Goal: Task Accomplishment & Management: Manage account settings

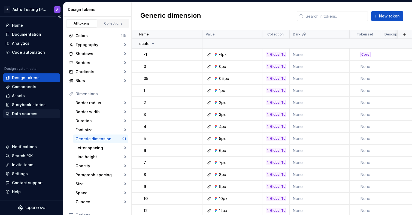
click at [27, 113] on div "Data sources" at bounding box center [24, 113] width 25 height 5
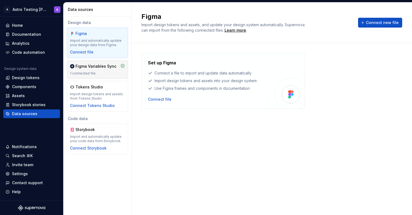
click at [99, 72] on div "1 connected file" at bounding box center [97, 73] width 55 height 4
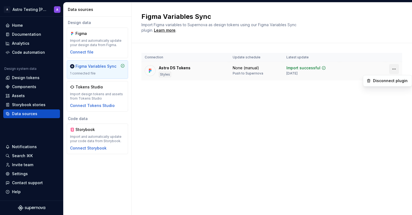
click at [394, 69] on html "A Astro Testing Dani A Home Documentation Analytics Code automation Design syst…" at bounding box center [206, 107] width 412 height 215
drag, startPoint x: 315, startPoint y: 116, endPoint x: 318, endPoint y: 90, distance: 25.8
click at [315, 113] on html "A Astro Testing Dani A Home Documentation Analytics Code automation Design syst…" at bounding box center [206, 107] width 412 height 215
click at [245, 69] on div "None (manual)" at bounding box center [246, 67] width 26 height 5
drag, startPoint x: 245, startPoint y: 69, endPoint x: 245, endPoint y: 72, distance: 3.6
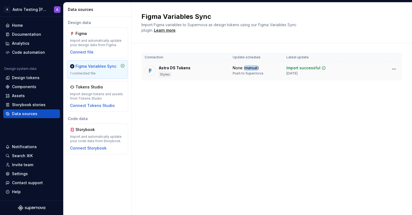
click at [245, 69] on div "None (manual)" at bounding box center [246, 67] width 26 height 5
click at [244, 78] on td "None (manual) Push to Supernova" at bounding box center [257, 71] width 54 height 19
click at [240, 73] on div "Push to Supernova" at bounding box center [248, 73] width 31 height 4
click at [239, 67] on div "None (manual)" at bounding box center [246, 67] width 26 height 5
click at [196, 74] on div "Astro DS Tokens Styles" at bounding box center [186, 71] width 82 height 12
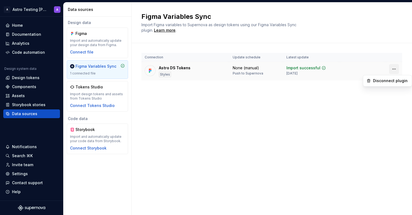
click at [396, 67] on html "A Astro Testing Dani A Home Documentation Analytics Code automation Design syst…" at bounding box center [206, 107] width 412 height 215
click at [244, 73] on html "A Astro Testing Dani A Home Documentation Analytics Code automation Design syst…" at bounding box center [206, 107] width 412 height 215
click at [34, 12] on html "A Astro Testing Dani A Home Documentation Analytics Code automation Design syst…" at bounding box center [206, 107] width 412 height 215
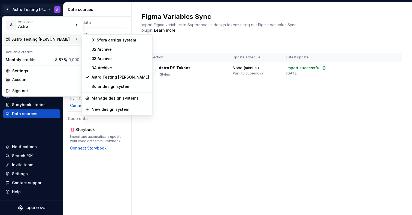
click at [38, 36] on div "Astro Testing [PERSON_NAME]" at bounding box center [43, 39] width 78 height 10
click at [113, 39] on div "01 Sfera design system" at bounding box center [121, 39] width 58 height 5
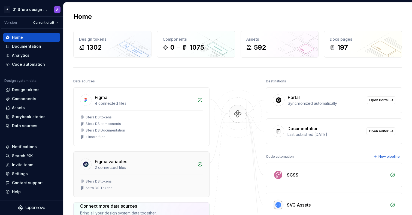
click at [143, 166] on div "2 connected files" at bounding box center [144, 167] width 99 height 5
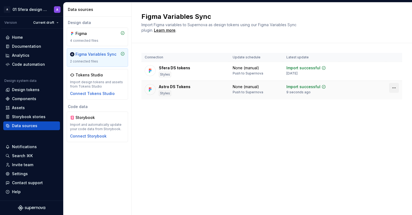
click at [394, 88] on html "A 01 Sfera design system A Version Current draft Home Documentation Analytics C…" at bounding box center [206, 107] width 412 height 215
click at [397, 101] on div "Disconnect plugin" at bounding box center [390, 99] width 35 height 5
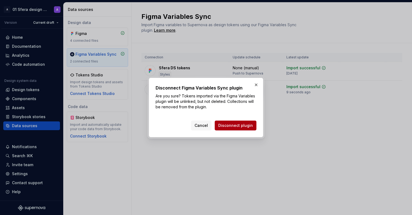
click at [245, 126] on span "Disconnect plugin" at bounding box center [236, 125] width 35 height 5
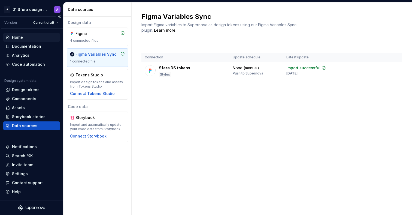
click at [28, 40] on div "Home" at bounding box center [31, 37] width 57 height 9
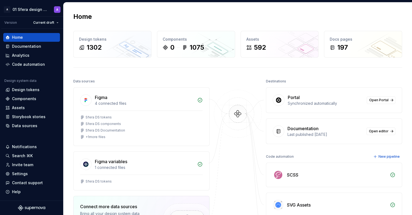
scroll to position [115, 0]
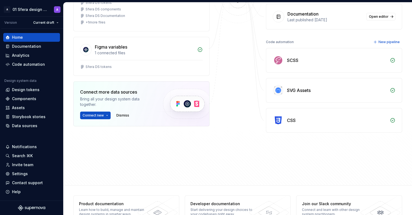
click at [294, 62] on div "SCSS" at bounding box center [292, 60] width 11 height 7
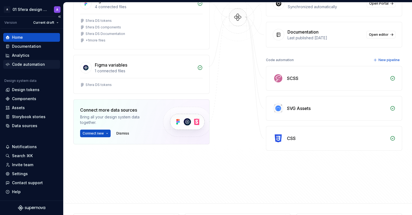
scroll to position [84, 0]
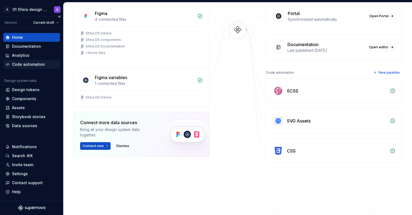
click at [25, 64] on div "Code automation" at bounding box center [28, 64] width 33 height 5
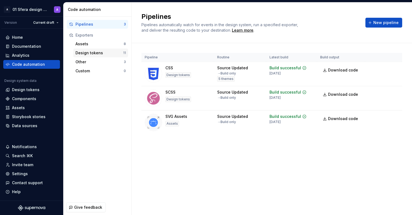
click at [101, 54] on div "Design tokens" at bounding box center [100, 52] width 48 height 5
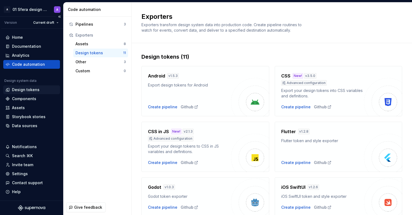
click at [28, 90] on div "Design tokens" at bounding box center [26, 89] width 28 height 5
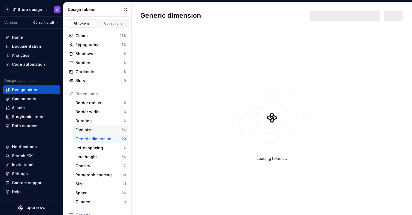
click at [113, 130] on div "Font size" at bounding box center [98, 129] width 45 height 5
click at [112, 130] on div "Font size" at bounding box center [98, 129] width 45 height 5
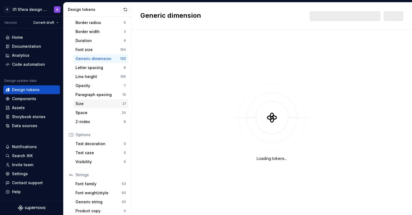
scroll to position [84, 0]
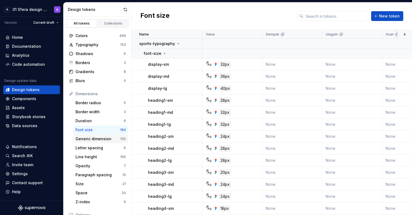
click at [109, 138] on div "Generic dimension" at bounding box center [98, 138] width 45 height 5
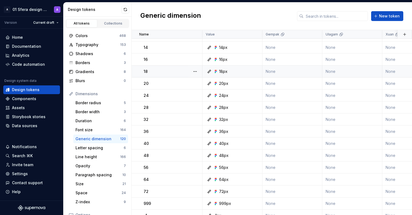
scroll to position [234, 0]
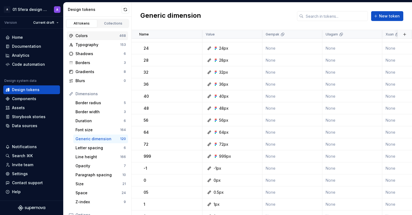
click at [112, 35] on div "Colors" at bounding box center [98, 35] width 44 height 5
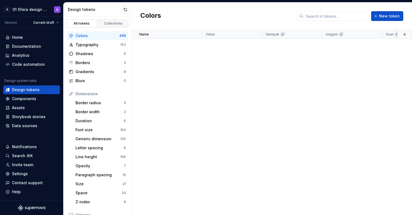
scroll to position [4133, 0]
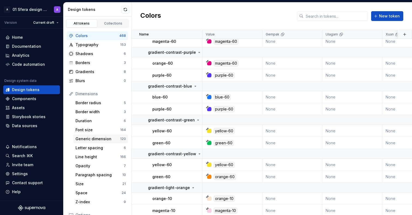
click at [91, 140] on div "Generic dimension" at bounding box center [98, 138] width 45 height 5
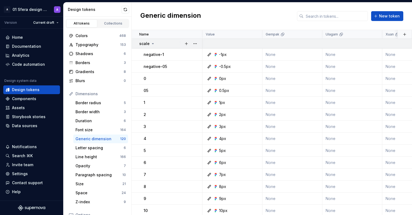
click at [152, 44] on icon at bounding box center [153, 43] width 4 height 4
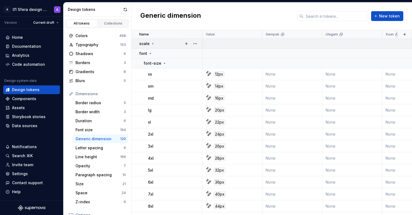
click at [153, 44] on icon at bounding box center [153, 43] width 1 height 1
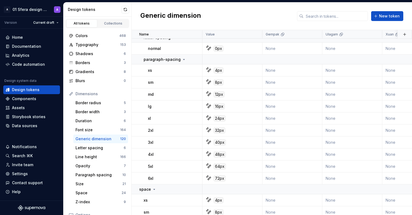
scroll to position [1365, 0]
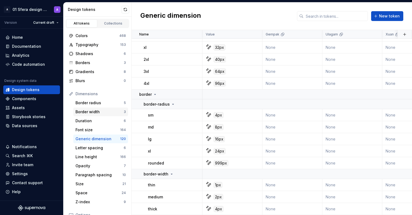
click at [90, 110] on div "Border width" at bounding box center [100, 111] width 48 height 5
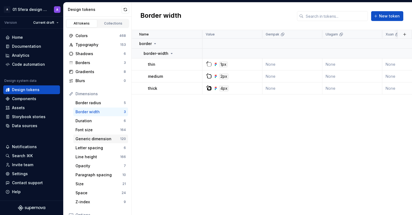
click at [102, 139] on div "Generic dimension" at bounding box center [98, 138] width 45 height 5
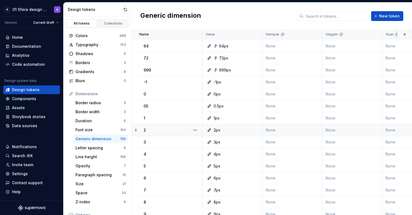
scroll to position [319, 0]
click at [198, 84] on button "button" at bounding box center [196, 83] width 8 height 8
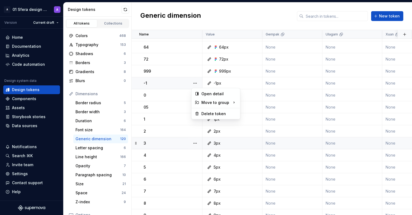
click at [284, 149] on html "A 01 Sfera design system A Version Current draft Home Documentation Analytics C…" at bounding box center [206, 107] width 412 height 215
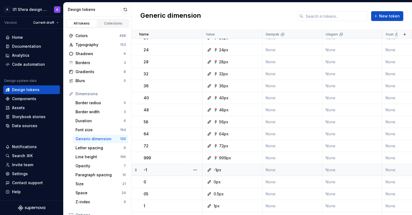
scroll to position [0, 0]
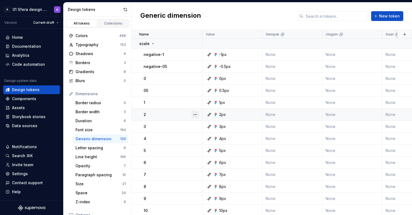
click at [197, 113] on button "button" at bounding box center [196, 115] width 8 height 8
click at [250, 20] on html "A 01 Sfera design system A Version Current draft Home Documentation Analytics C…" at bounding box center [206, 107] width 412 height 215
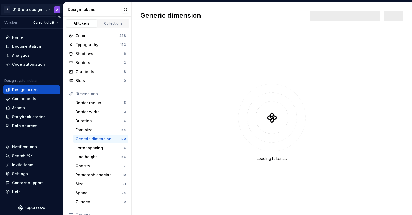
click at [40, 9] on html "A 01 Sfera design system A Version Current draft Home Documentation Analytics C…" at bounding box center [206, 107] width 412 height 215
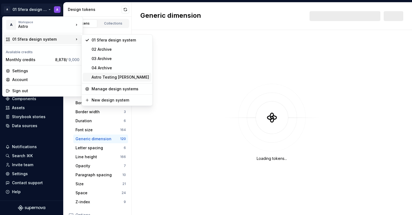
click at [107, 75] on div "Astro Testing [PERSON_NAME]" at bounding box center [121, 76] width 58 height 5
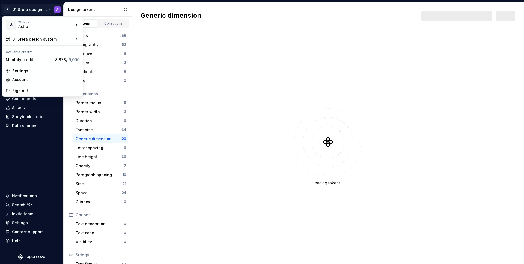
click at [45, 8] on html "A 01 Sfera design system A Version Current draft Home Documentation Analytics C…" at bounding box center [262, 132] width 524 height 264
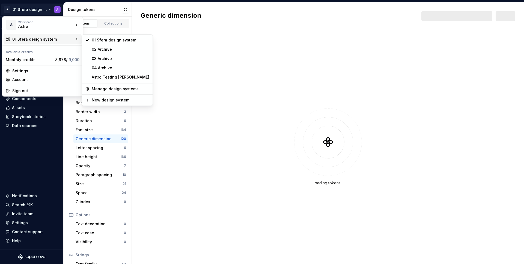
click at [41, 39] on div "01 Sfera design system" at bounding box center [43, 39] width 62 height 5
click at [112, 79] on div "Astro Testing [PERSON_NAME]" at bounding box center [121, 76] width 58 height 5
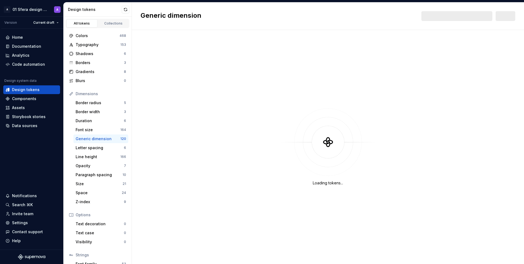
click at [200, 47] on div "Loading tokens..." at bounding box center [328, 147] width 392 height 234
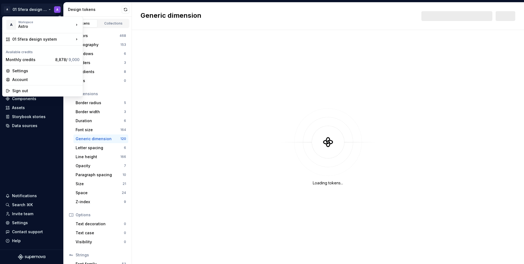
click at [32, 9] on html "A 01 Sfera design system A Version Current draft Home Documentation Analytics C…" at bounding box center [262, 132] width 524 height 264
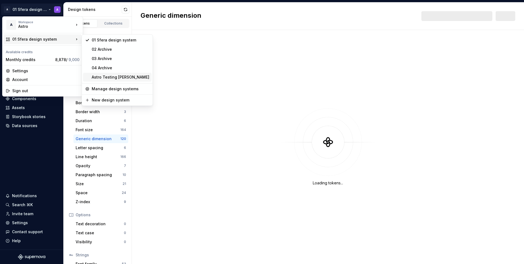
click at [115, 76] on div "Astro Testing Dani" at bounding box center [121, 76] width 58 height 5
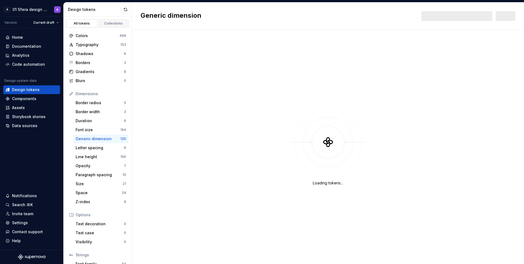
scroll to position [35, 0]
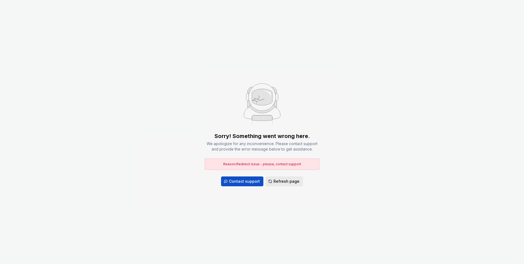
click at [276, 179] on span "Refresh page" at bounding box center [286, 181] width 26 height 5
click at [284, 185] on button "Refresh page" at bounding box center [283, 181] width 37 height 10
click at [283, 185] on button "Refresh page" at bounding box center [283, 181] width 37 height 10
click at [283, 184] on button "Refresh page" at bounding box center [283, 181] width 37 height 10
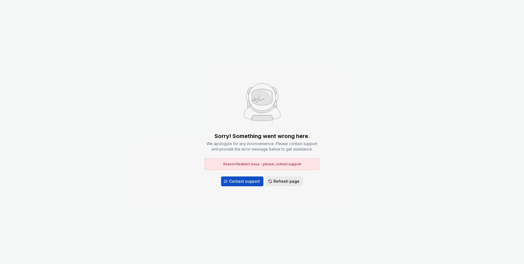
click at [283, 184] on button "Refresh page" at bounding box center [283, 181] width 37 height 10
click at [283, 184] on span "Refresh page" at bounding box center [286, 181] width 26 height 5
click at [283, 183] on span "Refresh page" at bounding box center [286, 181] width 26 height 5
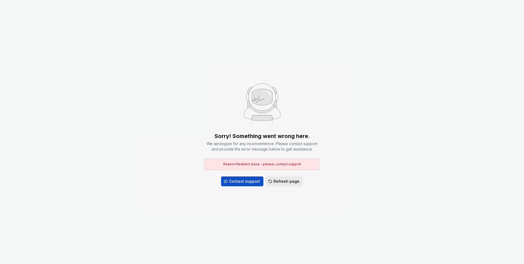
click at [283, 182] on span "Refresh page" at bounding box center [286, 181] width 26 height 5
click at [283, 181] on span "Refresh page" at bounding box center [286, 181] width 26 height 5
click at [282, 181] on span "Refresh page" at bounding box center [286, 181] width 26 height 5
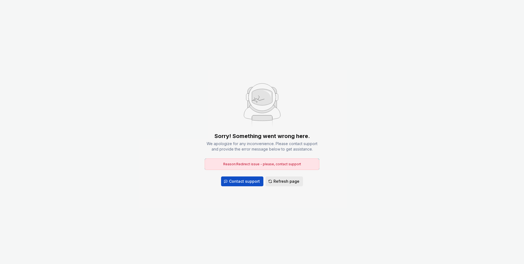
click at [282, 180] on span "Refresh page" at bounding box center [286, 181] width 26 height 5
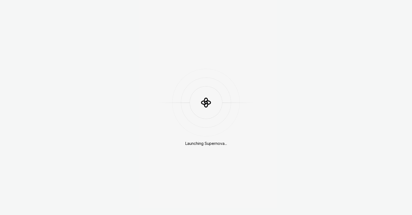
click at [189, 114] on div at bounding box center [206, 102] width 98 height 33
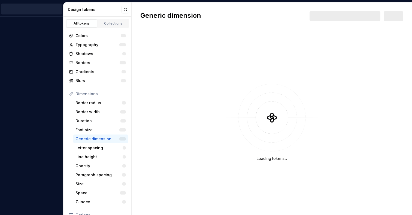
click at [172, 33] on div "Loading tokens..." at bounding box center [272, 122] width 281 height 185
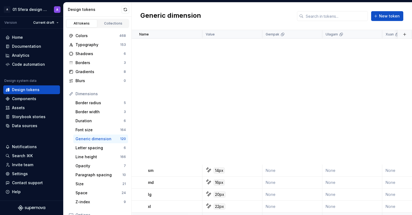
scroll to position [1365, 0]
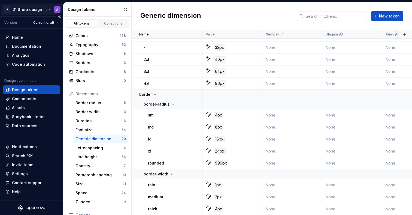
click at [37, 10] on html "A 01 Sfera design system A Version Current draft Home Documentation Analytics C…" at bounding box center [206, 107] width 412 height 215
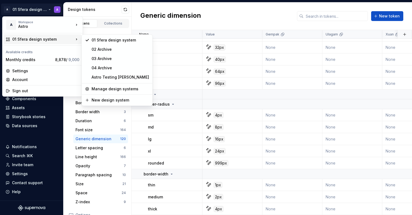
click at [155, 20] on html "A 01 Sfera design system A Version Current draft Home Documentation Analytics C…" at bounding box center [206, 107] width 412 height 215
click at [155, 19] on h2 "Generic dimension" at bounding box center [170, 16] width 61 height 10
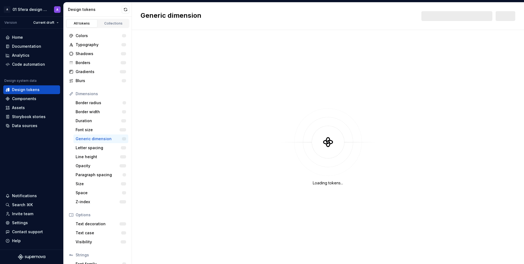
click at [216, 80] on div "Loading tokens..." at bounding box center [328, 147] width 392 height 234
click at [49, 9] on html "A 01 Sfera design system A Version Current draft Home Documentation Analytics C…" at bounding box center [262, 132] width 524 height 264
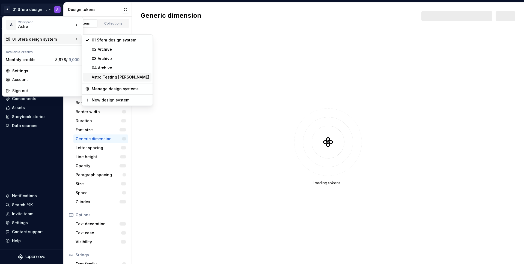
click at [106, 79] on div "Astro Testing [PERSON_NAME]" at bounding box center [121, 76] width 58 height 5
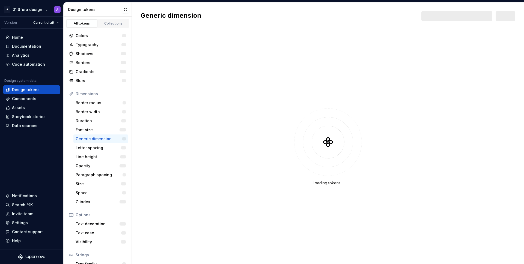
click at [202, 79] on div "Loading tokens..." at bounding box center [328, 147] width 392 height 234
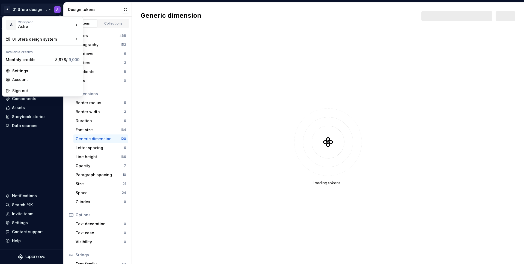
click at [41, 10] on html "A 01 Sfera design system A Version Current draft Home Documentation Analytics C…" at bounding box center [262, 132] width 524 height 264
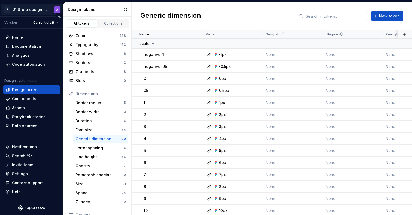
click at [34, 15] on html "A 01 Sfera design system A Version Current draft Home Documentation Analytics C…" at bounding box center [206, 107] width 412 height 215
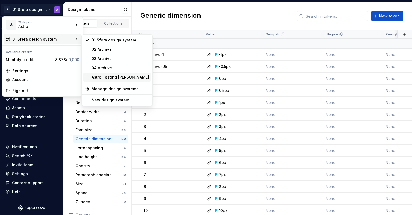
click at [109, 77] on div "Astro Testing [PERSON_NAME]" at bounding box center [121, 76] width 58 height 5
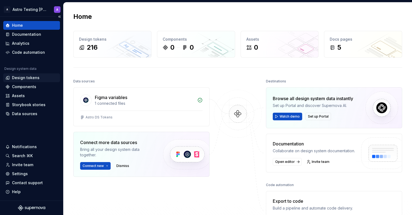
click at [29, 80] on div "Design tokens" at bounding box center [31, 77] width 57 height 9
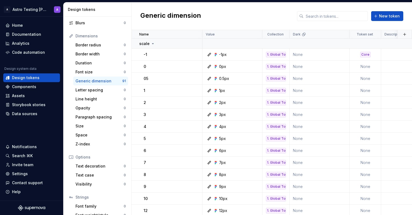
scroll to position [84, 0]
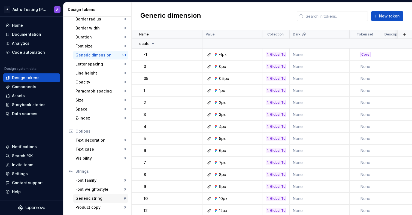
click at [111, 199] on div "Generic string" at bounding box center [100, 198] width 48 height 5
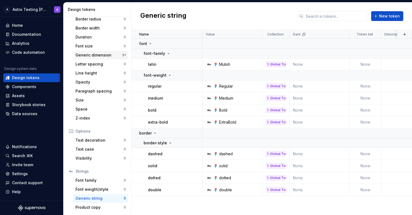
click at [111, 55] on div "Generic dimension" at bounding box center [99, 54] width 47 height 5
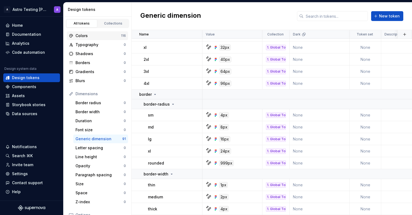
click at [102, 38] on div "Colors" at bounding box center [99, 35] width 46 height 5
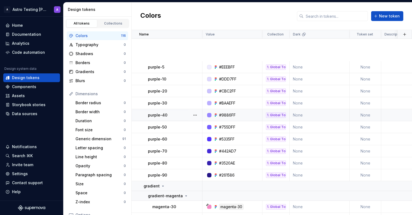
scroll to position [890, 0]
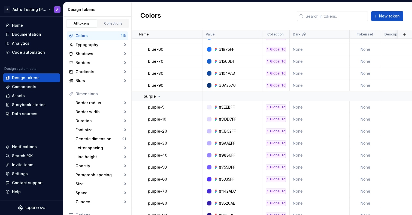
click at [33, 10] on html "A Astro Testing Dani A Home Documentation Analytics Code automation Design syst…" at bounding box center [206, 107] width 412 height 215
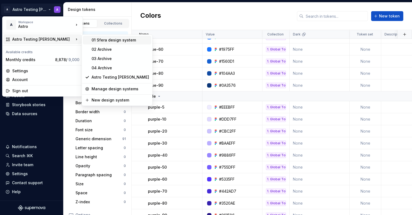
click at [105, 39] on div "01 Sfera design system" at bounding box center [121, 39] width 58 height 5
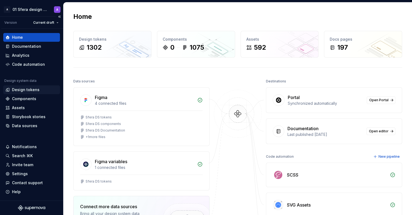
click at [23, 89] on div "Design tokens" at bounding box center [26, 89] width 28 height 5
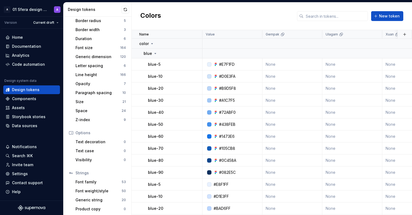
scroll to position [84, 0]
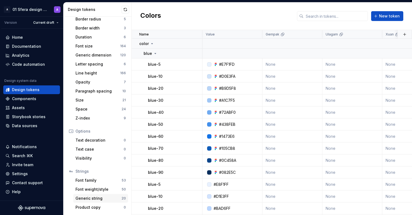
click at [101, 199] on div "Generic string" at bounding box center [99, 198] width 46 height 5
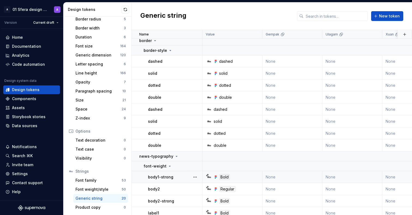
scroll to position [2, 0]
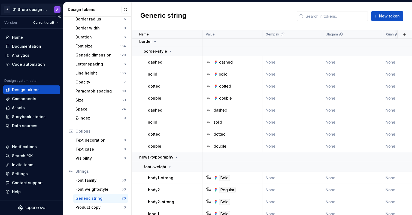
click at [32, 10] on html "A 01 Sfera design system A Version Current draft Home Documentation Analytics C…" at bounding box center [206, 107] width 412 height 215
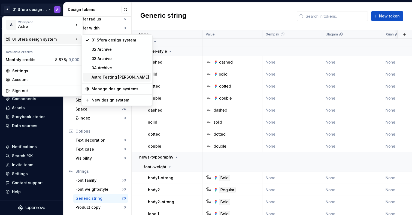
click at [111, 79] on div "Astro Testing [PERSON_NAME]" at bounding box center [121, 76] width 58 height 5
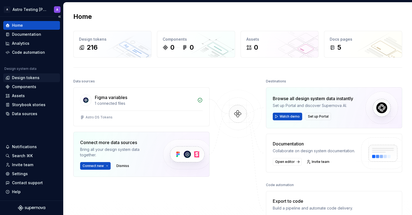
click at [20, 76] on div "Design tokens" at bounding box center [26, 77] width 28 height 5
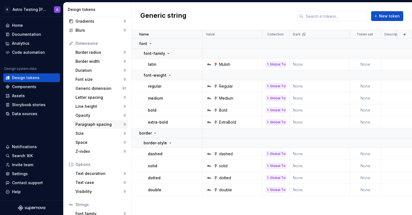
scroll to position [84, 0]
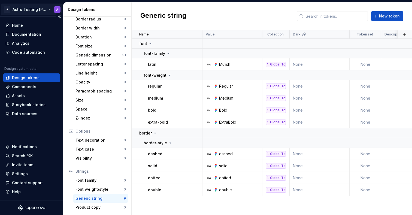
click at [42, 11] on html "A Astro Testing Dani A Home Documentation Analytics Code automation Design syst…" at bounding box center [206, 107] width 412 height 215
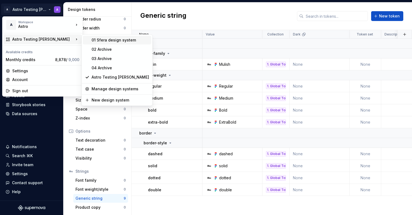
click at [112, 41] on div "01 Sfera design system" at bounding box center [121, 39] width 58 height 5
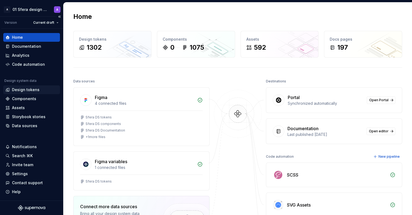
click at [28, 89] on div "Design tokens" at bounding box center [26, 89] width 28 height 5
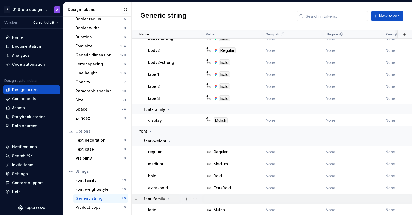
scroll to position [171, 0]
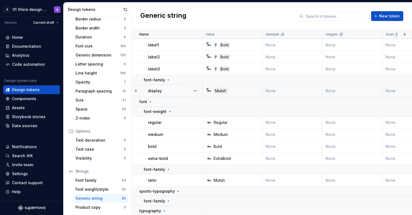
click at [258, 91] on div "Mulish" at bounding box center [234, 91] width 56 height 6
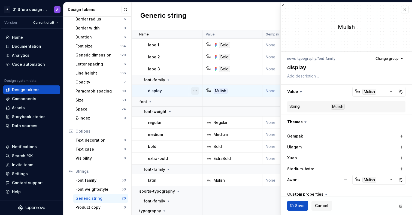
click at [198, 92] on button "button" at bounding box center [196, 91] width 8 height 8
click at [399, 11] on html "A 01 Sfera design system A Version Current draft Home Documentation Analytics C…" at bounding box center [206, 107] width 412 height 215
click at [402, 10] on button "button" at bounding box center [406, 10] width 8 height 8
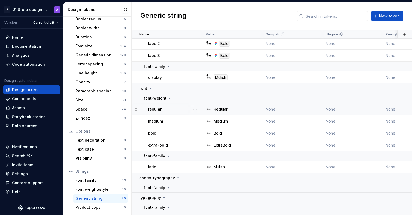
scroll to position [195, 0]
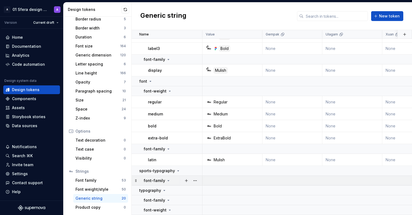
click at [163, 178] on p "font-family" at bounding box center [155, 180] width 22 height 5
click at [168, 180] on icon at bounding box center [168, 180] width 1 height 1
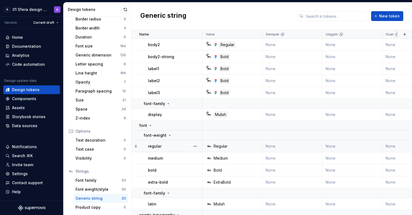
scroll to position [146, 0]
click at [110, 182] on div "Font family" at bounding box center [99, 180] width 46 height 5
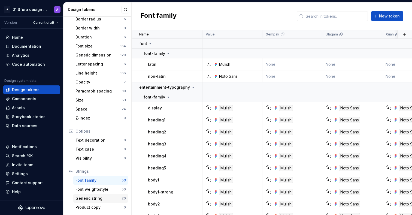
click at [104, 197] on div "Generic string" at bounding box center [99, 198] width 46 height 5
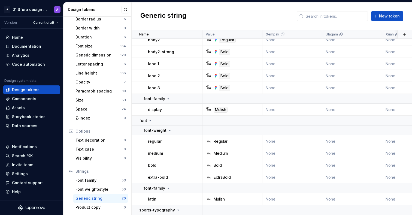
scroll to position [195, 0]
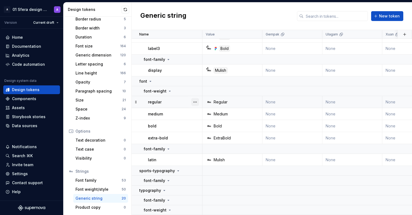
click at [197, 98] on button "button" at bounding box center [196, 102] width 8 height 8
click at [173, 127] on html "A 01 Sfera design system A Version Current draft Home Documentation Analytics C…" at bounding box center [206, 107] width 412 height 215
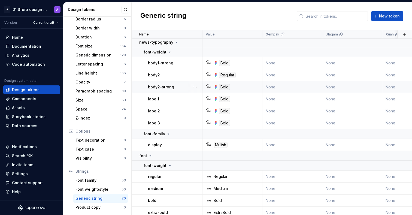
scroll to position [76, 0]
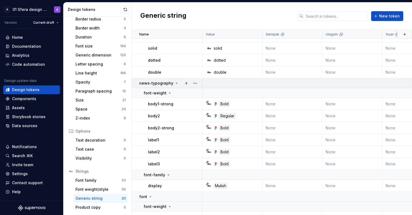
click at [176, 83] on icon at bounding box center [176, 83] width 1 height 1
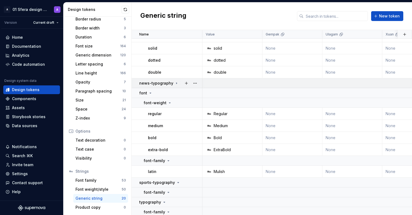
click at [176, 83] on icon at bounding box center [176, 82] width 1 height 1
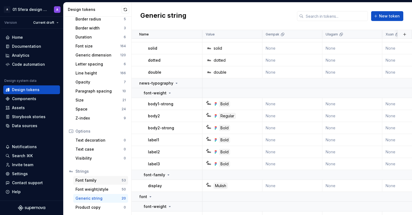
click at [96, 180] on div "Font family" at bounding box center [99, 180] width 46 height 5
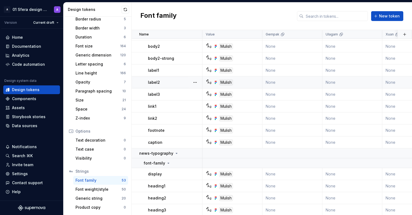
scroll to position [476, 0]
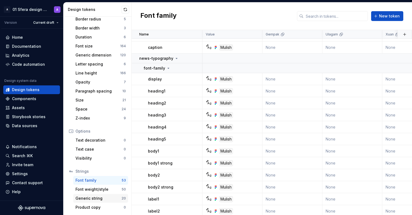
click at [96, 198] on div "Generic string" at bounding box center [99, 198] width 46 height 5
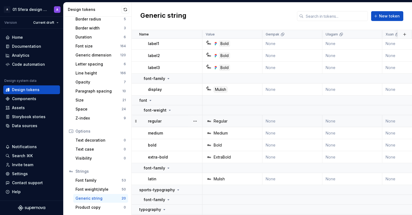
scroll to position [119, 0]
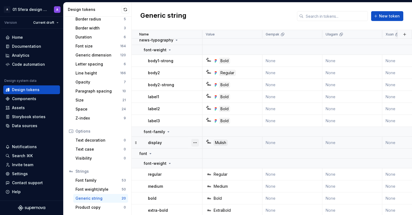
click at [193, 144] on button "button" at bounding box center [196, 143] width 8 height 8
click at [211, 172] on div "Delete token" at bounding box center [219, 172] width 35 height 5
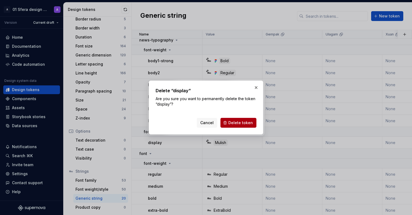
click at [235, 122] on span "Delete token" at bounding box center [241, 122] width 25 height 5
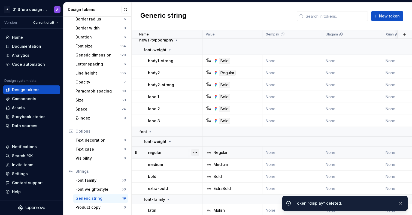
click at [194, 152] on button "button" at bounding box center [196, 153] width 8 height 8
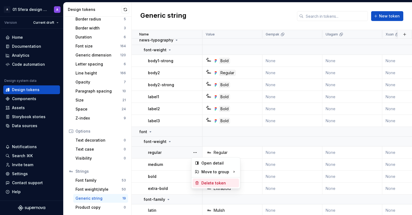
click at [211, 183] on div "Delete token" at bounding box center [219, 182] width 35 height 5
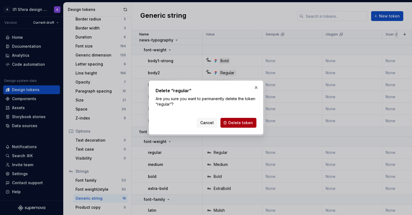
click at [238, 121] on span "Delete token" at bounding box center [241, 122] width 25 height 5
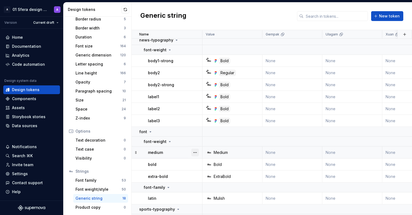
click at [198, 153] on button "button" at bounding box center [196, 153] width 8 height 8
click at [207, 183] on div "Delete token" at bounding box center [219, 182] width 35 height 5
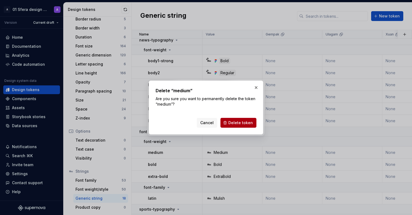
click at [243, 123] on span "Delete token" at bounding box center [241, 122] width 25 height 5
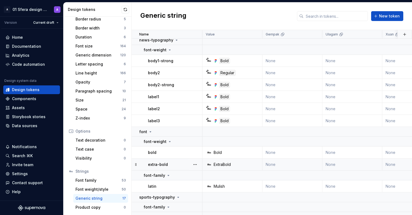
scroll to position [149, 0]
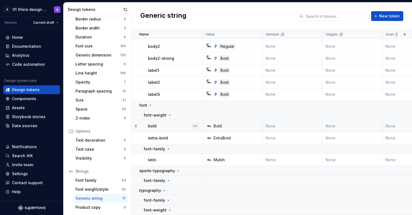
click at [196, 122] on button "button" at bounding box center [196, 126] width 8 height 8
click at [217, 153] on div "Delete token" at bounding box center [219, 153] width 35 height 5
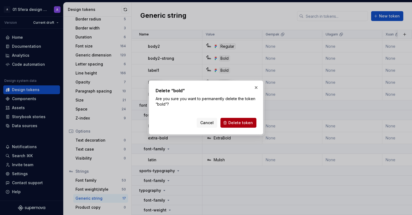
click at [242, 122] on span "Delete token" at bounding box center [241, 122] width 25 height 5
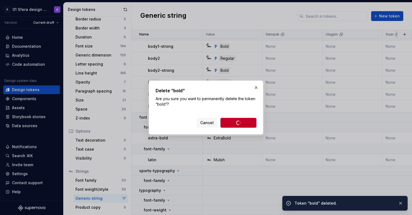
scroll to position [137, 0]
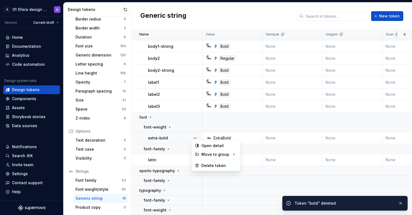
click at [195, 135] on button "button" at bounding box center [196, 138] width 8 height 8
click at [216, 164] on div "Delete token" at bounding box center [219, 165] width 35 height 5
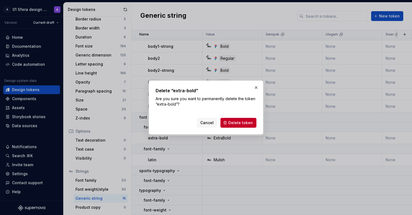
click at [246, 122] on span "Delete token" at bounding box center [241, 122] width 25 height 5
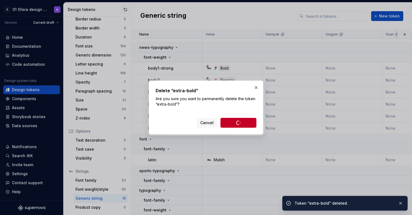
scroll to position [115, 0]
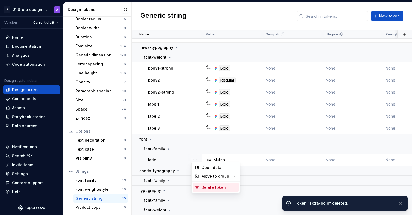
click at [211, 188] on div "Delete token" at bounding box center [219, 187] width 35 height 5
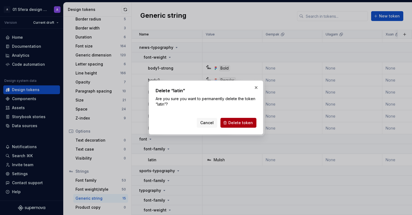
click at [240, 120] on span "Delete token" at bounding box center [241, 122] width 25 height 5
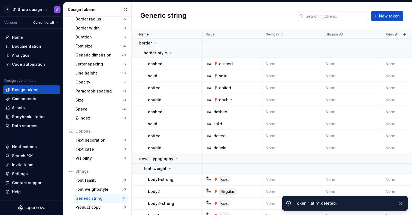
scroll to position [0, 0]
click at [195, 112] on button "button" at bounding box center [196, 113] width 8 height 8
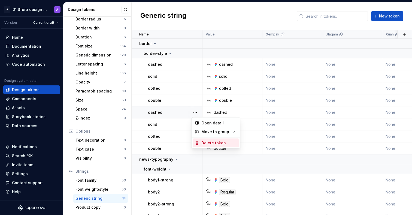
click at [212, 141] on div "Delete token" at bounding box center [219, 142] width 35 height 5
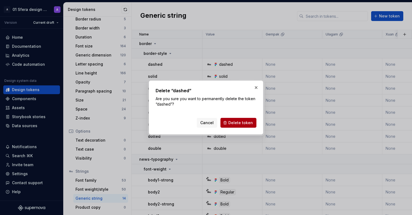
click at [242, 122] on span "Delete token" at bounding box center [241, 122] width 25 height 5
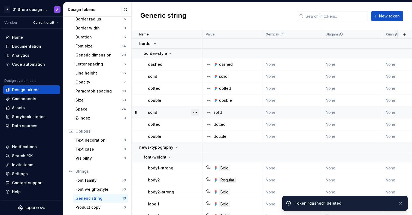
click at [194, 110] on button "button" at bounding box center [196, 113] width 8 height 8
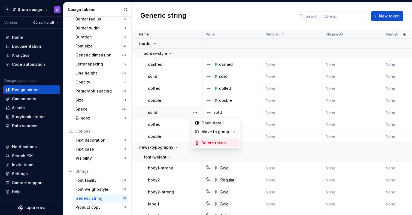
click at [211, 141] on div "Delete token" at bounding box center [219, 142] width 35 height 5
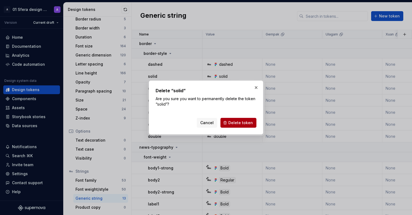
click at [240, 122] on span "Delete token" at bounding box center [241, 122] width 25 height 5
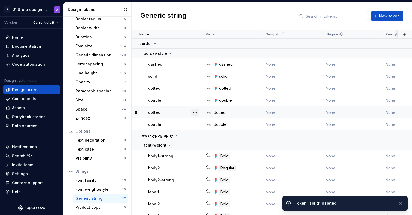
click at [197, 110] on button "button" at bounding box center [196, 113] width 8 height 8
click at [211, 139] on div "Delete token" at bounding box center [216, 143] width 46 height 9
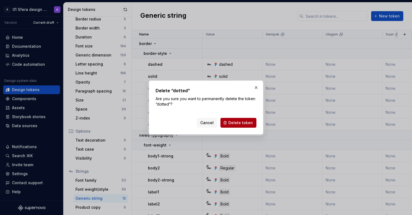
click at [238, 121] on span "Delete token" at bounding box center [241, 122] width 25 height 5
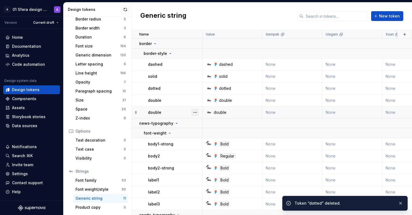
click at [196, 110] on button "button" at bounding box center [196, 113] width 8 height 8
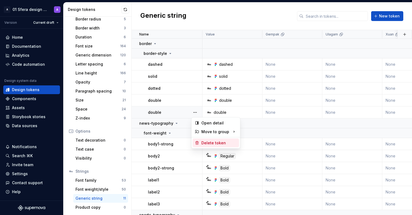
click at [220, 139] on div "Delete token" at bounding box center [216, 143] width 46 height 9
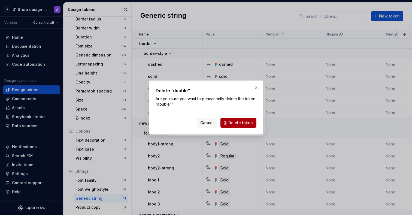
click at [244, 122] on span "Delete token" at bounding box center [241, 122] width 25 height 5
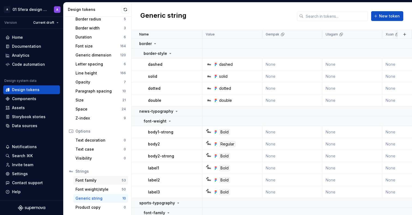
click at [96, 181] on div "Font family" at bounding box center [99, 180] width 46 height 5
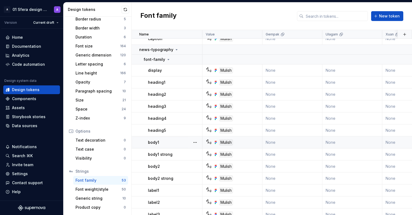
scroll to position [484, 0]
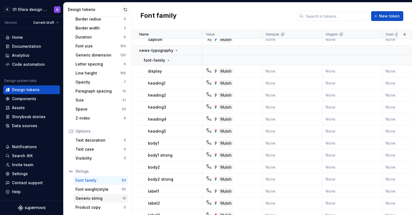
click at [93, 196] on div "Generic string" at bounding box center [99, 198] width 47 height 5
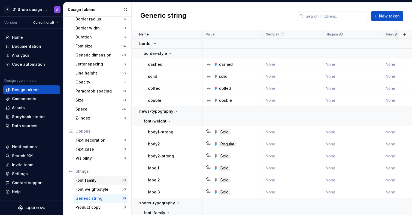
click at [94, 182] on div "Font family" at bounding box center [99, 180] width 46 height 5
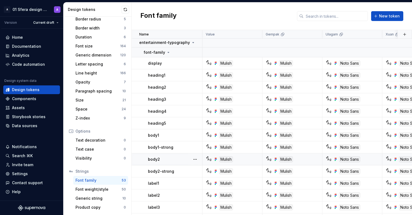
scroll to position [54, 0]
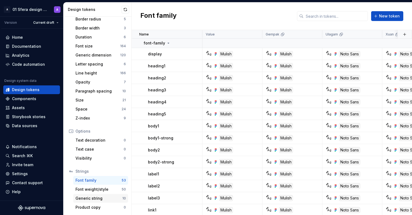
click at [103, 197] on div "Generic string" at bounding box center [99, 198] width 47 height 5
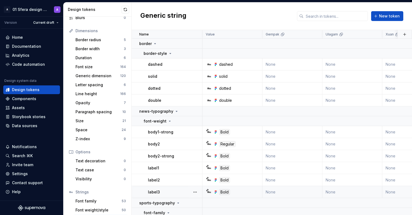
scroll to position [35, 0]
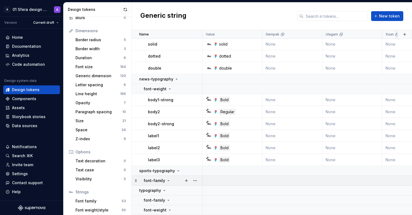
click at [166, 178] on icon at bounding box center [168, 180] width 4 height 4
click at [167, 199] on div "font-family" at bounding box center [157, 200] width 27 height 5
click at [170, 208] on icon at bounding box center [170, 210] width 4 height 4
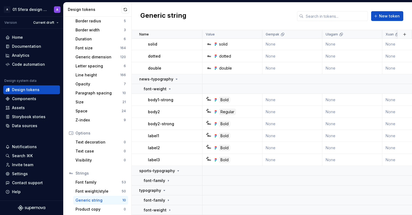
scroll to position [84, 0]
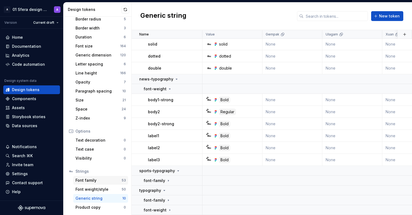
click at [96, 182] on div "Font family" at bounding box center [99, 180] width 46 height 5
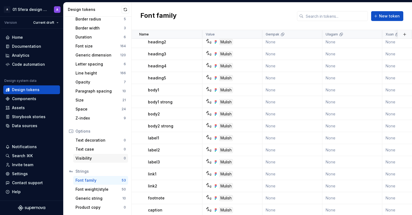
scroll to position [561, 0]
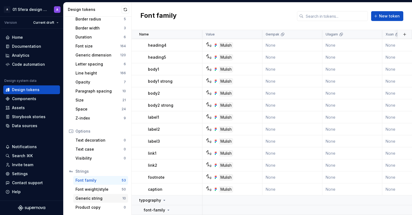
click at [92, 201] on div "Generic string 10" at bounding box center [100, 198] width 55 height 9
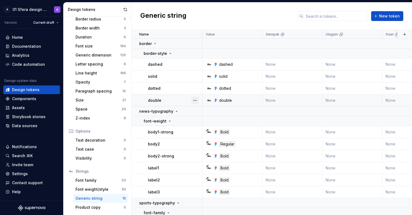
click at [193, 101] on button "button" at bounding box center [196, 101] width 8 height 8
click at [274, 109] on html "A 01 Sfera design system A Version Current draft Home Documentation Analytics C…" at bounding box center [206, 107] width 412 height 215
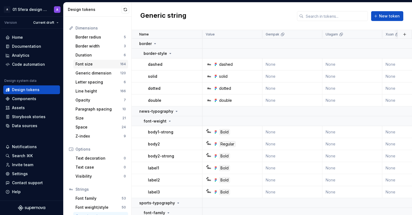
scroll to position [35, 0]
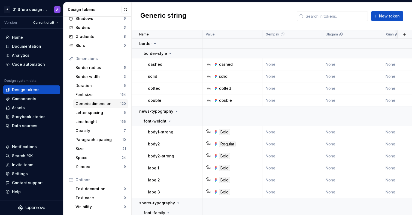
drag, startPoint x: 104, startPoint y: 102, endPoint x: 116, endPoint y: 101, distance: 12.0
click at [104, 102] on div "Generic dimension" at bounding box center [98, 103] width 45 height 5
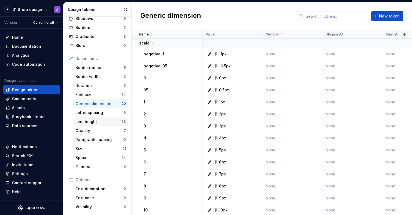
scroll to position [1, 0]
click at [35, 8] on html "A 01 Sfera design system A Version Current draft Home Documentation Analytics C…" at bounding box center [206, 107] width 412 height 215
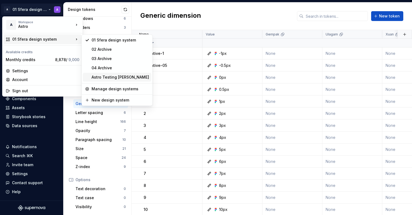
click at [105, 78] on div "Astro Testing [PERSON_NAME]" at bounding box center [121, 76] width 58 height 5
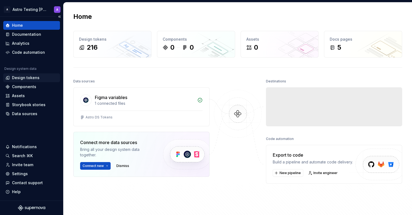
click at [29, 78] on div "Design tokens" at bounding box center [26, 77] width 28 height 5
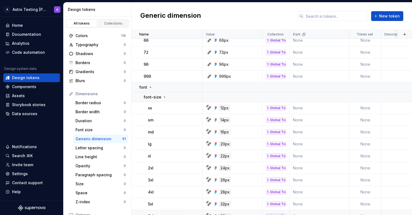
scroll to position [376, 0]
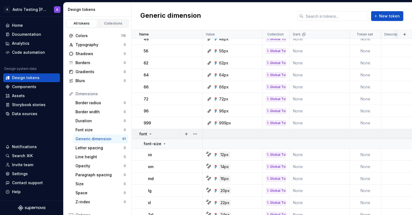
click at [148, 134] on icon at bounding box center [150, 134] width 4 height 4
click at [150, 134] on icon at bounding box center [150, 134] width 4 height 4
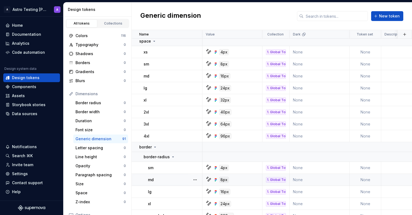
scroll to position [1017, 0]
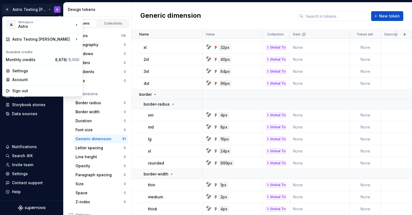
click at [37, 11] on html "A Astro Testing Dani A Home Documentation Analytics Code automation Design syst…" at bounding box center [206, 107] width 412 height 215
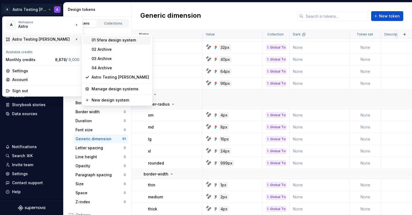
click at [117, 41] on div "01 Sfera design system" at bounding box center [121, 39] width 58 height 5
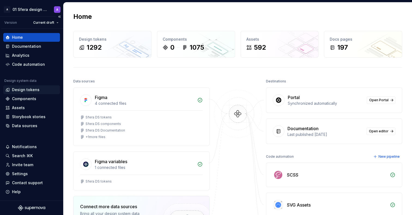
click at [29, 90] on div "Design tokens" at bounding box center [26, 89] width 28 height 5
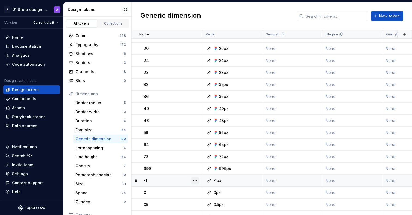
scroll to position [223, 0]
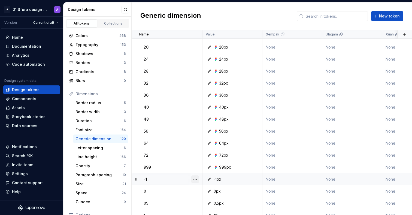
click at [193, 178] on button "button" at bounding box center [196, 179] width 8 height 8
click at [201, 170] on div "Delete token" at bounding box center [216, 168] width 46 height 9
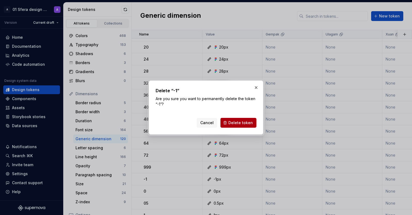
click at [243, 122] on span "Delete token" at bounding box center [241, 122] width 25 height 5
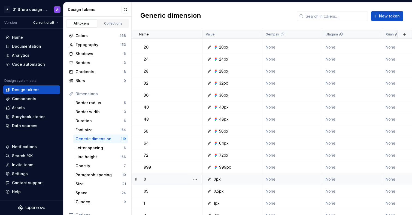
click at [191, 181] on div at bounding box center [195, 179] width 14 height 12
click at [194, 180] on button "button" at bounding box center [196, 179] width 8 height 8
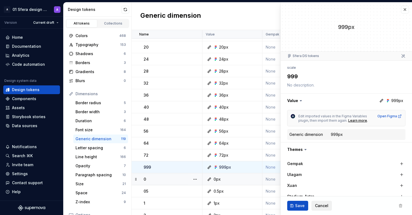
click at [322, 205] on span "Cancel" at bounding box center [321, 205] width 13 height 5
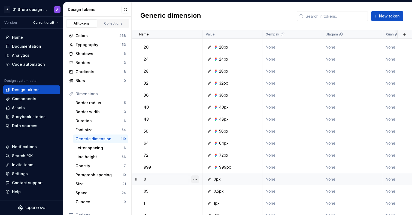
click at [195, 179] on button "button" at bounding box center [196, 179] width 8 height 8
click at [220, 169] on div "Delete token" at bounding box center [219, 168] width 35 height 5
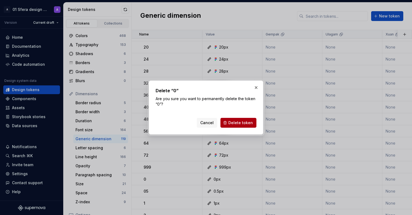
click at [239, 122] on span "Delete token" at bounding box center [241, 122] width 25 height 5
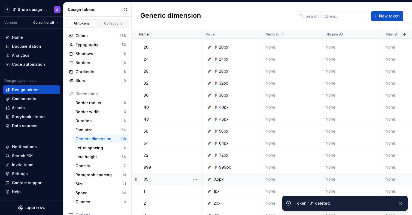
click at [138, 180] on icon at bounding box center [136, 179] width 4 height 4
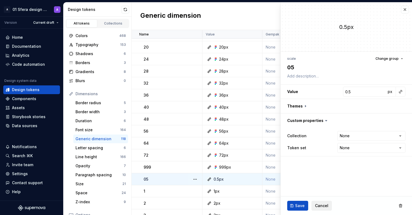
click at [321, 204] on span "Cancel" at bounding box center [321, 205] width 13 height 5
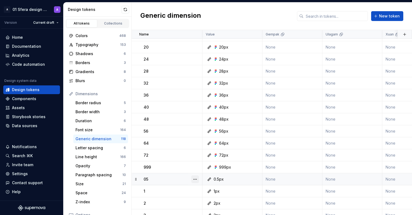
click at [193, 178] on button "button" at bounding box center [196, 179] width 8 height 8
click at [217, 170] on div "Delete token" at bounding box center [219, 168] width 35 height 5
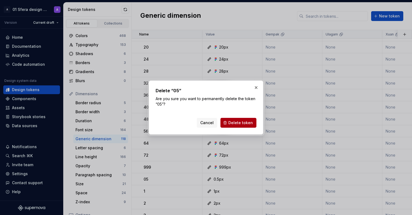
click at [231, 124] on span "Delete token" at bounding box center [241, 122] width 25 height 5
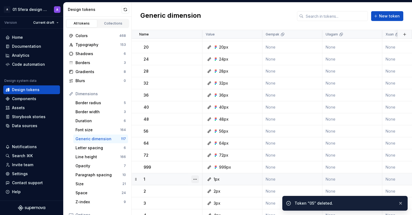
click at [193, 179] on button "button" at bounding box center [196, 179] width 8 height 8
click at [214, 168] on div "Delete token" at bounding box center [219, 168] width 35 height 5
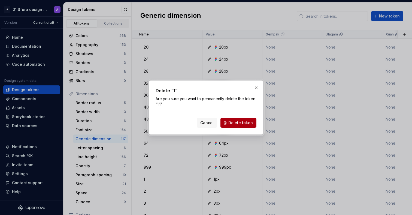
click at [244, 124] on span "Delete token" at bounding box center [241, 122] width 25 height 5
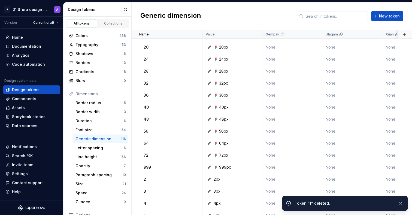
click at [143, 179] on td "2" at bounding box center [167, 179] width 71 height 12
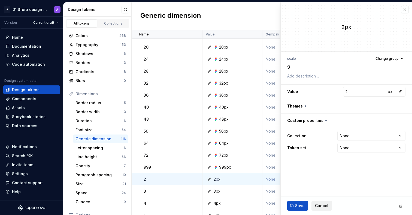
click at [325, 207] on span "Cancel" at bounding box center [321, 205] width 13 height 5
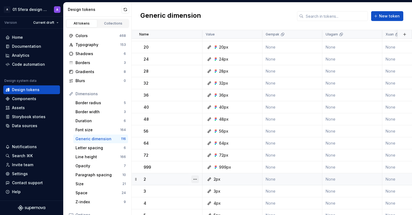
click at [199, 178] on button "button" at bounding box center [196, 179] width 8 height 8
click at [214, 168] on div "Delete token" at bounding box center [219, 168] width 35 height 5
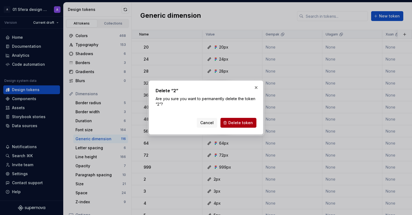
click at [239, 123] on span "Delete token" at bounding box center [241, 122] width 25 height 5
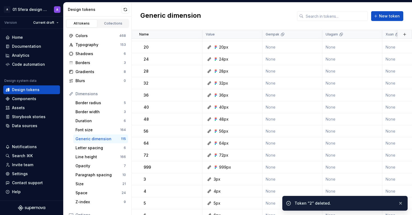
click at [198, 179] on div at bounding box center [195, 179] width 14 height 12
click at [198, 179] on button "button" at bounding box center [196, 179] width 8 height 8
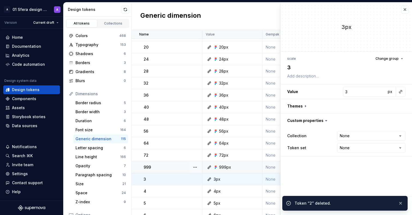
click at [214, 168] on icon at bounding box center [216, 167] width 4 height 4
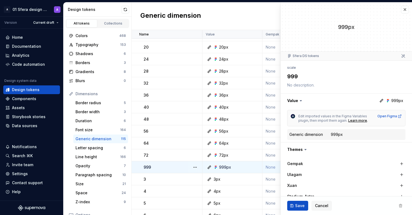
type textarea "*"
click at [316, 204] on span "Cancel" at bounding box center [321, 205] width 13 height 5
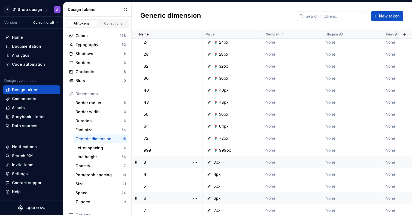
scroll to position [271, 0]
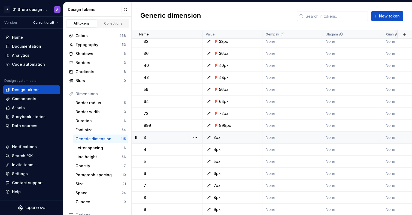
scroll to position [266, 0]
click at [194, 134] on button "button" at bounding box center [196, 137] width 8 height 8
click at [216, 166] on div "Delete token" at bounding box center [219, 167] width 35 height 5
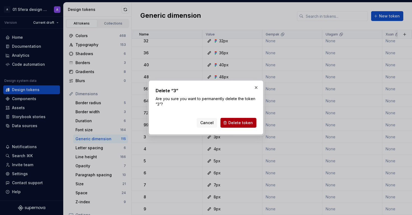
click at [249, 123] on span "Delete token" at bounding box center [241, 122] width 25 height 5
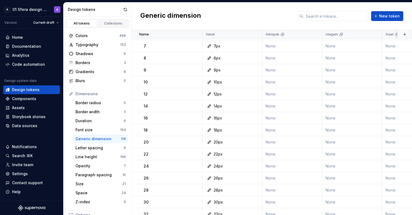
scroll to position [285, 0]
click at [197, 118] on button "button" at bounding box center [196, 118] width 8 height 8
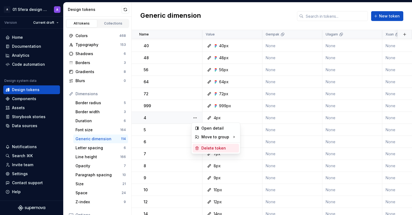
click at [214, 146] on div "Delete token" at bounding box center [219, 147] width 35 height 5
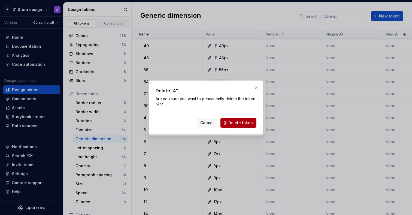
click at [249, 123] on span "Delete token" at bounding box center [241, 122] width 25 height 5
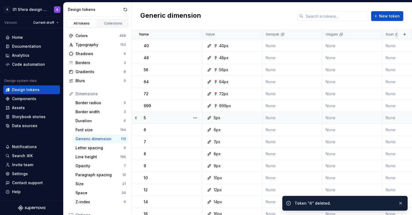
click at [200, 117] on div at bounding box center [195, 118] width 14 height 12
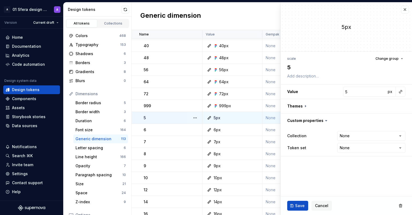
click at [193, 118] on button "button" at bounding box center [196, 118] width 8 height 8
click at [217, 148] on div "Delete token" at bounding box center [219, 147] width 35 height 5
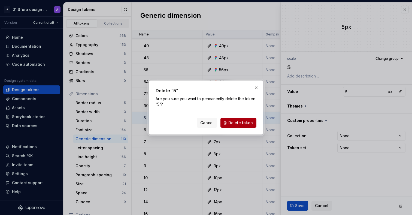
click at [243, 121] on span "Delete token" at bounding box center [241, 122] width 25 height 5
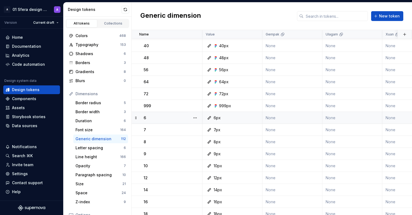
click at [200, 119] on div at bounding box center [195, 118] width 14 height 12
click at [198, 118] on button "button" at bounding box center [196, 118] width 8 height 8
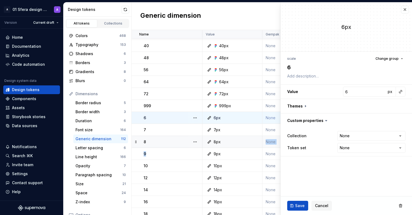
click at [197, 118] on button "button" at bounding box center [196, 118] width 8 height 8
click at [218, 147] on div "Delete token" at bounding box center [219, 147] width 35 height 5
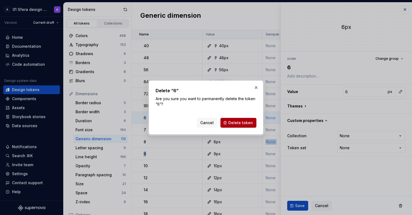
click at [238, 122] on span "Delete token" at bounding box center [241, 122] width 25 height 5
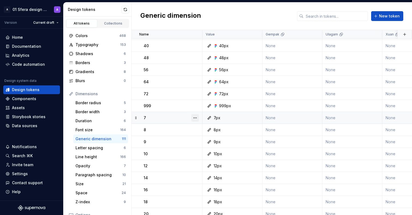
click at [198, 115] on button "button" at bounding box center [196, 118] width 8 height 8
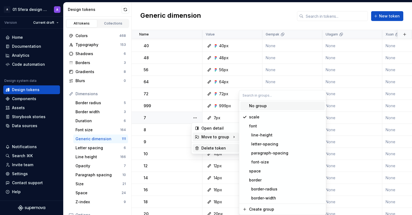
click at [218, 145] on div "Delete token" at bounding box center [219, 147] width 35 height 5
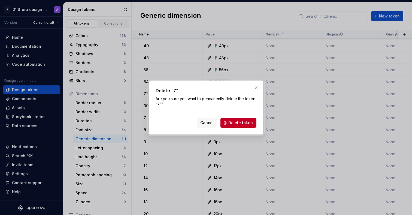
click at [244, 124] on span "Delete token" at bounding box center [241, 122] width 25 height 5
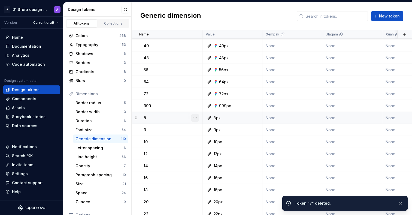
click at [198, 117] on button "button" at bounding box center [196, 118] width 8 height 8
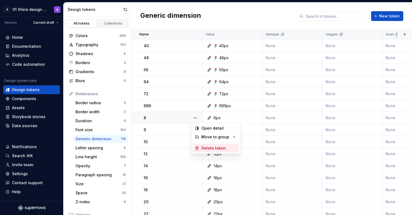
click at [214, 147] on div "Delete token" at bounding box center [219, 147] width 35 height 5
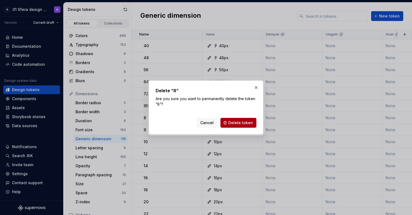
click at [251, 121] on span "Delete token" at bounding box center [241, 122] width 25 height 5
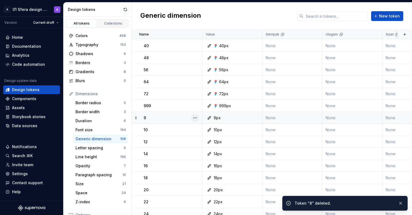
click at [196, 115] on button "button" at bounding box center [196, 118] width 8 height 8
click at [215, 146] on div "Delete token" at bounding box center [219, 147] width 35 height 5
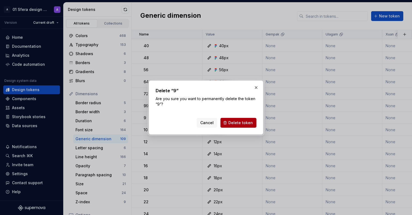
click at [245, 125] on span "Delete token" at bounding box center [241, 122] width 25 height 5
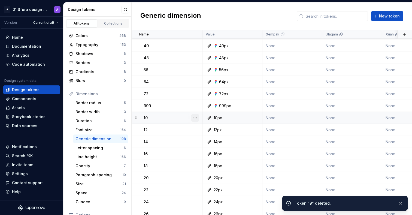
click at [196, 119] on button "button" at bounding box center [196, 118] width 8 height 8
click at [214, 152] on div "Open detail Move to group Delete token" at bounding box center [216, 137] width 49 height 31
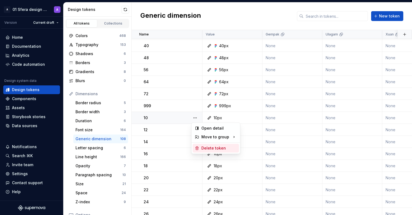
click at [213, 150] on div "Delete token" at bounding box center [219, 147] width 35 height 5
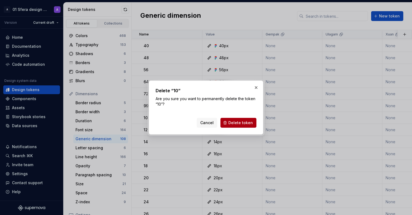
click at [246, 124] on span "Delete token" at bounding box center [241, 122] width 25 height 5
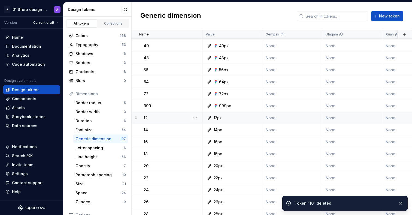
click at [191, 114] on div at bounding box center [195, 118] width 14 height 12
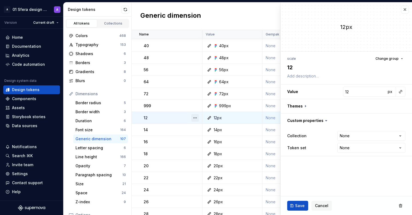
click at [195, 118] on button "button" at bounding box center [196, 118] width 8 height 8
click at [220, 145] on div "Delete token" at bounding box center [216, 148] width 46 height 9
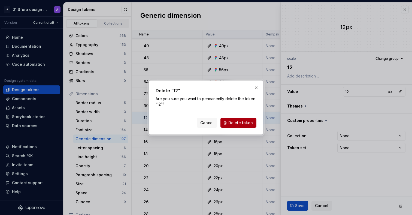
click at [242, 124] on span "Delete token" at bounding box center [241, 122] width 25 height 5
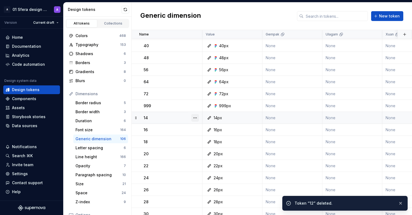
click at [195, 116] on button "button" at bounding box center [196, 118] width 8 height 8
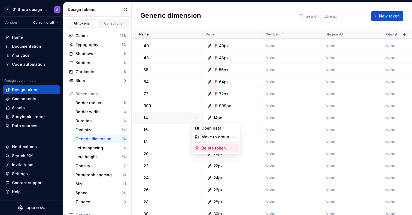
click at [211, 148] on div "Delete token" at bounding box center [219, 147] width 35 height 5
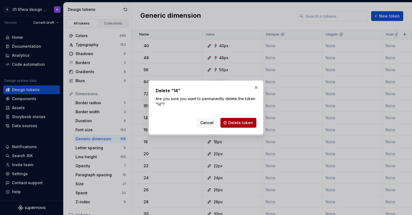
click at [249, 124] on span "Delete token" at bounding box center [241, 122] width 25 height 5
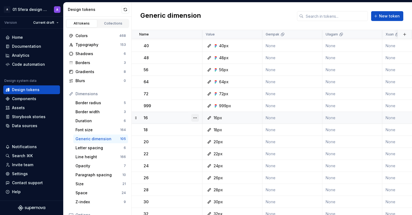
click at [196, 117] on button "button" at bounding box center [196, 118] width 8 height 8
click at [207, 149] on div "Delete token" at bounding box center [219, 147] width 35 height 5
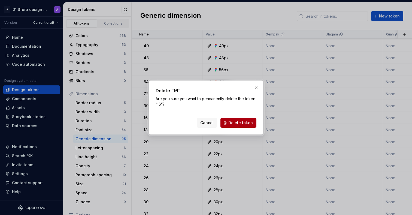
click at [232, 120] on span "Delete token" at bounding box center [241, 122] width 25 height 5
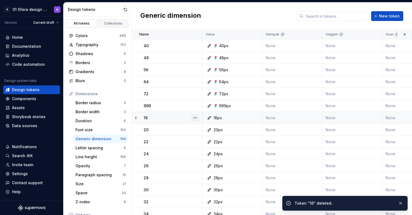
click at [195, 117] on button "button" at bounding box center [196, 118] width 8 height 8
click at [213, 146] on div "Delete token" at bounding box center [219, 147] width 35 height 5
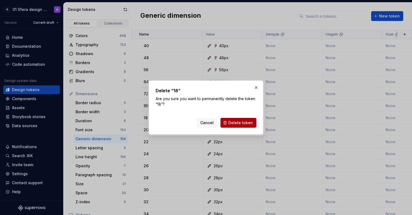
click at [243, 121] on span "Delete token" at bounding box center [241, 122] width 25 height 5
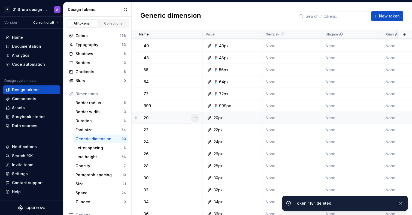
click at [196, 118] on button "button" at bounding box center [196, 118] width 8 height 8
click at [219, 153] on div "Open detail Move to group Delete token" at bounding box center [216, 137] width 49 height 31
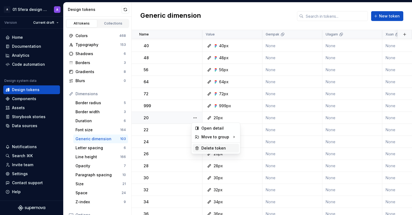
click at [220, 149] on div "Delete token" at bounding box center [219, 147] width 35 height 5
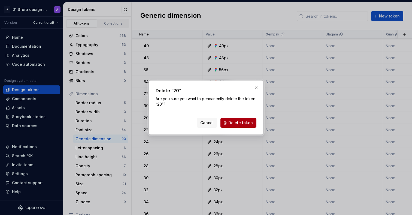
click at [243, 126] on button "Delete token" at bounding box center [239, 123] width 36 height 10
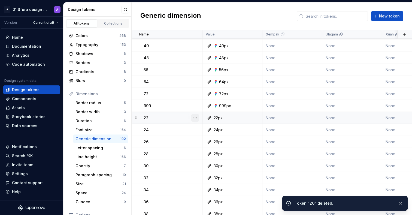
click at [195, 118] on button "button" at bounding box center [196, 118] width 8 height 8
click at [208, 145] on div "Delete token" at bounding box center [216, 148] width 46 height 9
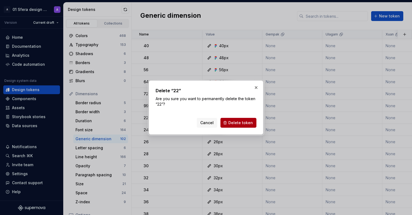
drag, startPoint x: 259, startPoint y: 123, endPoint x: 248, endPoint y: 124, distance: 10.9
click at [259, 123] on div "Delete “22” Are you sure you want to permanently delete the token “22”? Cancel …" at bounding box center [206, 107] width 115 height 54
click at [248, 124] on span "Delete token" at bounding box center [241, 122] width 25 height 5
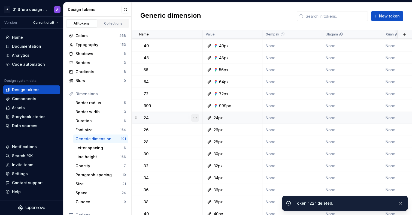
click at [196, 116] on button "button" at bounding box center [196, 118] width 8 height 8
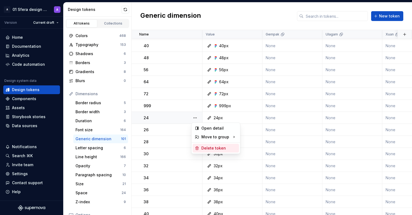
click at [213, 146] on div "Delete token" at bounding box center [219, 147] width 35 height 5
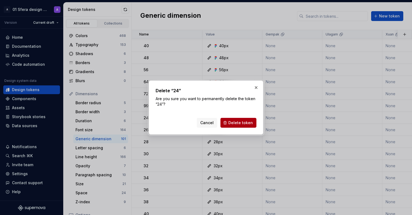
click at [255, 122] on button "Delete token" at bounding box center [239, 123] width 36 height 10
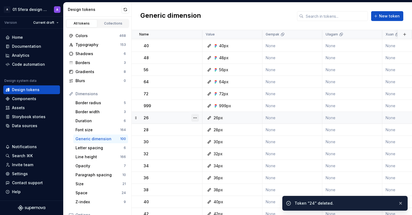
click at [197, 115] on button "button" at bounding box center [196, 118] width 8 height 8
click at [219, 148] on div "Delete token" at bounding box center [219, 147] width 35 height 5
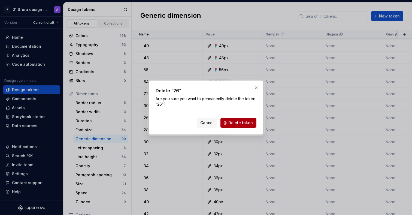
click at [247, 122] on span "Delete token" at bounding box center [241, 122] width 25 height 5
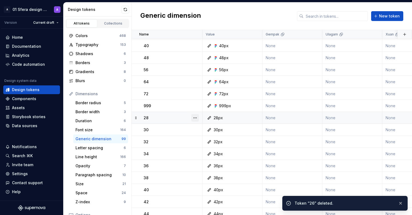
click at [197, 119] on button "button" at bounding box center [196, 118] width 8 height 8
click at [206, 146] on div "Delete token" at bounding box center [219, 147] width 35 height 5
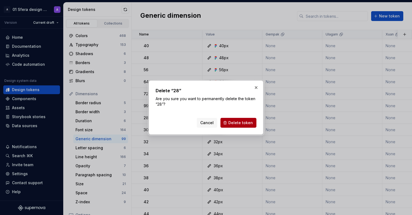
click at [244, 120] on span "Delete token" at bounding box center [241, 122] width 25 height 5
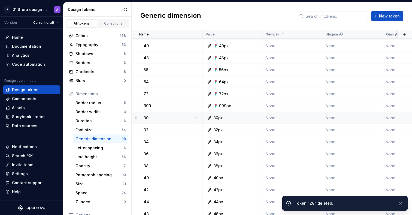
click at [198, 112] on div at bounding box center [195, 118] width 14 height 12
click at [197, 116] on button "button" at bounding box center [196, 118] width 8 height 8
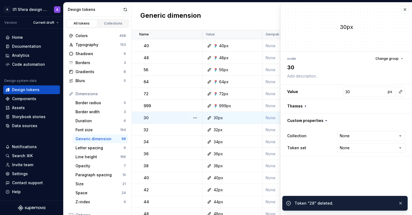
click at [210, 154] on icon at bounding box center [209, 154] width 4 height 4
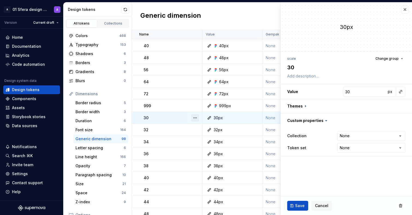
click at [198, 116] on button "button" at bounding box center [196, 118] width 8 height 8
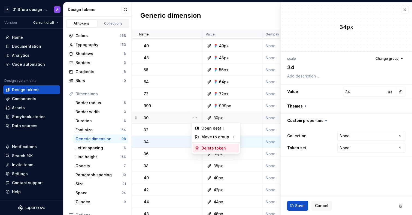
click at [206, 148] on div "Delete token" at bounding box center [219, 147] width 35 height 5
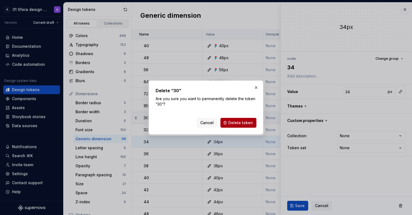
click at [241, 122] on span "Delete token" at bounding box center [241, 122] width 25 height 5
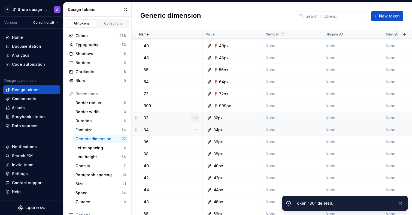
click at [195, 117] on button "button" at bounding box center [196, 118] width 8 height 8
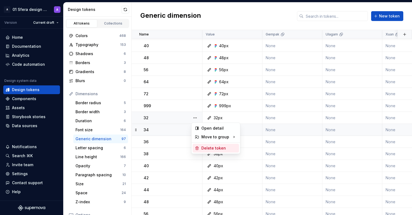
click at [209, 145] on div "Delete token" at bounding box center [216, 148] width 46 height 9
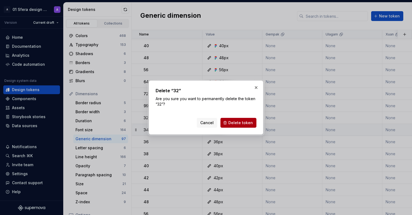
click at [250, 122] on span "Delete token" at bounding box center [241, 122] width 25 height 5
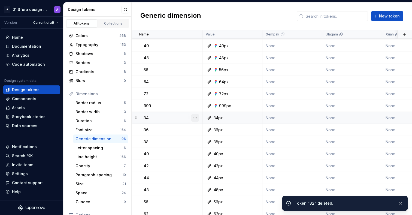
click at [195, 116] on button "button" at bounding box center [196, 118] width 8 height 8
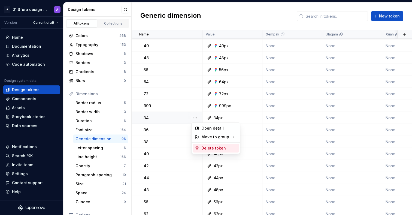
click at [211, 146] on div "Delete token" at bounding box center [219, 147] width 35 height 5
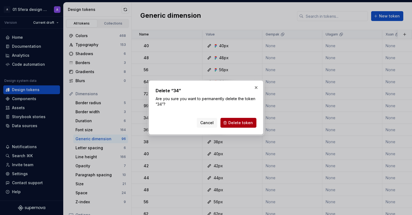
click at [253, 123] on button "Delete token" at bounding box center [239, 123] width 36 height 10
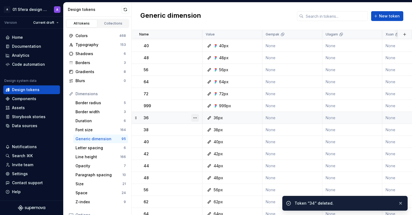
click at [196, 118] on button "button" at bounding box center [196, 118] width 8 height 8
click at [211, 146] on div "Delete token" at bounding box center [219, 147] width 35 height 5
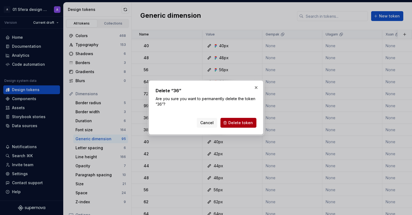
click at [246, 122] on span "Delete token" at bounding box center [241, 122] width 25 height 5
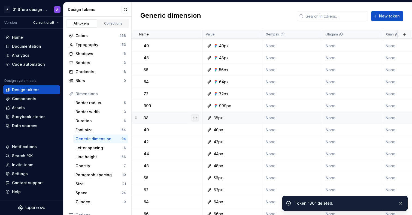
click at [195, 116] on button "button" at bounding box center [196, 118] width 8 height 8
click at [210, 146] on div "Delete token" at bounding box center [219, 147] width 35 height 5
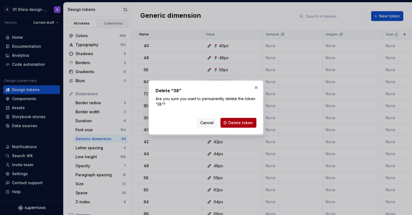
click at [243, 125] on span "Delete token" at bounding box center [241, 122] width 25 height 5
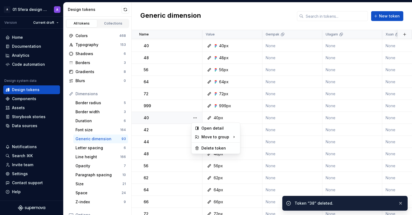
click at [195, 117] on button "button" at bounding box center [196, 118] width 8 height 8
click at [208, 146] on div "Delete token" at bounding box center [219, 147] width 35 height 5
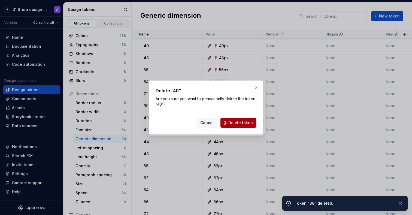
click at [254, 124] on button "Delete token" at bounding box center [239, 123] width 36 height 10
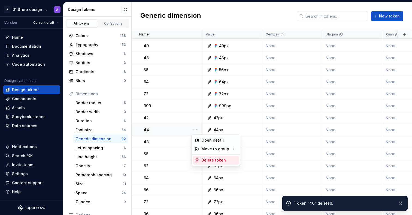
click at [226, 161] on div "Delete token" at bounding box center [219, 159] width 35 height 5
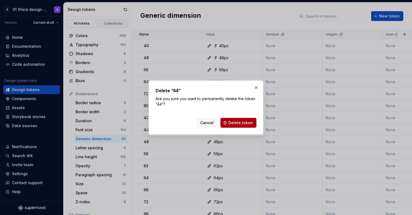
click at [243, 123] on span "Delete token" at bounding box center [241, 122] width 25 height 5
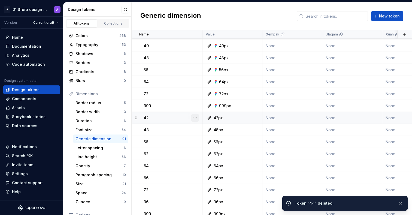
click at [197, 117] on button "button" at bounding box center [196, 118] width 8 height 8
click at [211, 146] on div "Delete token" at bounding box center [219, 147] width 35 height 5
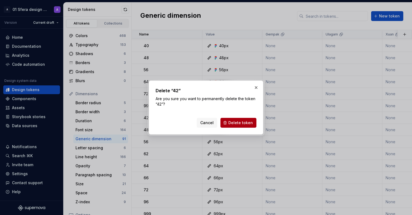
click at [252, 122] on span "Delete token" at bounding box center [241, 122] width 25 height 5
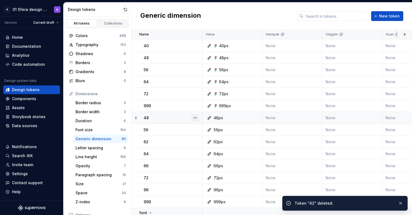
click at [196, 117] on button "button" at bounding box center [196, 118] width 8 height 8
drag, startPoint x: 205, startPoint y: 142, endPoint x: 206, endPoint y: 146, distance: 3.5
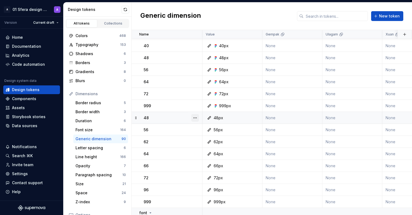
click at [195, 114] on button "button" at bounding box center [196, 118] width 8 height 8
click at [211, 148] on div "Delete token" at bounding box center [219, 147] width 35 height 5
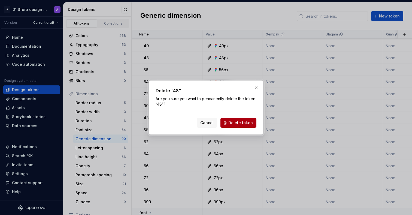
click at [246, 123] on span "Delete token" at bounding box center [241, 122] width 25 height 5
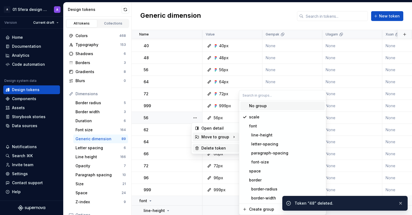
click at [207, 145] on div "Delete token" at bounding box center [219, 147] width 35 height 5
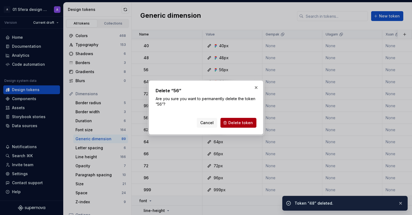
click at [251, 123] on span "Delete token" at bounding box center [241, 122] width 25 height 5
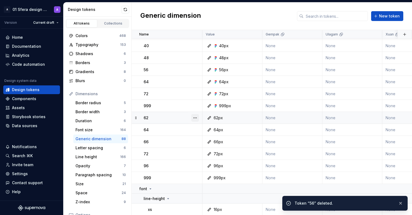
click at [194, 117] on button "button" at bounding box center [196, 118] width 8 height 8
click at [202, 147] on div "Delete token" at bounding box center [219, 147] width 35 height 5
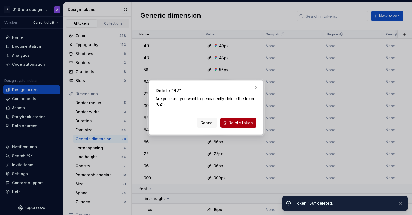
click at [253, 122] on button "Delete token" at bounding box center [239, 123] width 36 height 10
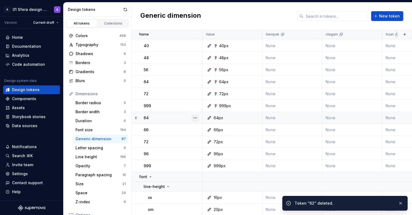
click at [194, 117] on button "button" at bounding box center [196, 118] width 8 height 8
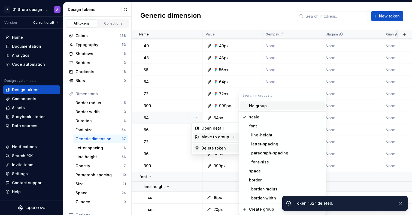
click at [207, 148] on div "Delete token" at bounding box center [219, 147] width 35 height 5
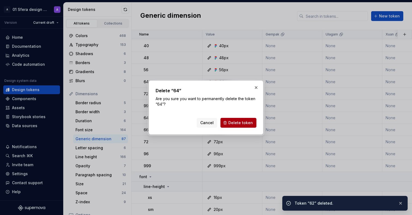
click at [250, 122] on span "Delete token" at bounding box center [241, 122] width 25 height 5
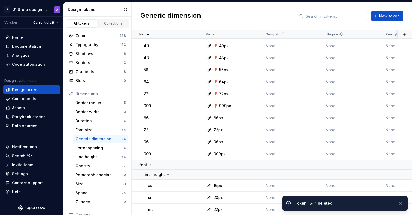
click at [197, 116] on button "button" at bounding box center [196, 118] width 8 height 8
click at [203, 146] on div "Delete token" at bounding box center [219, 147] width 35 height 5
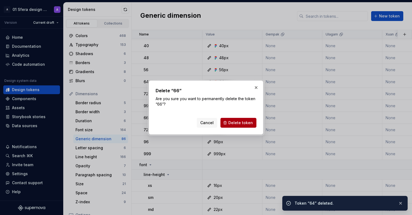
click at [245, 121] on span "Delete token" at bounding box center [241, 122] width 25 height 5
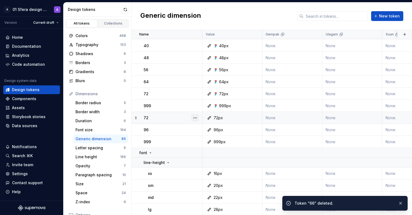
click at [197, 117] on button "button" at bounding box center [196, 118] width 8 height 8
click at [205, 148] on div "Delete token" at bounding box center [219, 147] width 35 height 5
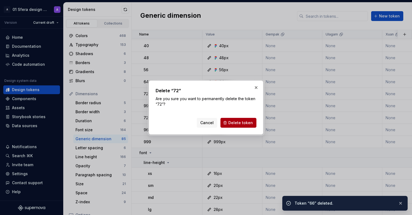
click at [239, 122] on span "Delete token" at bounding box center [241, 122] width 25 height 5
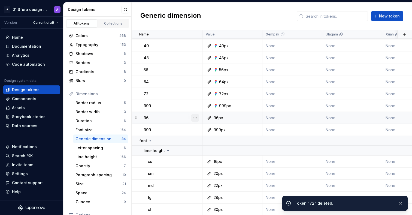
click at [197, 117] on button "button" at bounding box center [196, 118] width 8 height 8
click at [210, 149] on div "Delete token" at bounding box center [219, 147] width 35 height 5
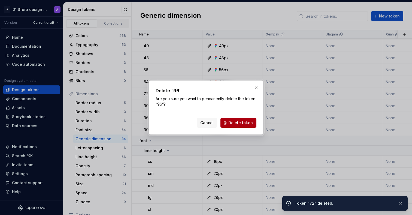
click at [238, 126] on button "Delete token" at bounding box center [239, 123] width 36 height 10
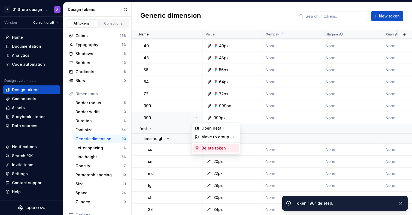
click at [217, 148] on div "Delete token" at bounding box center [219, 147] width 35 height 5
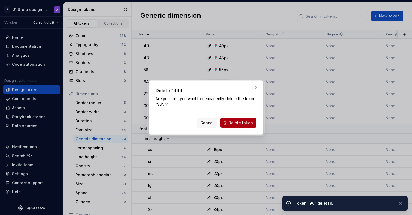
click at [235, 123] on span "Delete token" at bounding box center [241, 122] width 25 height 5
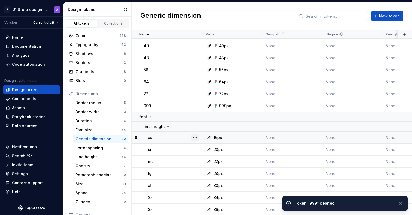
click at [195, 136] on button "button" at bounding box center [196, 138] width 8 height 8
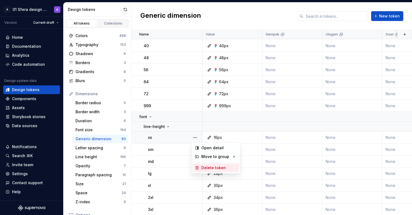
click at [212, 165] on div "Delete token" at bounding box center [216, 167] width 46 height 9
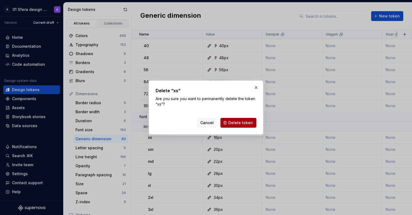
click at [247, 123] on span "Delete token" at bounding box center [241, 122] width 25 height 5
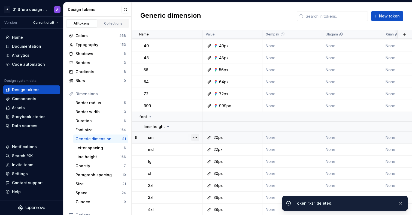
click at [198, 136] on button "button" at bounding box center [196, 138] width 8 height 8
click at [207, 169] on td "30px" at bounding box center [233, 173] width 60 height 12
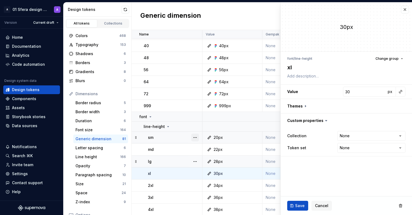
click at [196, 138] on button "button" at bounding box center [196, 138] width 8 height 8
click at [218, 169] on div "Delete token" at bounding box center [219, 167] width 35 height 5
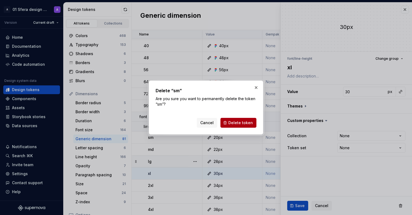
click at [246, 125] on span "Delete token" at bounding box center [241, 122] width 25 height 5
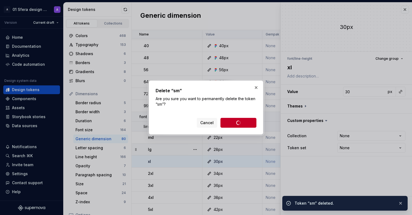
type textarea "*"
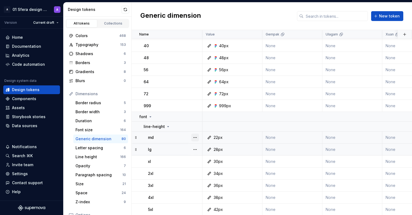
click at [198, 138] on button "button" at bounding box center [196, 138] width 8 height 8
click at [221, 169] on div "Delete token" at bounding box center [219, 167] width 35 height 5
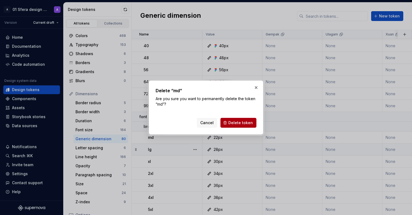
click at [239, 122] on span "Delete token" at bounding box center [241, 122] width 25 height 5
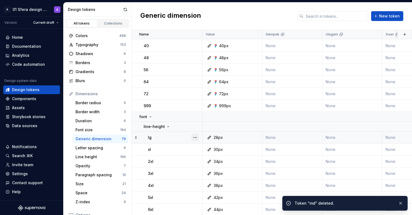
click at [196, 137] on button "button" at bounding box center [196, 138] width 8 height 8
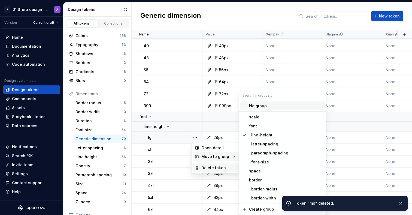
click at [210, 166] on div "Delete token" at bounding box center [219, 167] width 35 height 5
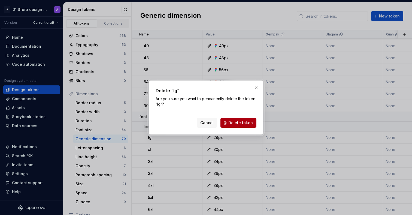
click at [245, 125] on span "Delete token" at bounding box center [241, 122] width 25 height 5
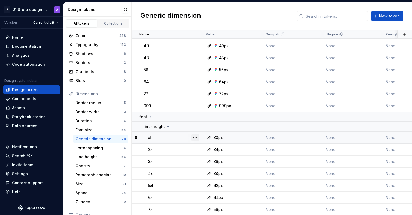
click at [195, 136] on button "button" at bounding box center [196, 138] width 8 height 8
click at [205, 167] on div "Delete token" at bounding box center [219, 167] width 35 height 5
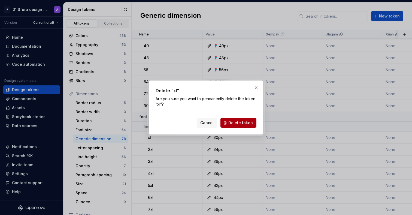
click at [253, 125] on span "Delete token" at bounding box center [241, 122] width 25 height 5
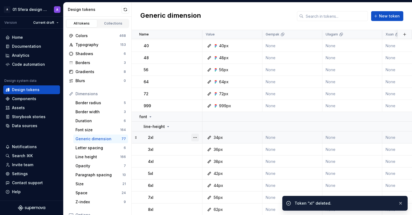
click at [199, 139] on button "button" at bounding box center [196, 138] width 8 height 8
click at [167, 142] on html "A 01 Sfera design system A Version Current draft Home Documentation Analytics C…" at bounding box center [206, 107] width 412 height 215
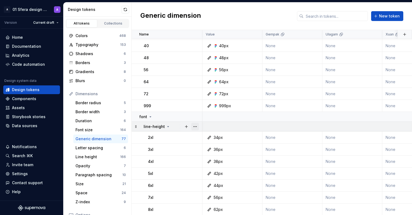
click at [195, 126] on button "button" at bounding box center [196, 127] width 8 height 8
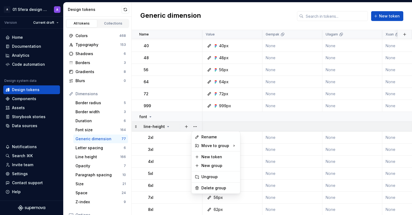
click at [267, 123] on html "A 01 Sfera design system A Version Current draft Home Documentation Analytics C…" at bounding box center [206, 107] width 412 height 215
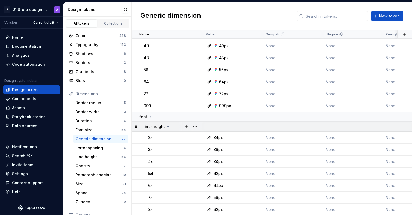
click at [166, 125] on icon at bounding box center [168, 126] width 4 height 4
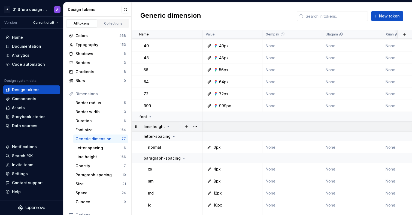
click at [168, 126] on icon at bounding box center [168, 126] width 1 height 1
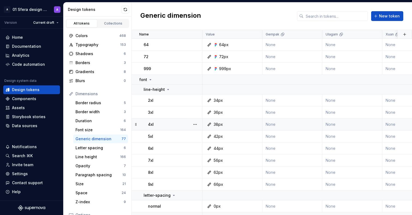
scroll to position [330, 0]
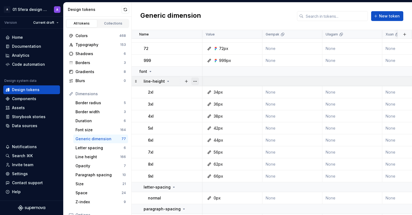
click at [195, 82] on button "button" at bounding box center [196, 81] width 8 height 8
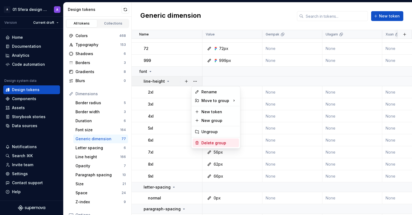
click at [216, 143] on div "Delete group" at bounding box center [219, 142] width 35 height 5
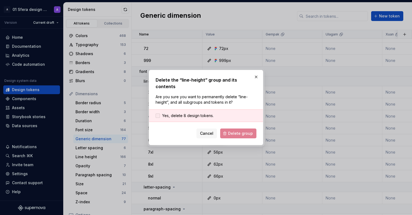
click at [157, 113] on div at bounding box center [158, 115] width 4 height 4
click at [243, 131] on span "Delete group" at bounding box center [240, 133] width 25 height 5
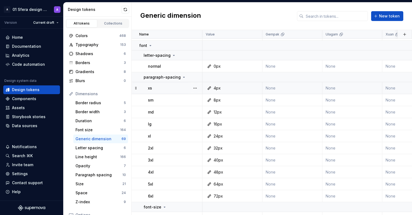
scroll to position [348, 0]
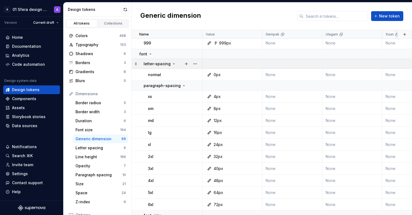
click at [172, 64] on icon at bounding box center [174, 64] width 4 height 4
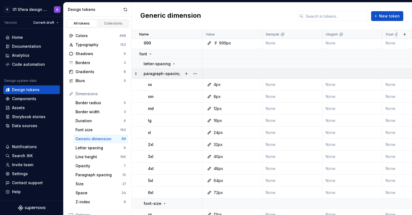
click at [180, 74] on div at bounding box center [190, 74] width 23 height 10
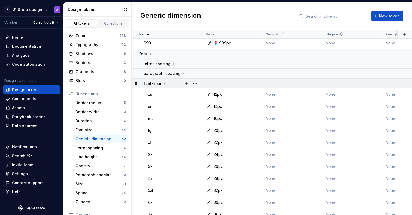
click at [164, 83] on icon at bounding box center [165, 83] width 4 height 4
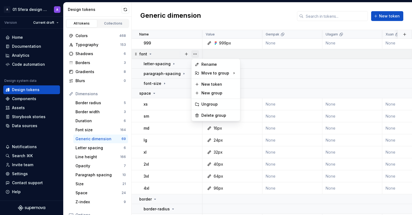
click at [194, 54] on button "button" at bounding box center [196, 54] width 8 height 8
click at [216, 113] on div "Delete group" at bounding box center [219, 115] width 35 height 5
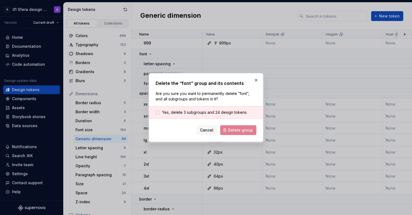
click at [215, 113] on span "Yes, delete 3 subgroups and 24 design tokens." at bounding box center [204, 112] width 85 height 5
click at [244, 131] on span "Delete group" at bounding box center [240, 129] width 25 height 5
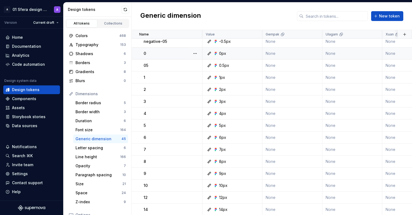
scroll to position [0, 0]
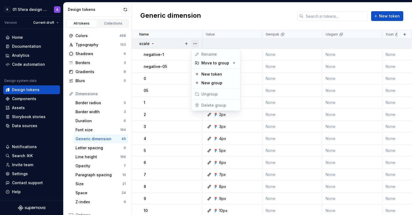
click at [192, 45] on button "button" at bounding box center [196, 44] width 8 height 8
click at [161, 158] on html "A 01 Sfera design system A Version Current draft Home Documentation Analytics C…" at bounding box center [206, 107] width 412 height 215
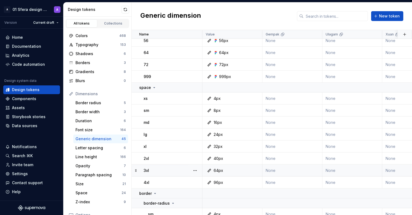
scroll to position [314, 0]
click at [194, 86] on button "button" at bounding box center [196, 88] width 8 height 8
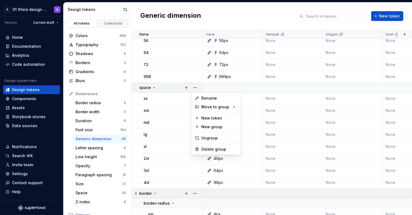
click at [190, 190] on html "A 01 Sfera design system A Version Current draft Home Documentation Analytics C…" at bounding box center [206, 107] width 412 height 215
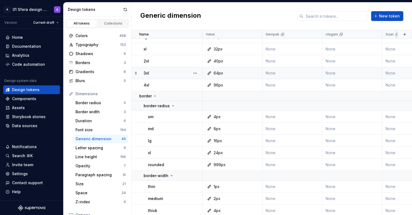
scroll to position [416, 0]
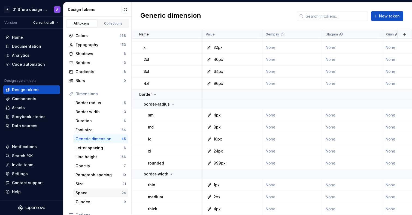
click at [92, 194] on div "Space" at bounding box center [99, 192] width 46 height 5
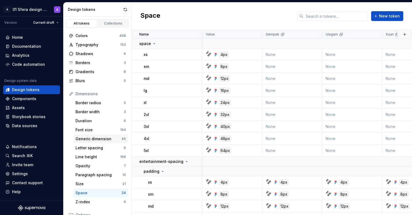
click at [112, 138] on div "Generic dimension" at bounding box center [99, 138] width 46 height 5
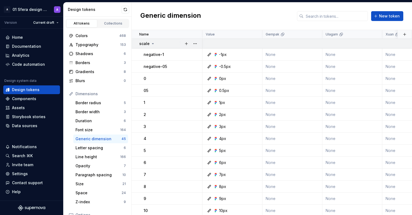
click at [152, 44] on icon at bounding box center [153, 43] width 4 height 4
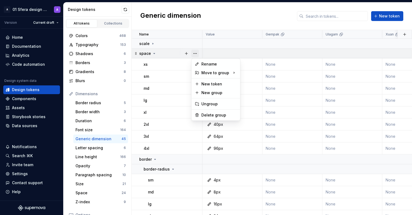
click at [197, 53] on button "button" at bounding box center [196, 54] width 8 height 8
click at [218, 116] on div "Delete group" at bounding box center [219, 114] width 35 height 5
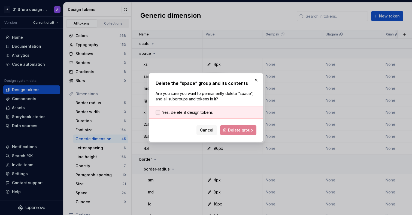
click at [196, 111] on span "Yes, delete 8 design tokens." at bounding box center [188, 112] width 52 height 5
click at [237, 130] on span "Delete group" at bounding box center [240, 129] width 25 height 5
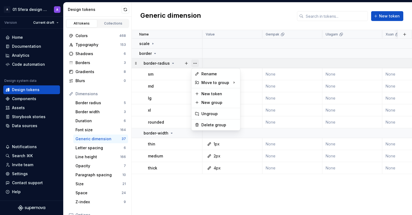
click at [196, 61] on button "button" at bounding box center [196, 63] width 8 height 8
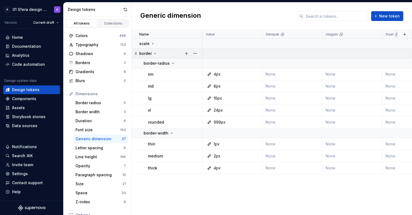
click at [154, 53] on icon at bounding box center [155, 53] width 4 height 4
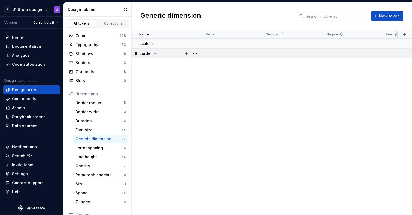
click at [154, 53] on icon at bounding box center [155, 53] width 4 height 4
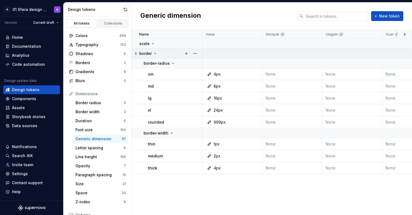
click at [153, 53] on icon at bounding box center [155, 53] width 4 height 4
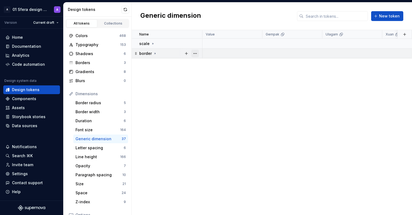
click at [194, 54] on button "button" at bounding box center [196, 54] width 8 height 8
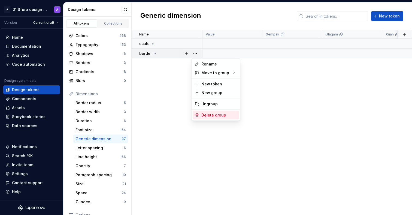
click at [217, 118] on div "Delete group" at bounding box center [219, 114] width 35 height 5
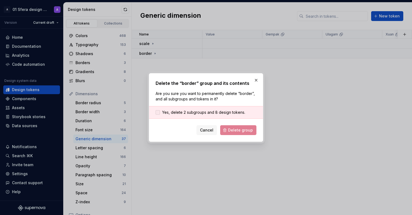
click at [220, 110] on span "Yes, delete 2 subgroups and 8 design tokens." at bounding box center [203, 112] width 83 height 5
click at [232, 128] on span "Delete group" at bounding box center [240, 129] width 25 height 5
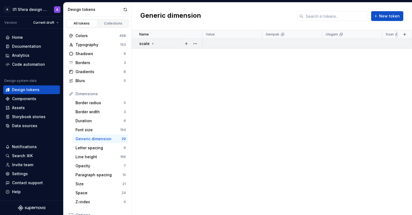
click at [153, 43] on icon at bounding box center [153, 43] width 4 height 4
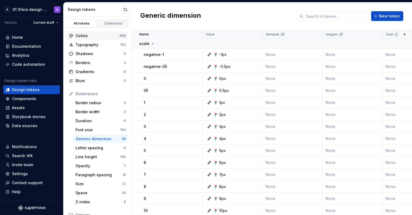
click at [107, 35] on div "Colors" at bounding box center [98, 35] width 44 height 5
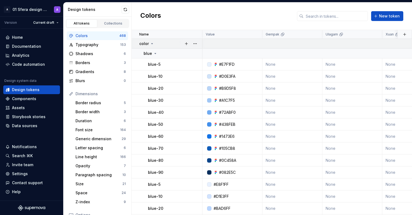
click at [151, 44] on icon at bounding box center [152, 43] width 4 height 4
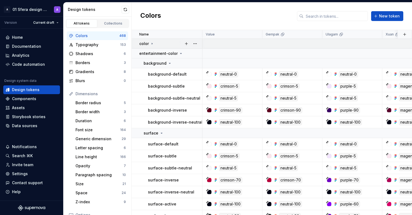
click at [151, 43] on icon at bounding box center [152, 43] width 4 height 4
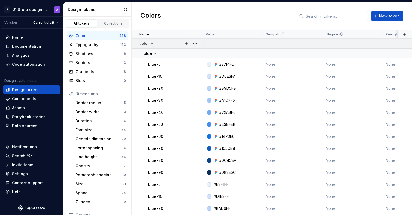
click at [151, 43] on icon at bounding box center [152, 43] width 4 height 4
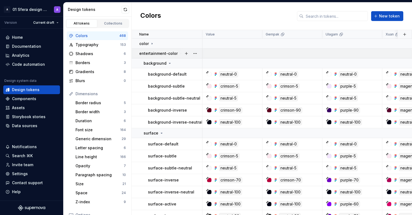
click at [179, 53] on icon at bounding box center [181, 53] width 4 height 4
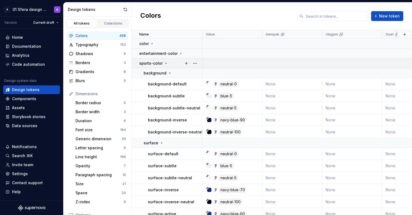
click at [166, 65] on icon at bounding box center [166, 63] width 4 height 4
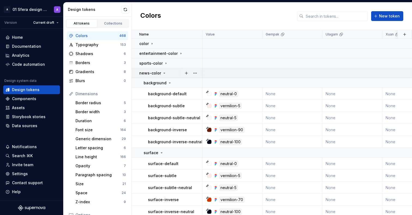
click at [164, 72] on icon at bounding box center [164, 73] width 4 height 4
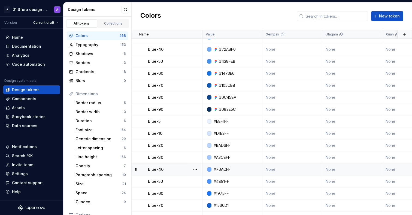
scroll to position [62, 0]
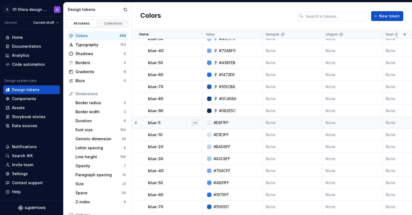
click at [196, 121] on button "button" at bounding box center [196, 123] width 8 height 8
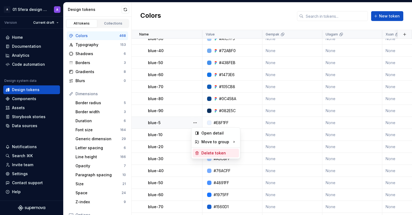
click at [207, 152] on div "Delete token" at bounding box center [219, 152] width 35 height 5
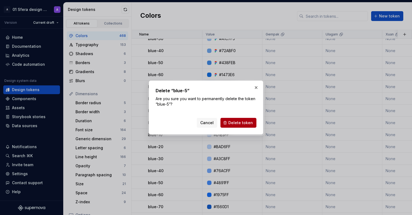
click at [242, 125] on span "Delete token" at bounding box center [241, 122] width 25 height 5
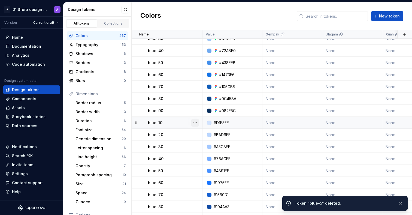
click at [197, 123] on button "button" at bounding box center [196, 123] width 8 height 8
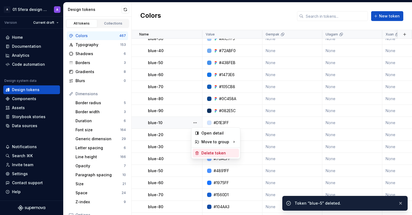
click at [207, 154] on div "Delete token" at bounding box center [219, 152] width 35 height 5
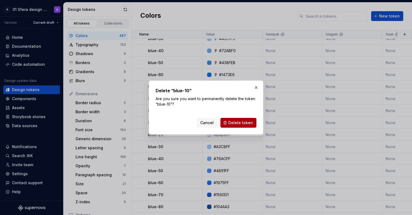
click at [244, 127] on button "Delete token" at bounding box center [239, 123] width 36 height 10
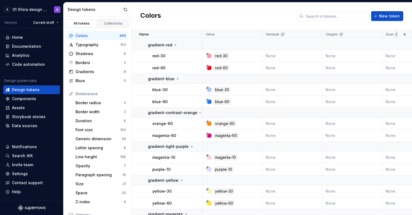
scroll to position [3776, 0]
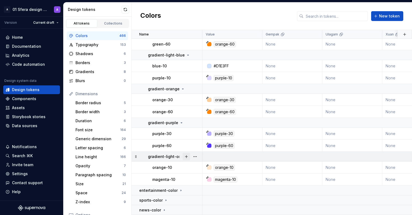
click at [188, 153] on button "button" at bounding box center [187, 157] width 8 height 8
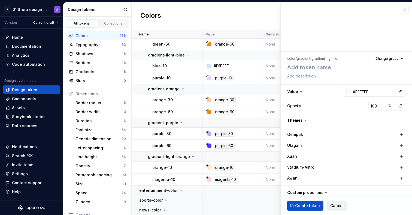
click at [332, 205] on span "Cancel" at bounding box center [337, 205] width 13 height 5
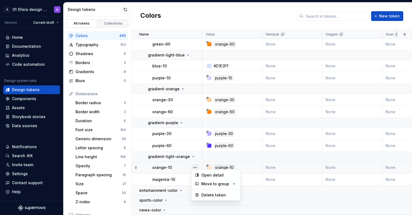
click at [196, 164] on button "button" at bounding box center [196, 168] width 8 height 8
click at [195, 155] on html "A 01 Sfera design system A Version Current draft Home Documentation Analytics C…" at bounding box center [206, 107] width 412 height 215
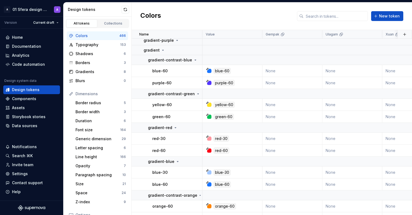
scroll to position [3222, 0]
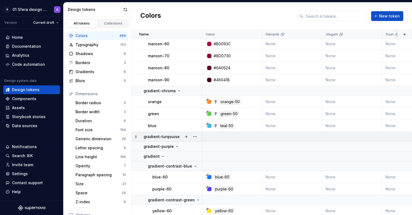
click at [181, 138] on div at bounding box center [190, 137] width 23 height 10
click at [196, 126] on button "button" at bounding box center [196, 126] width 8 height 8
click at [188, 90] on html "A 01 Sfera design system A Version Current draft Home Documentation Analytics C…" at bounding box center [206, 107] width 412 height 215
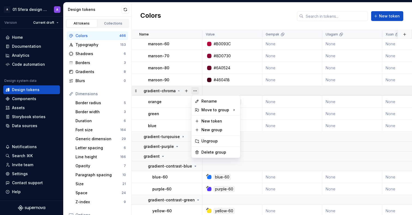
click at [192, 90] on button "button" at bounding box center [196, 91] width 8 height 8
click at [338, 163] on html "A 01 Sfera design system A Version Current draft Home Documentation Analytics C…" at bounding box center [206, 107] width 412 height 215
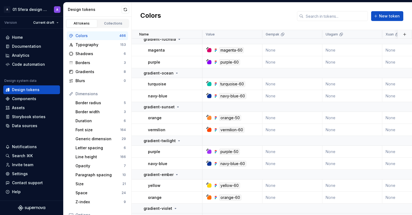
scroll to position [2873, 0]
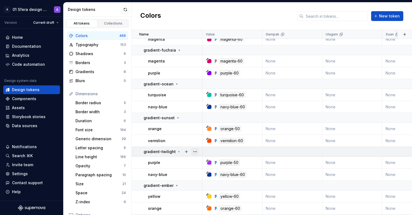
click at [196, 152] on button "button" at bounding box center [196, 152] width 8 height 8
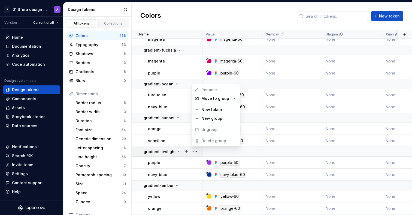
click at [239, 153] on html "A 01 Sfera design system A Version Current draft Home Documentation Analytics C…" at bounding box center [206, 107] width 412 height 215
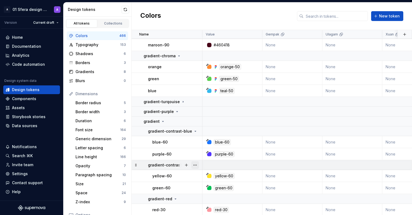
scroll to position [3156, 0]
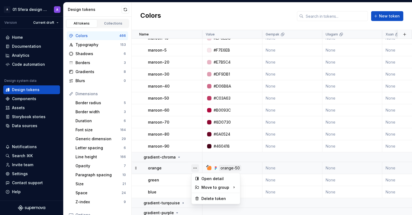
click at [197, 170] on button "button" at bounding box center [196, 168] width 8 height 8
click at [267, 159] on html "A 01 Sfera design system A Version Current draft Home Documentation Analytics C…" at bounding box center [206, 107] width 412 height 215
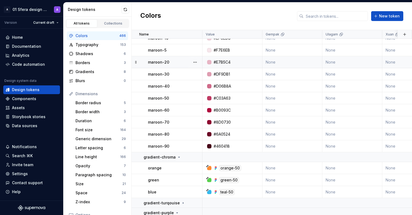
scroll to position [3038, 0]
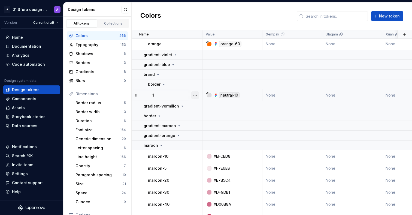
click at [194, 95] on button "button" at bounding box center [196, 95] width 8 height 8
click at [184, 80] on html "A 01 Sfera design system A Version Current draft Home Documentation Analytics C…" at bounding box center [206, 107] width 412 height 215
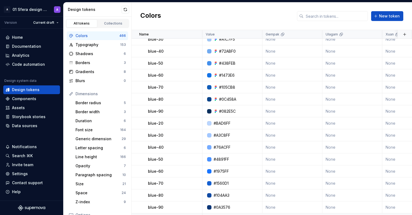
scroll to position [0, 0]
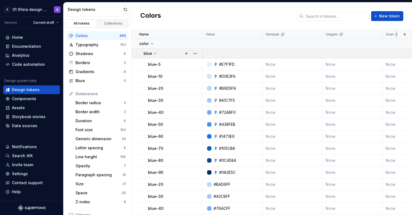
click at [155, 54] on icon at bounding box center [155, 53] width 4 height 4
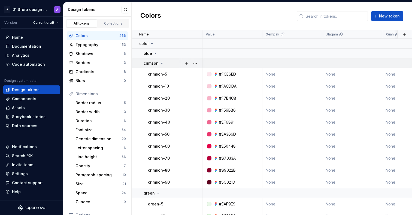
click at [160, 62] on icon at bounding box center [162, 63] width 4 height 4
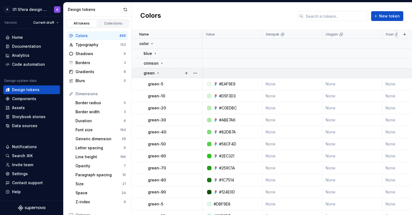
click at [157, 74] on icon at bounding box center [158, 73] width 4 height 4
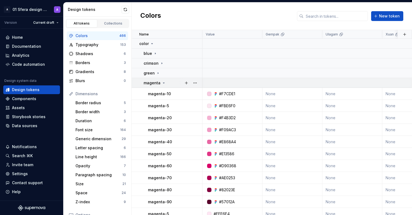
click at [162, 82] on icon at bounding box center [164, 83] width 4 height 4
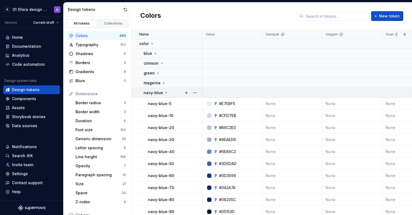
click at [164, 94] on icon at bounding box center [166, 93] width 4 height 4
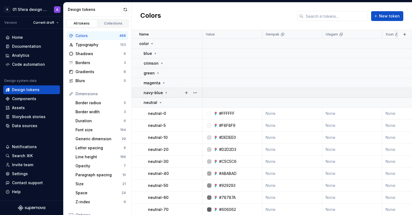
click at [166, 93] on icon at bounding box center [166, 93] width 4 height 4
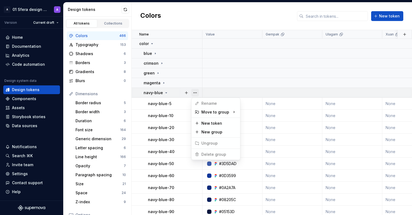
click at [197, 93] on button "button" at bounding box center [196, 93] width 8 height 8
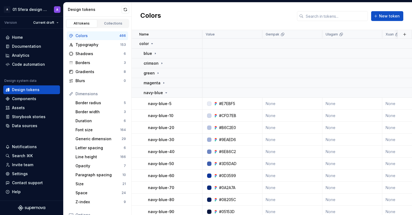
click at [170, 95] on html "A 01 Sfera design system A Version Current draft Home Documentation Analytics C…" at bounding box center [206, 107] width 412 height 215
click at [164, 93] on icon at bounding box center [166, 93] width 4 height 4
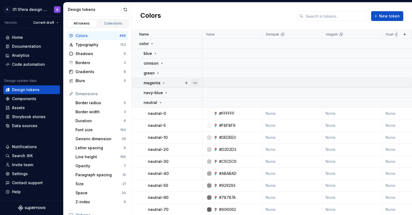
click at [194, 83] on button "button" at bounding box center [196, 83] width 8 height 8
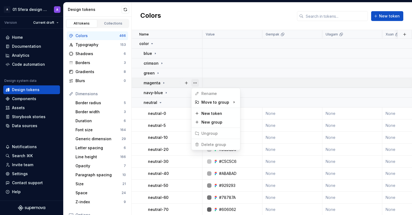
click at [195, 83] on button "button" at bounding box center [196, 83] width 8 height 8
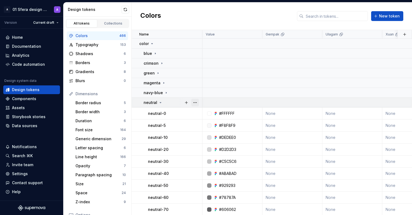
click at [194, 101] on button "button" at bounding box center [196, 103] width 8 height 8
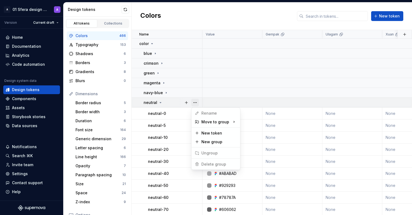
click at [194, 101] on button "button" at bounding box center [196, 103] width 8 height 8
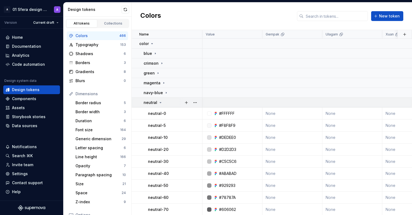
click at [160, 102] on icon at bounding box center [160, 102] width 4 height 4
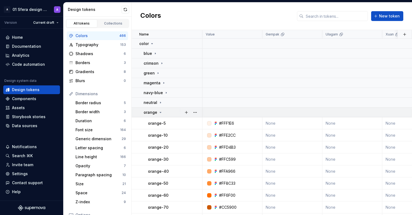
click at [161, 113] on icon at bounding box center [160, 112] width 4 height 4
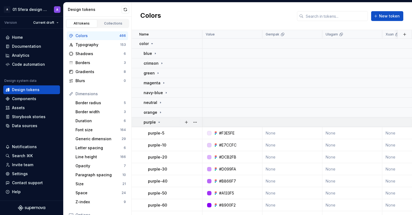
click at [161, 123] on div "purple" at bounding box center [173, 121] width 58 height 5
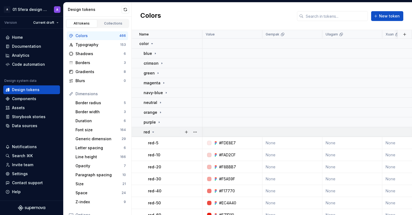
click at [153, 130] on icon at bounding box center [153, 132] width 4 height 4
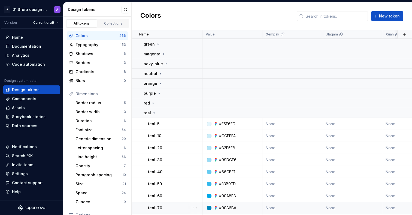
scroll to position [7, 0]
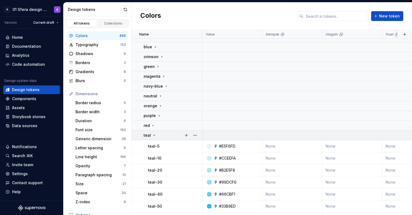
click at [155, 136] on icon at bounding box center [154, 135] width 4 height 4
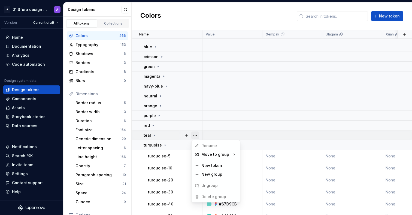
click at [195, 135] on button "button" at bounding box center [196, 135] width 8 height 8
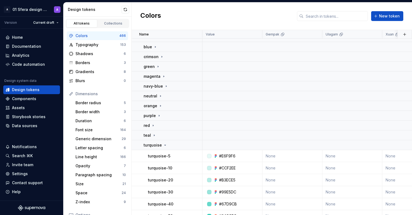
click at [156, 145] on html "A 01 Sfera design system A Version Current draft Home Documentation Analytics C…" at bounding box center [206, 107] width 412 height 215
click at [161, 145] on div "turquoise" at bounding box center [156, 144] width 24 height 5
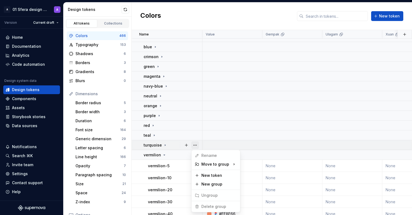
click at [198, 145] on button "button" at bounding box center [196, 145] width 8 height 8
click at [163, 156] on html "A 01 Sfera design system A Version Current draft Home Documentation Analytics C…" at bounding box center [206, 107] width 412 height 215
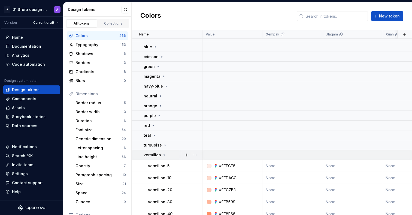
click at [163, 154] on icon at bounding box center [164, 155] width 4 height 4
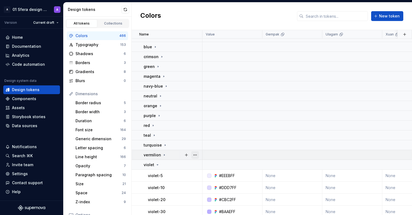
click at [197, 154] on button "button" at bounding box center [196, 155] width 8 height 8
drag, startPoint x: 173, startPoint y: 157, endPoint x: 157, endPoint y: 161, distance: 17.0
click at [173, 158] on html "A 01 Sfera design system A Version Current draft Home Documentation Analytics C…" at bounding box center [206, 107] width 412 height 215
click at [158, 163] on icon at bounding box center [157, 165] width 4 height 4
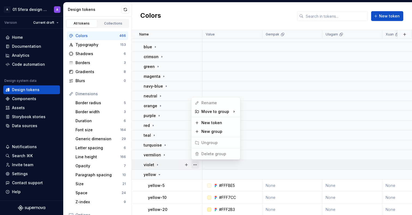
click at [197, 164] on button "button" at bounding box center [196, 165] width 8 height 8
click at [162, 150] on html "A 01 Sfera design system A Version Current draft Home Documentation Analytics C…" at bounding box center [206, 107] width 412 height 215
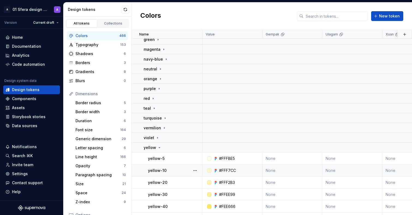
scroll to position [50, 0]
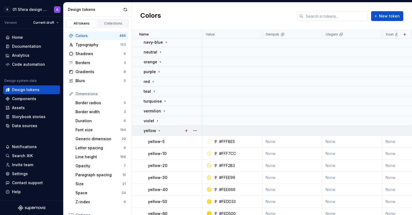
click at [158, 130] on icon at bounding box center [159, 130] width 4 height 4
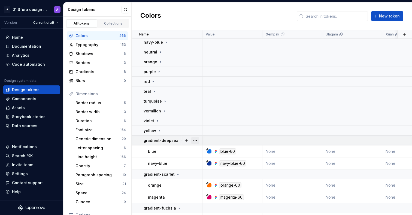
click at [197, 141] on button "button" at bounding box center [196, 141] width 8 height 8
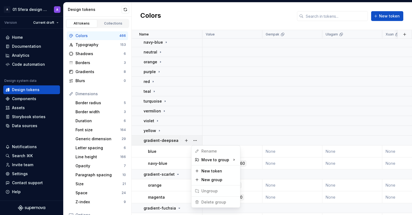
click at [182, 141] on html "A 01 Sfera design system A Version Current draft Home Documentation Analytics C…" at bounding box center [206, 107] width 412 height 215
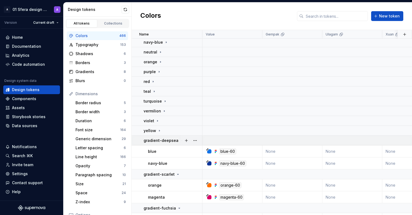
click at [180, 138] on icon at bounding box center [182, 140] width 4 height 4
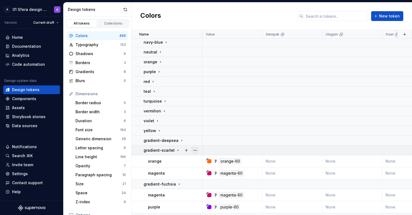
click at [196, 150] on button "button" at bounding box center [196, 150] width 8 height 8
click at [176, 150] on icon at bounding box center [178, 150] width 4 height 4
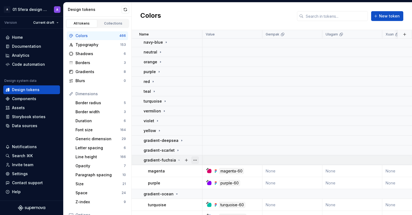
click at [196, 160] on button "button" at bounding box center [196, 160] width 8 height 8
click at [166, 163] on html "A 01 Sfera design system A Version Current draft Home Documentation Analytics C…" at bounding box center [206, 107] width 412 height 215
click at [174, 161] on div "gradient-fuchsia" at bounding box center [163, 159] width 38 height 5
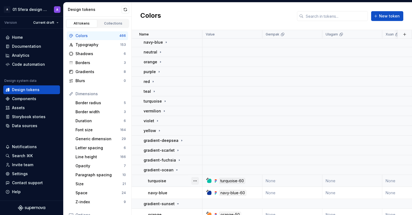
click at [196, 180] on button "button" at bounding box center [196, 181] width 8 height 8
click at [168, 165] on html "A 01 Sfera design system A Version Current draft Home Documentation Analytics C…" at bounding box center [206, 107] width 412 height 215
click at [176, 168] on icon at bounding box center [177, 170] width 4 height 4
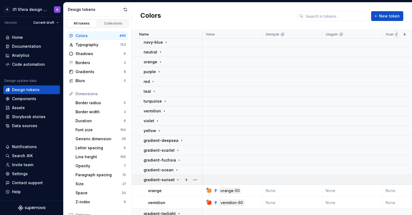
click at [176, 181] on icon at bounding box center [178, 180] width 4 height 4
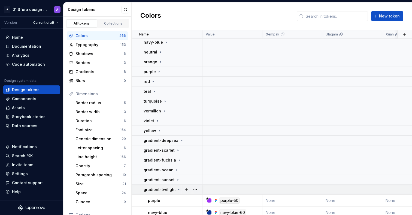
click at [177, 187] on icon at bounding box center [179, 189] width 4 height 4
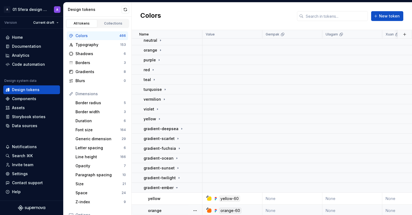
scroll to position [91, 0]
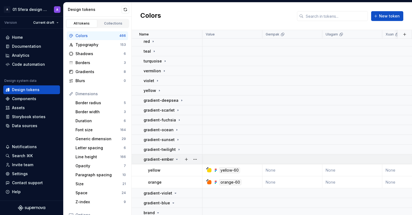
click at [176, 161] on icon at bounding box center [177, 159] width 4 height 4
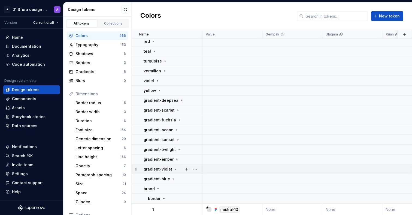
click at [175, 169] on icon at bounding box center [175, 169] width 4 height 4
click at [173, 178] on icon at bounding box center [173, 179] width 4 height 4
click at [173, 181] on div "gradient-blue" at bounding box center [160, 178] width 32 height 5
click at [173, 170] on icon at bounding box center [175, 169] width 4 height 4
click at [175, 159] on icon at bounding box center [177, 159] width 4 height 4
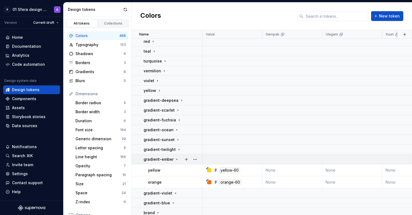
click at [175, 159] on icon at bounding box center [177, 159] width 4 height 4
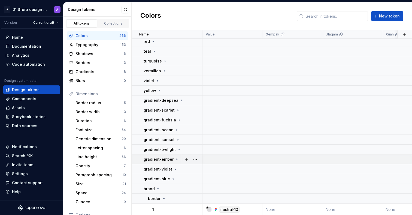
scroll to position [139, 0]
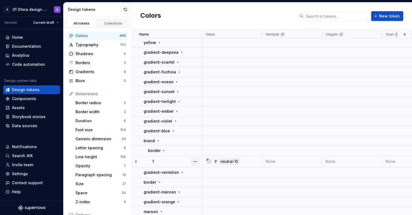
click at [196, 163] on button "button" at bounding box center [196, 162] width 8 height 8
click at [196, 149] on html "A 01 Sfera design system A Version Current draft Home Documentation Analytics C…" at bounding box center [206, 107] width 412 height 215
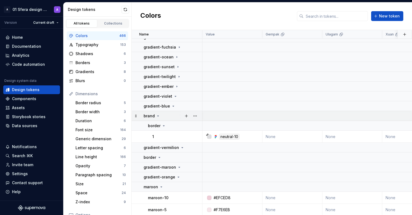
scroll to position [166, 0]
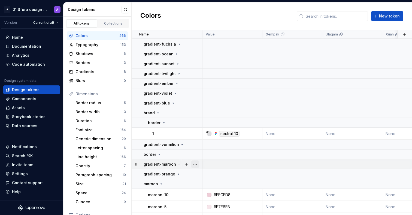
click at [197, 164] on button "button" at bounding box center [196, 164] width 8 height 8
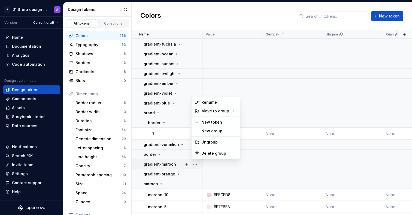
click at [198, 171] on html "A 01 Sfera design system A Version Current draft Home Documentation Analytics C…" at bounding box center [206, 107] width 412 height 215
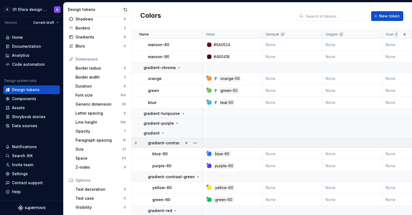
scroll to position [453, 0]
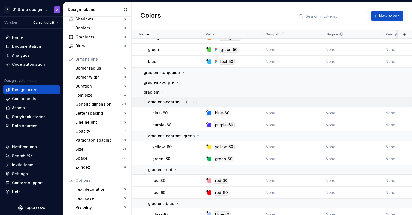
click at [169, 101] on p "gradient-contrast-blue" at bounding box center [170, 101] width 44 height 5
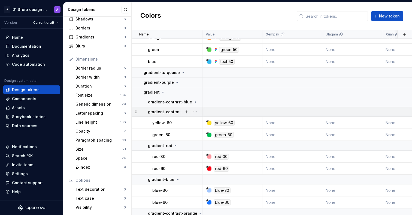
click at [173, 116] on td "gradient-contrast-green" at bounding box center [167, 112] width 71 height 10
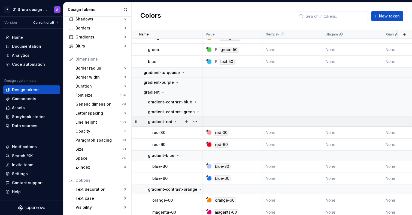
click at [167, 121] on p "gradient-red" at bounding box center [160, 121] width 24 height 5
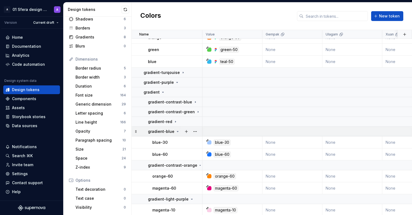
click at [162, 131] on p "gradient-blue" at bounding box center [161, 131] width 26 height 5
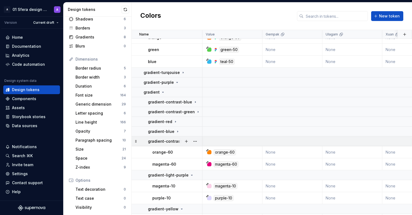
click at [168, 142] on p "gradient-contrast-orange" at bounding box center [172, 141] width 49 height 5
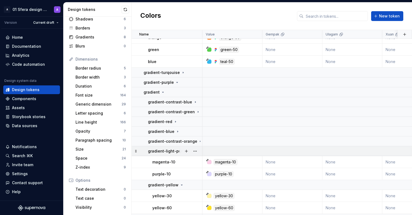
click at [167, 152] on p "gradient-light-purple" at bounding box center [168, 150] width 41 height 5
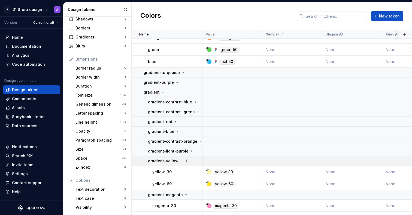
click at [168, 160] on p "gradient-yellow" at bounding box center [163, 160] width 31 height 5
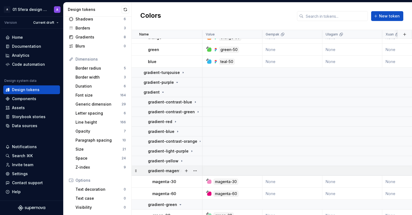
click at [168, 168] on p "gradient-magenta" at bounding box center [165, 170] width 35 height 5
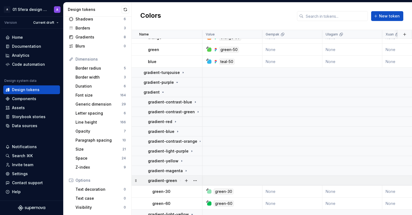
click at [170, 178] on p "gradient-green" at bounding box center [162, 180] width 29 height 5
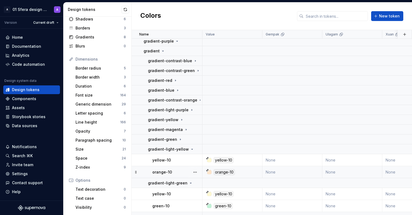
scroll to position [501, 0]
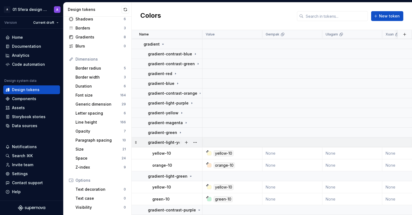
click at [174, 144] on p "gradient-light-yellow" at bounding box center [168, 142] width 41 height 5
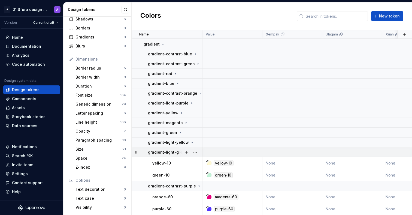
click at [169, 154] on p "gradient-light-green" at bounding box center [168, 151] width 40 height 5
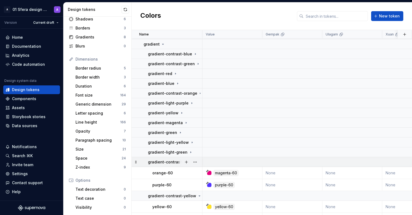
click at [171, 163] on p "gradient-contrast-purple" at bounding box center [172, 161] width 48 height 5
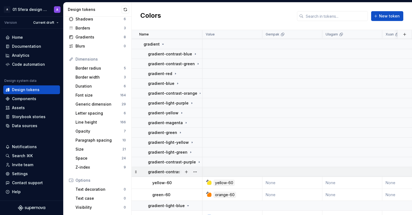
click at [172, 169] on p "gradient-contrast-yellow" at bounding box center [172, 171] width 48 height 5
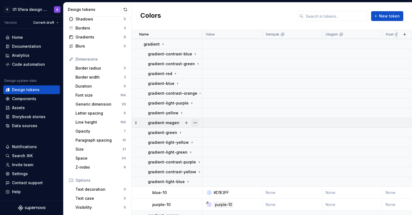
scroll to position [590, 0]
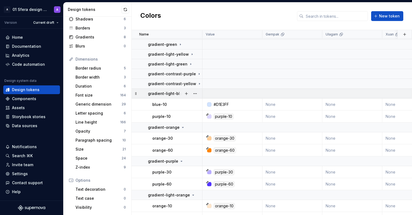
click at [164, 92] on p "gradient-light-blue" at bounding box center [166, 93] width 37 height 5
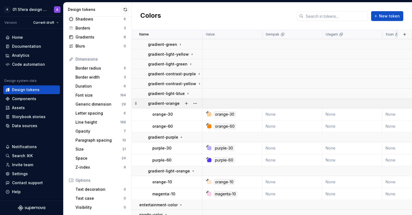
click at [170, 105] on p "gradient-orange" at bounding box center [164, 103] width 32 height 5
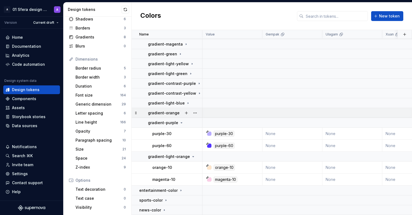
scroll to position [583, 0]
click at [167, 120] on p "gradient-purple" at bounding box center [163, 122] width 30 height 5
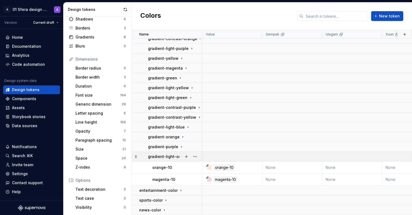
click at [173, 154] on p "gradient-light-orange" at bounding box center [169, 156] width 42 height 5
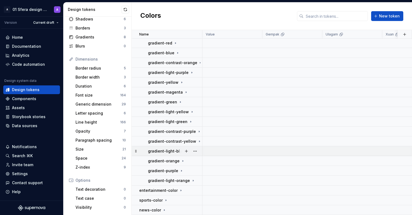
scroll to position [535, 0]
click at [177, 188] on div "entertainment-color" at bounding box center [161, 190] width 44 height 5
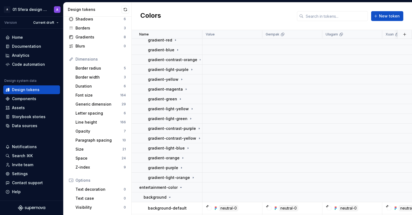
scroll to position [583, 0]
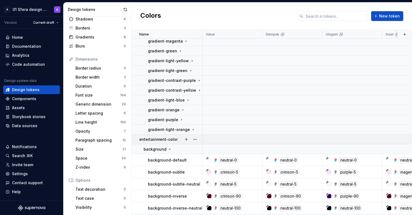
click at [174, 139] on p "entertainment-color" at bounding box center [158, 139] width 38 height 5
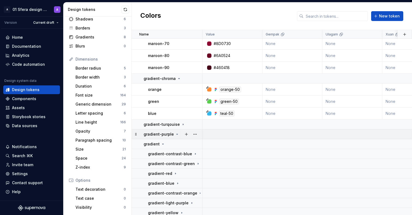
scroll to position [379, 0]
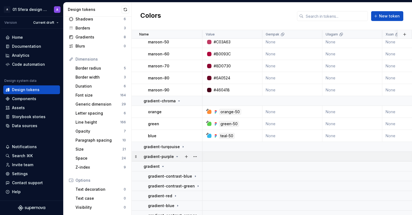
click at [169, 155] on p "gradient-purple" at bounding box center [159, 156] width 30 height 5
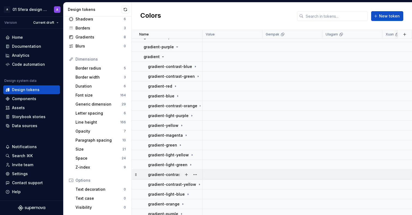
scroll to position [438, 0]
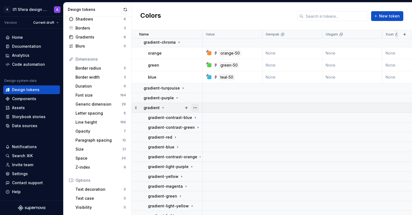
click at [194, 106] on button "button" at bounding box center [196, 108] width 8 height 8
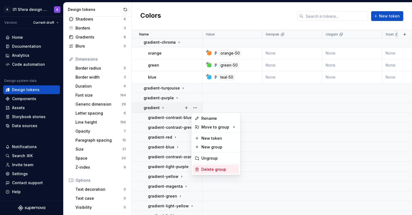
click at [222, 169] on div "Delete group" at bounding box center [219, 169] width 35 height 5
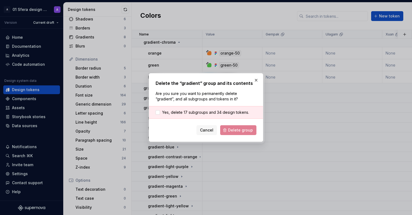
click at [204, 106] on div "Yes, delete 17 subgroups and 34 design tokens." at bounding box center [206, 112] width 114 height 13
click at [206, 113] on span "Yes, delete 17 subgroups and 34 design tokens." at bounding box center [205, 112] width 87 height 5
click at [239, 130] on span "Delete group" at bounding box center [240, 129] width 25 height 5
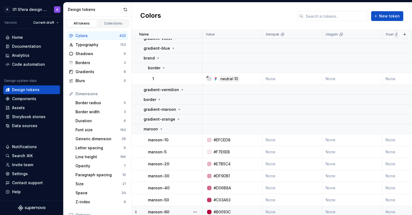
scroll to position [201, 0]
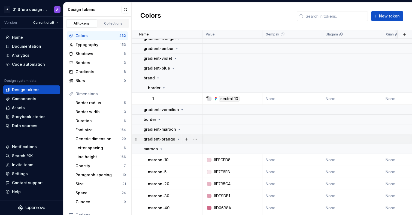
click at [178, 138] on icon at bounding box center [178, 139] width 4 height 4
click at [178, 131] on icon at bounding box center [179, 129] width 4 height 4
click at [178, 139] on icon at bounding box center [178, 139] width 4 height 4
click at [178, 128] on icon at bounding box center [179, 129] width 4 height 4
click at [161, 119] on icon at bounding box center [159, 119] width 4 height 4
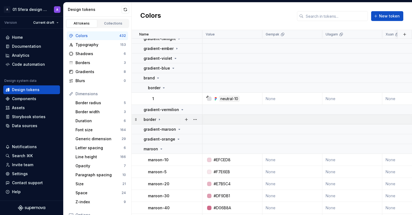
click at [161, 119] on icon at bounding box center [159, 119] width 4 height 4
click at [181, 110] on div at bounding box center [190, 110] width 23 height 10
click at [181, 109] on div at bounding box center [190, 110] width 23 height 10
click at [160, 77] on icon at bounding box center [158, 78] width 4 height 4
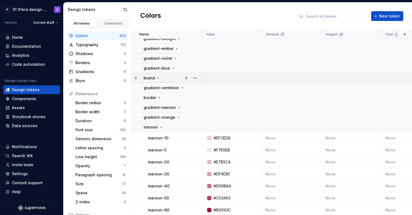
click at [158, 78] on icon at bounding box center [158, 77] width 1 height 1
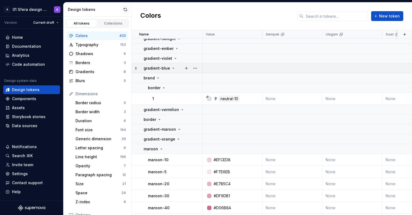
click at [173, 68] on icon at bounding box center [173, 68] width 4 height 4
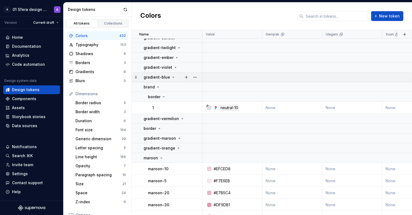
scroll to position [192, 0]
click at [174, 69] on icon at bounding box center [175, 68] width 4 height 4
click at [174, 68] on icon at bounding box center [175, 68] width 4 height 4
click at [178, 58] on div "gradient-ember" at bounding box center [173, 57] width 58 height 5
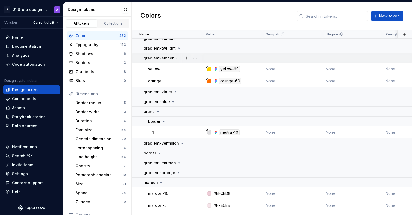
click at [176, 58] on icon at bounding box center [177, 58] width 4 height 4
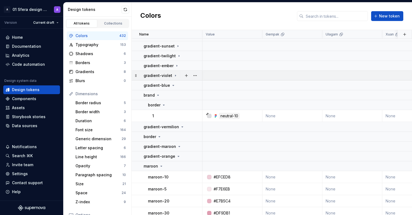
scroll to position [184, 0]
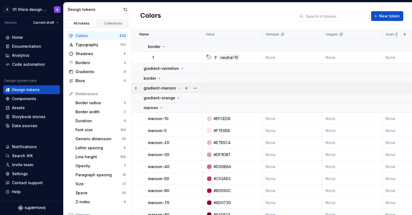
scroll to position [245, 0]
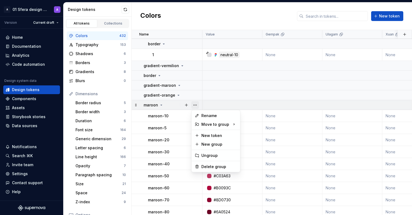
click at [194, 103] on button "button" at bounding box center [196, 105] width 8 height 8
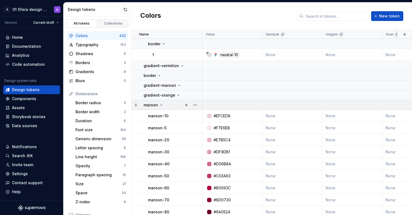
click at [161, 105] on icon at bounding box center [161, 105] width 1 height 1
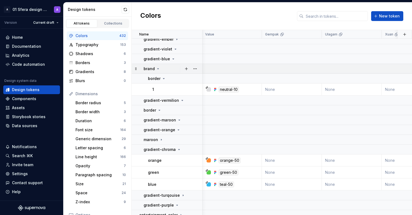
scroll to position [213, 1]
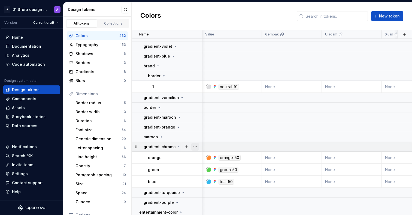
click at [195, 149] on button "button" at bounding box center [196, 147] width 8 height 8
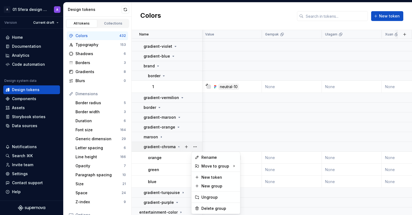
click at [184, 175] on html "A 01 Sfera design system A Version Current draft Home Documentation Analytics C…" at bounding box center [206, 107] width 412 height 215
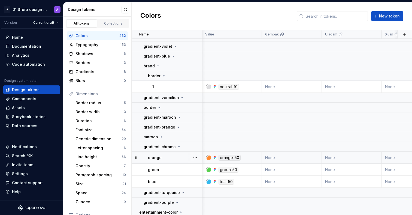
click at [229, 159] on div "orange-50" at bounding box center [230, 158] width 22 height 6
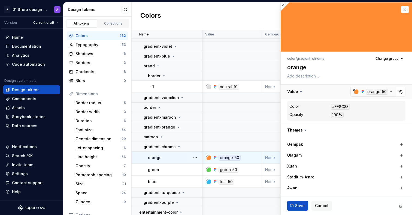
click at [391, 92] on button "button" at bounding box center [346, 92] width 131 height 14
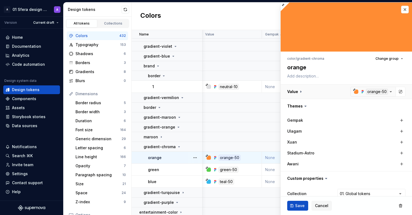
click at [391, 92] on button "button" at bounding box center [346, 92] width 131 height 14
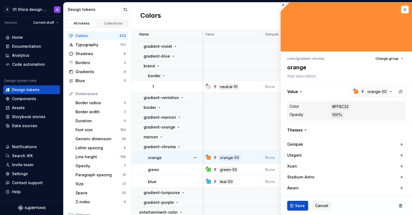
click at [355, 91] on div "button" at bounding box center [356, 91] width 4 height 4
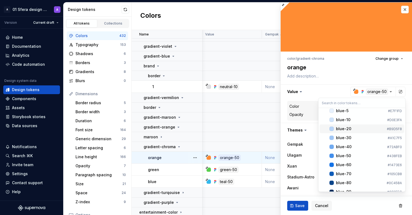
scroll to position [6, 0]
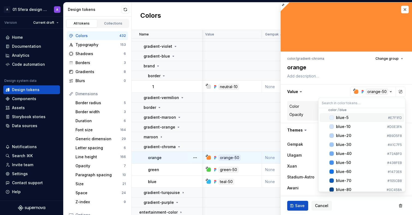
click at [336, 80] on html "A 01 Sfera design system A Version Current draft Home Documentation Analytics C…" at bounding box center [206, 107] width 412 height 215
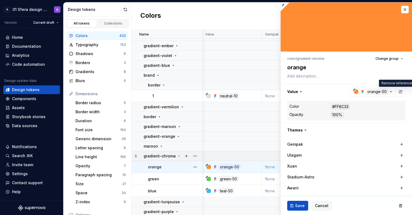
scroll to position [204, 1]
click at [161, 145] on icon at bounding box center [161, 145] width 1 height 1
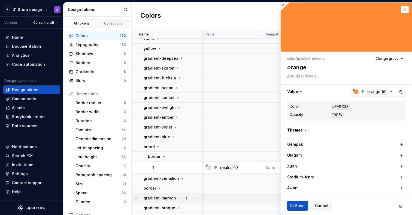
scroll to position [133, 2]
click at [193, 129] on button "button" at bounding box center [196, 127] width 8 height 8
click at [172, 124] on html "A 01 Sfera design system A Version Current draft Home Documentation Analytics C…" at bounding box center [206, 107] width 412 height 215
click at [175, 127] on icon at bounding box center [175, 127] width 1 height 1
click at [177, 117] on icon at bounding box center [177, 116] width 1 height 1
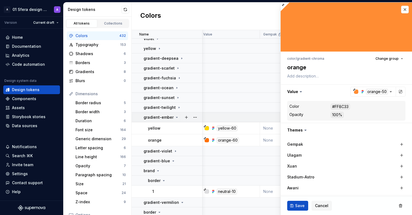
click at [176, 117] on icon at bounding box center [176, 117] width 1 height 1
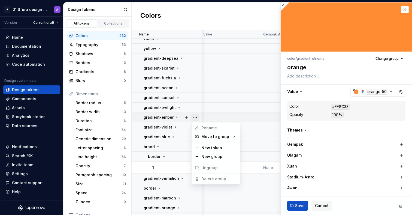
click at [194, 118] on button "button" at bounding box center [196, 117] width 8 height 8
click at [153, 120] on html "A 01 Sfera design system A Version Current draft Home Documentation Analytics C…" at bounding box center [206, 107] width 412 height 215
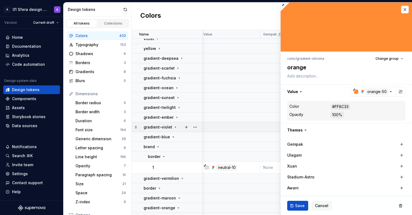
click at [175, 127] on icon at bounding box center [175, 127] width 4 height 4
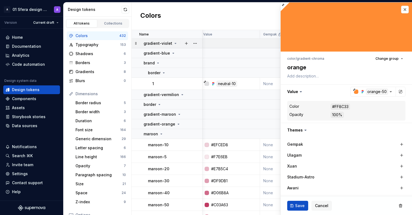
scroll to position [214, 2]
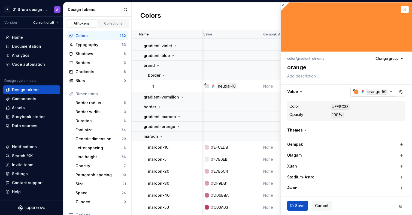
click at [354, 89] on icon "button" at bounding box center [354, 89] width 3 height 3
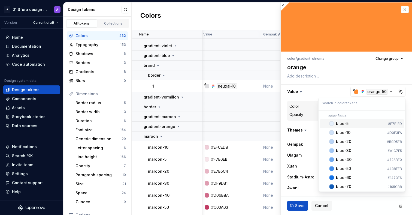
click at [397, 82] on html "A 01 Sfera design system A Version Current draft Home Documentation Analytics C…" at bounding box center [206, 107] width 412 height 215
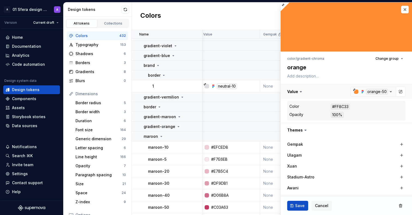
click at [333, 92] on button "button" at bounding box center [346, 92] width 131 height 14
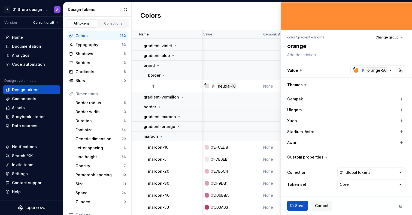
scroll to position [0, 0]
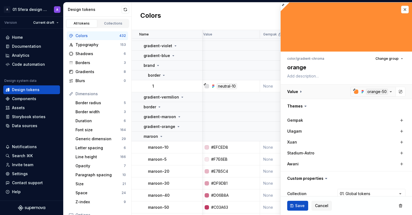
click at [361, 91] on button "button" at bounding box center [346, 92] width 131 height 14
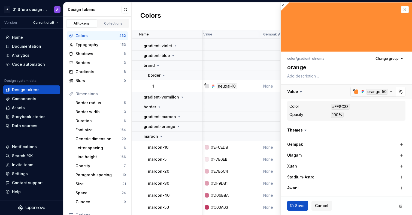
click at [361, 91] on button "button" at bounding box center [346, 92] width 131 height 14
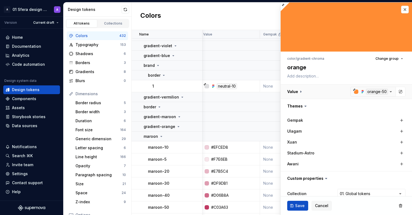
click at [371, 91] on button "button" at bounding box center [346, 92] width 131 height 14
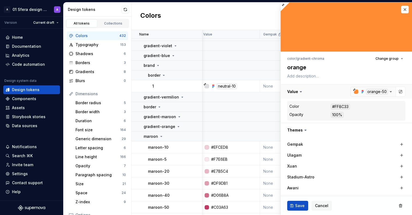
click at [392, 90] on button "button" at bounding box center [346, 92] width 131 height 14
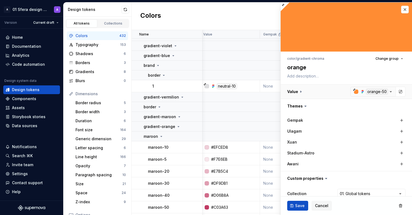
click at [392, 90] on button "button" at bounding box center [346, 92] width 131 height 14
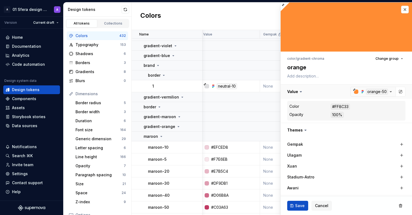
click at [377, 93] on button "button" at bounding box center [346, 92] width 131 height 14
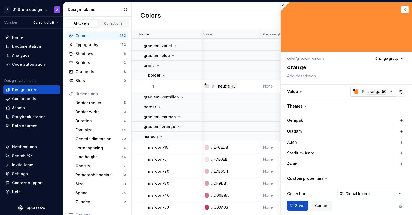
click at [354, 89] on icon "button" at bounding box center [354, 89] width 3 height 3
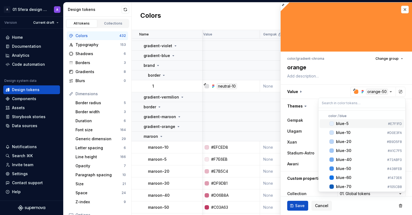
click at [357, 90] on html "A 01 Sfera design system A Version Current draft Home Documentation Analytics C…" at bounding box center [206, 107] width 412 height 215
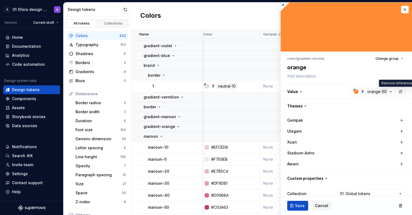
click at [357, 90] on div "button" at bounding box center [356, 91] width 4 height 4
click at [357, 90] on html "A 01 Sfera design system A Version Current draft Home Documentation Analytics C…" at bounding box center [206, 107] width 412 height 215
click at [357, 90] on div "button" at bounding box center [356, 91] width 4 height 4
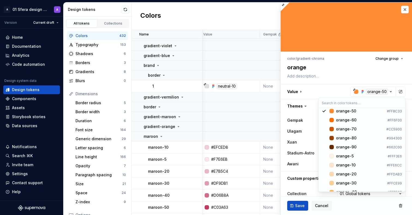
scroll to position [1031, 0]
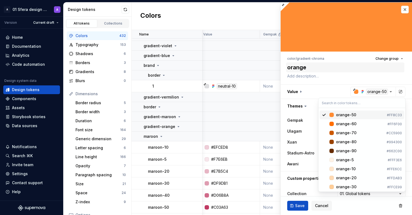
click at [331, 67] on html "A 01 Sfera design system A Version Current draft Home Documentation Analytics C…" at bounding box center [206, 107] width 412 height 215
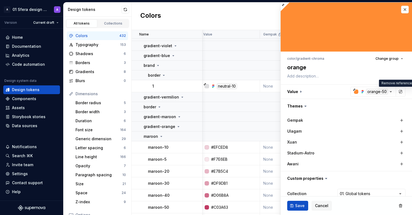
click at [256, 17] on div "Colors New token" at bounding box center [272, 16] width 281 height 28
click at [405, 7] on button "button" at bounding box center [406, 10] width 8 height 8
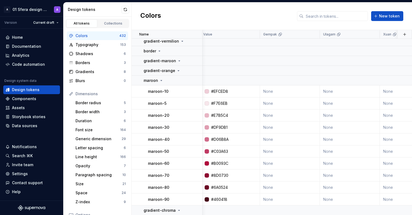
scroll to position [355, 2]
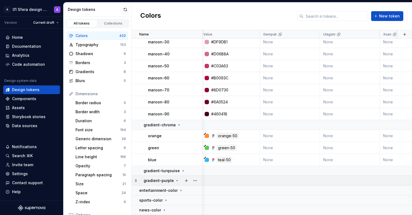
click at [172, 179] on div "gradient-purple" at bounding box center [162, 180] width 36 height 5
click at [180, 172] on div at bounding box center [190, 171] width 23 height 10
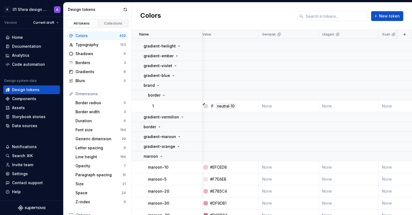
scroll to position [183, 4]
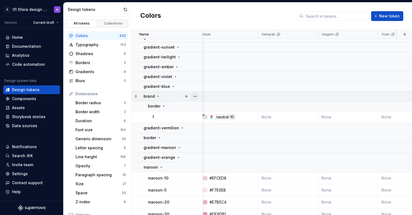
click at [198, 98] on button "button" at bounding box center [196, 96] width 8 height 8
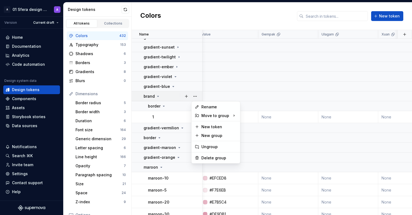
click at [183, 105] on html "A 01 Sfera design system A Version Current draft Home Documentation Analytics C…" at bounding box center [206, 107] width 412 height 215
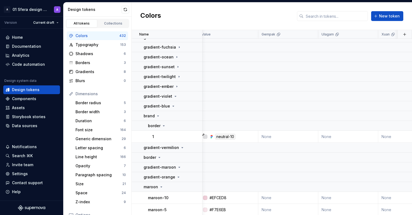
scroll to position [134, 4]
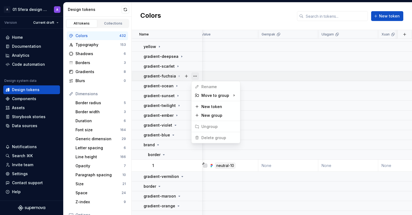
click at [194, 76] on button "button" at bounding box center [196, 76] width 8 height 8
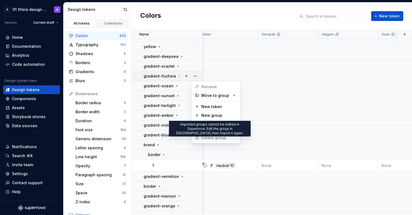
click at [214, 137] on span "Delete group" at bounding box center [211, 137] width 36 height 9
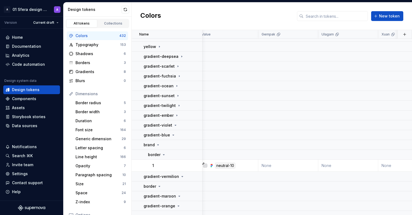
click at [192, 155] on html "A 01 Sfera design system A Version Current draft Home Documentation Analytics C…" at bounding box center [206, 107] width 412 height 215
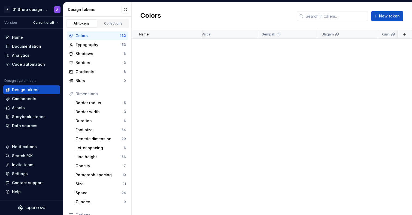
scroll to position [355, 4]
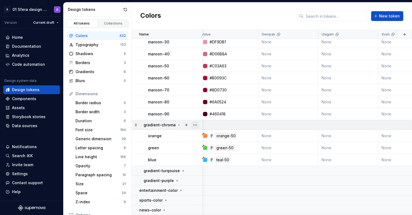
click at [198, 125] on button "button" at bounding box center [196, 125] width 8 height 8
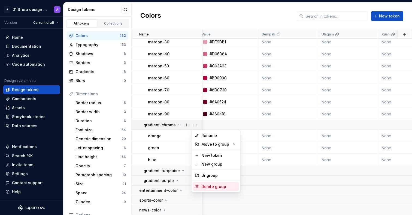
click at [214, 188] on div "Delete group" at bounding box center [219, 186] width 35 height 5
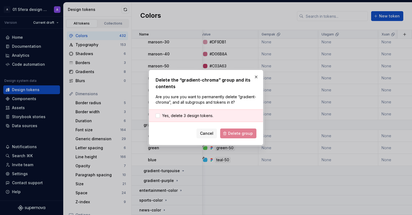
click at [182, 111] on div "Yes, delete 3 design tokens." at bounding box center [206, 115] width 114 height 13
click at [184, 112] on div "Yes, delete 3 design tokens." at bounding box center [206, 115] width 114 height 13
click at [187, 113] on span "Yes, delete 3 design tokens." at bounding box center [187, 115] width 51 height 5
click at [242, 135] on span "Delete group" at bounding box center [240, 133] width 25 height 5
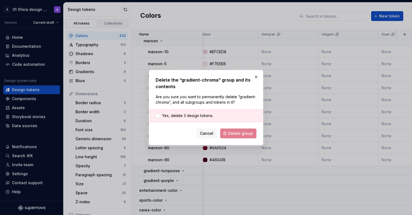
scroll to position [312, 4]
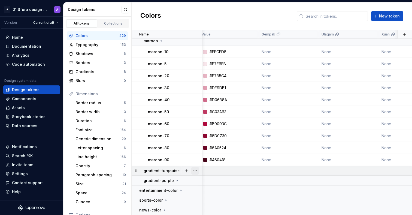
click at [194, 169] on button "button" at bounding box center [196, 171] width 8 height 8
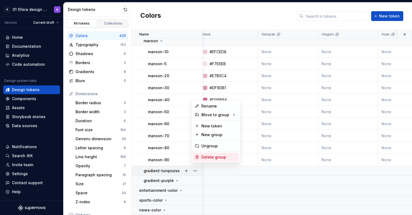
click at [206, 157] on div "Delete group" at bounding box center [219, 156] width 35 height 5
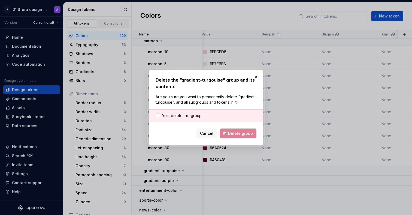
click at [178, 112] on div "Yes, delete this group." at bounding box center [206, 115] width 114 height 13
click at [195, 117] on span "Yes, delete this group." at bounding box center [182, 115] width 40 height 5
click at [242, 135] on span "Delete group" at bounding box center [240, 133] width 25 height 5
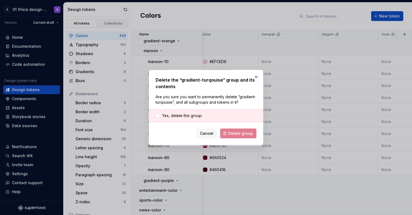
scroll to position [303, 4]
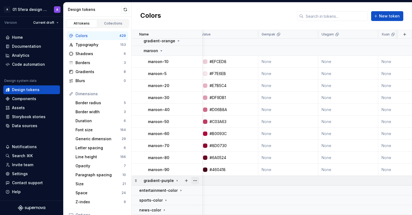
click at [197, 177] on button "button" at bounding box center [196, 181] width 8 height 8
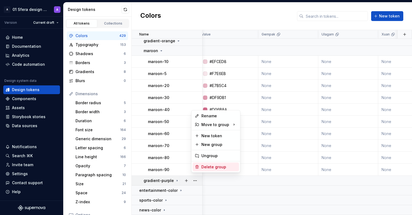
click at [204, 168] on div "Delete group" at bounding box center [219, 166] width 35 height 5
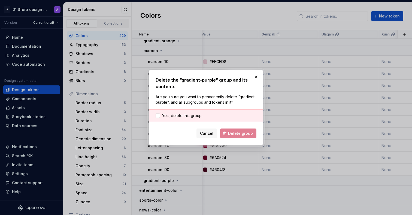
click at [211, 112] on div "Yes, delete this group." at bounding box center [206, 115] width 114 height 13
click at [192, 116] on span "Yes, delete this group." at bounding box center [182, 115] width 40 height 5
click at [253, 134] on button "Delete group" at bounding box center [238, 133] width 36 height 10
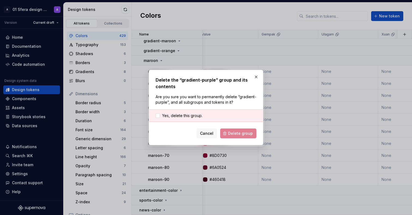
scroll to position [293, 4]
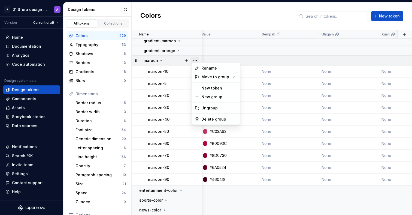
click at [195, 57] on button "button" at bounding box center [196, 61] width 8 height 8
click at [216, 117] on div "Delete group" at bounding box center [219, 118] width 35 height 5
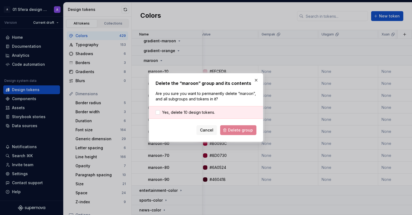
click at [221, 118] on div "Yes, delete 10 design tokens." at bounding box center [206, 112] width 114 height 13
click at [212, 113] on span "Yes, delete 10 design tokens." at bounding box center [188, 112] width 53 height 5
click at [237, 132] on span "Delete group" at bounding box center [240, 129] width 25 height 5
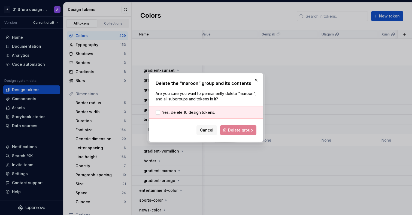
scroll to position [163, 4]
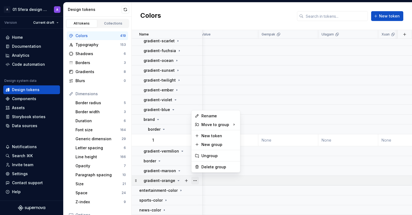
click at [195, 178] on button "button" at bounding box center [196, 181] width 8 height 8
click at [202, 166] on div "Delete group" at bounding box center [219, 166] width 35 height 5
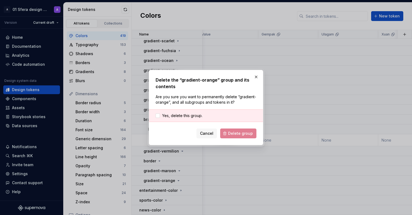
click at [234, 115] on div "Yes, delete this group." at bounding box center [206, 115] width 114 height 13
click at [202, 117] on span "Yes, delete this group." at bounding box center [182, 115] width 40 height 5
click at [237, 134] on span "Delete group" at bounding box center [240, 133] width 25 height 5
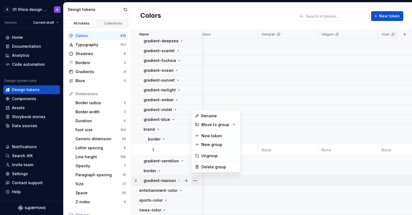
click at [196, 177] on button "button" at bounding box center [196, 181] width 8 height 8
click at [204, 166] on div "Delete group" at bounding box center [219, 166] width 35 height 5
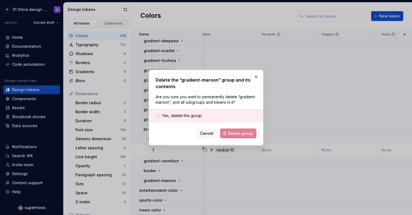
click at [197, 114] on span "Yes, delete this group." at bounding box center [182, 115] width 40 height 5
click at [243, 135] on span "Delete group" at bounding box center [240, 133] width 25 height 5
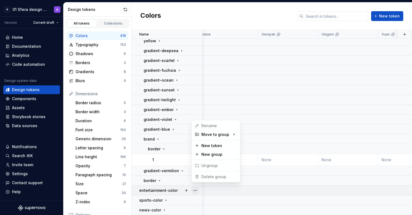
click at [196, 188] on button "button" at bounding box center [196, 191] width 8 height 8
click at [180, 187] on div at bounding box center [190, 191] width 23 height 10
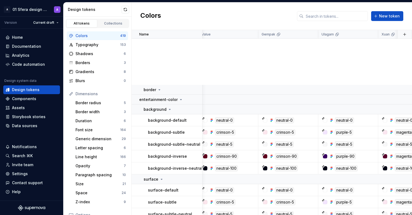
scroll to position [230, 4]
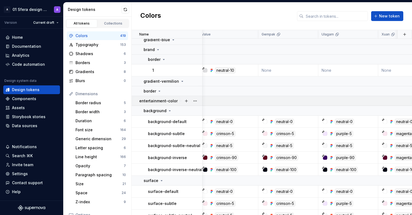
click at [179, 101] on icon at bounding box center [181, 101] width 4 height 4
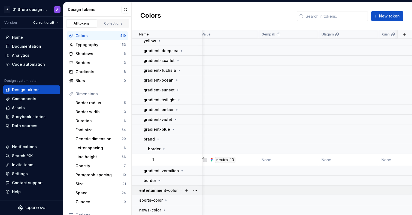
scroll to position [143, 4]
click at [158, 178] on icon at bounding box center [159, 180] width 4 height 4
click at [160, 178] on icon at bounding box center [159, 180] width 4 height 4
click at [194, 177] on button "button" at bounding box center [196, 181] width 8 height 8
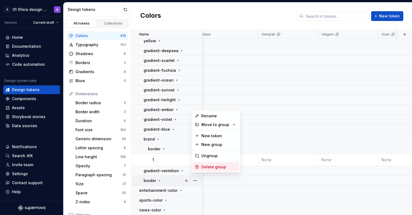
click at [213, 170] on div "Delete group" at bounding box center [216, 167] width 46 height 9
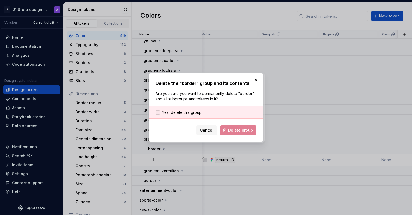
click at [178, 110] on span "Yes, delete this group." at bounding box center [182, 112] width 40 height 5
click at [249, 129] on span "Delete group" at bounding box center [240, 129] width 25 height 5
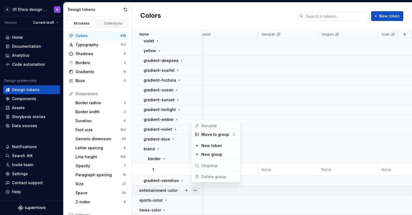
click at [196, 187] on button "button" at bounding box center [196, 191] width 8 height 8
drag, startPoint x: 167, startPoint y: 173, endPoint x: 170, endPoint y: 175, distance: 3.1
click at [168, 175] on html "A 01 Sfera design system A Version Current draft Home Documentation Analytics C…" at bounding box center [206, 107] width 412 height 215
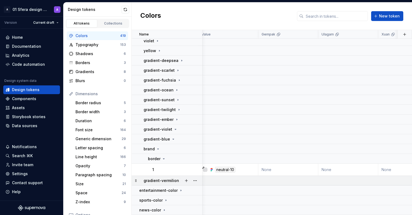
click at [175, 178] on p "gradient-vermilion" at bounding box center [161, 180] width 35 height 5
click at [181, 178] on div at bounding box center [190, 181] width 23 height 10
click at [193, 177] on button "button" at bounding box center [196, 181] width 8 height 8
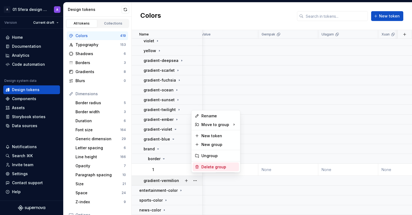
click at [205, 170] on div "Delete group" at bounding box center [216, 167] width 46 height 9
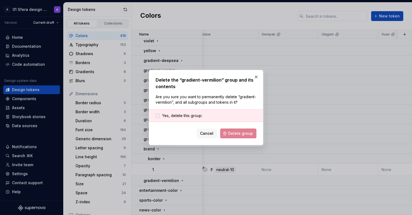
click at [196, 113] on span "Yes, delete this group." at bounding box center [182, 115] width 40 height 5
click at [240, 133] on span "Delete group" at bounding box center [240, 133] width 25 height 5
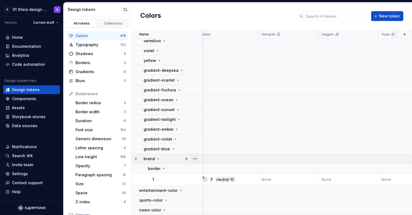
click at [196, 157] on button "button" at bounding box center [196, 159] width 8 height 8
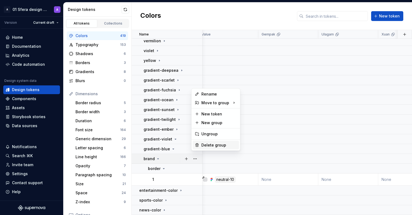
click at [214, 146] on div "Delete group" at bounding box center [219, 144] width 35 height 5
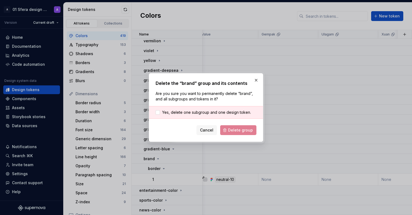
click at [222, 115] on div "Yes, delete one subgroup and one design token." at bounding box center [206, 112] width 114 height 13
click at [224, 112] on span "Yes, delete one subgroup and one design token." at bounding box center [206, 112] width 89 height 5
click at [233, 131] on span "Delete group" at bounding box center [240, 129] width 25 height 5
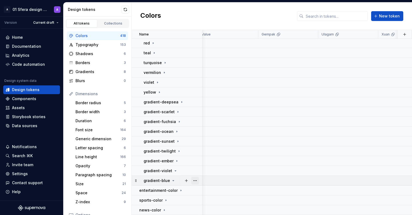
click at [197, 177] on button "button" at bounding box center [196, 181] width 8 height 8
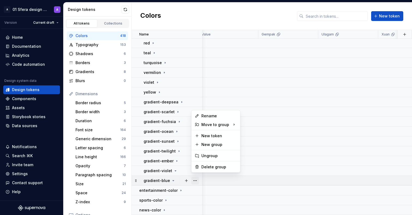
click at [197, 177] on button "button" at bounding box center [196, 181] width 8 height 8
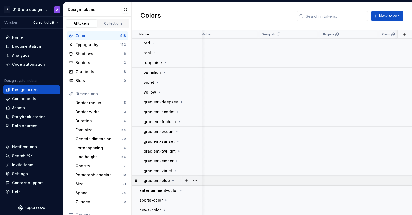
click at [171, 178] on icon at bounding box center [173, 180] width 4 height 4
click at [174, 178] on div "gradient-blue" at bounding box center [173, 180] width 58 height 5
click at [197, 177] on button "button" at bounding box center [196, 181] width 8 height 8
click at [210, 169] on div "Delete group" at bounding box center [219, 166] width 35 height 5
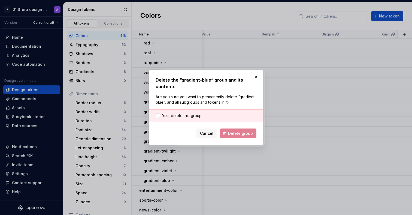
click at [232, 115] on div "Yes, delete this group." at bounding box center [206, 115] width 114 height 13
click at [199, 116] on span "Yes, delete this group." at bounding box center [182, 115] width 40 height 5
click at [226, 131] on button "Delete group" at bounding box center [238, 133] width 36 height 10
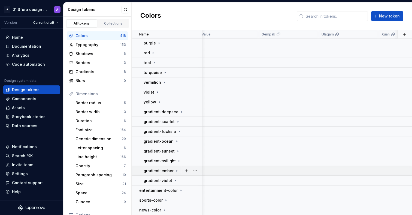
click at [176, 170] on icon at bounding box center [177, 171] width 4 height 4
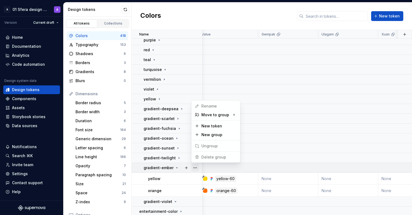
click at [197, 168] on button "button" at bounding box center [196, 168] width 8 height 8
click at [176, 168] on html "A 01 Sfera design system A Version Current draft Home Documentation Analytics C…" at bounding box center [206, 107] width 412 height 215
click at [176, 168] on icon at bounding box center [177, 168] width 4 height 4
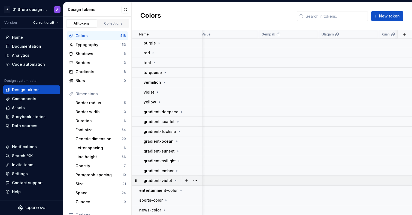
click at [173, 178] on icon at bounding box center [175, 180] width 4 height 4
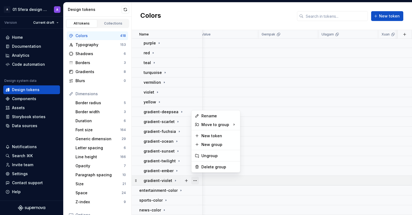
click at [192, 177] on button "button" at bounding box center [196, 181] width 8 height 8
click at [212, 167] on div "Delete group" at bounding box center [219, 166] width 35 height 5
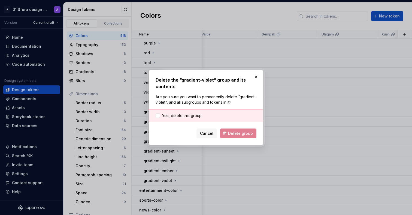
click at [208, 112] on div "Yes, delete this group." at bounding box center [206, 115] width 114 height 13
click at [201, 116] on span "Yes, delete this group." at bounding box center [182, 115] width 40 height 5
click at [229, 133] on button "Delete group" at bounding box center [238, 133] width 36 height 10
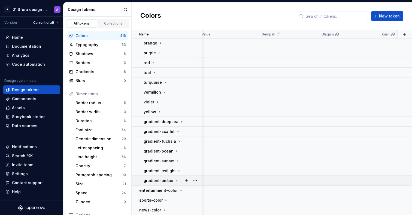
click at [175, 179] on icon at bounding box center [177, 180] width 4 height 4
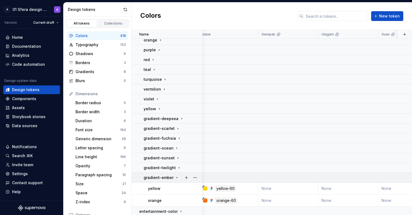
click at [176, 178] on icon at bounding box center [176, 177] width 1 height 1
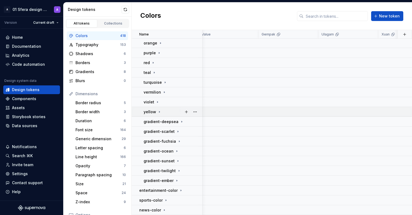
click at [161, 109] on div "yellow" at bounding box center [173, 111] width 58 height 5
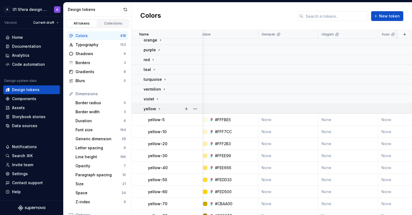
click at [161, 107] on div "yellow" at bounding box center [173, 108] width 58 height 5
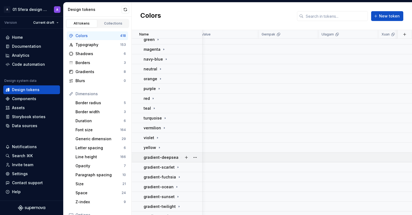
scroll to position [33, 4]
click at [162, 148] on div "yellow" at bounding box center [173, 147] width 58 height 5
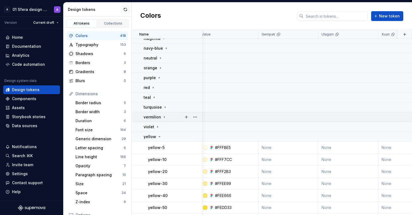
scroll to position [236, 4]
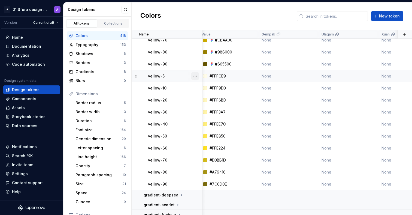
click at [192, 76] on button "button" at bounding box center [196, 76] width 8 height 8
click at [214, 105] on div "Delete token" at bounding box center [219, 106] width 35 height 5
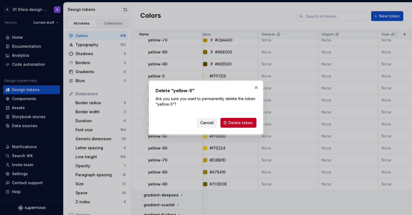
click at [211, 120] on span "Cancel" at bounding box center [207, 122] width 13 height 5
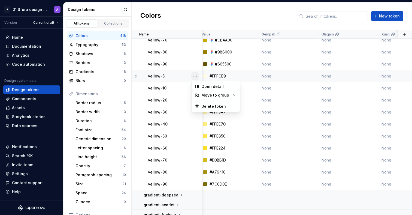
click at [195, 77] on button "button" at bounding box center [196, 76] width 8 height 8
click at [224, 108] on div "Delete token" at bounding box center [219, 106] width 35 height 5
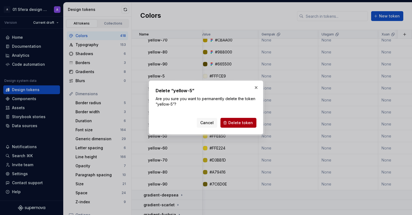
click at [242, 124] on span "Delete token" at bounding box center [241, 122] width 25 height 5
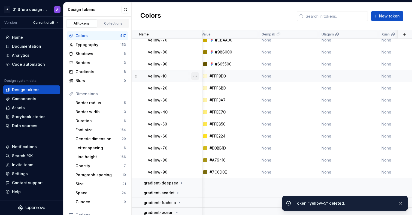
click at [196, 77] on button "button" at bounding box center [196, 76] width 8 height 8
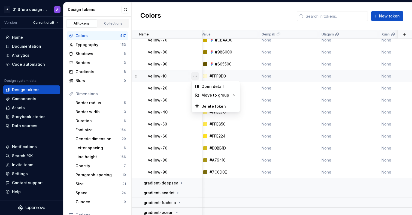
click at [197, 76] on button "button" at bounding box center [196, 76] width 8 height 8
click at [214, 105] on div "Delete token" at bounding box center [219, 106] width 35 height 5
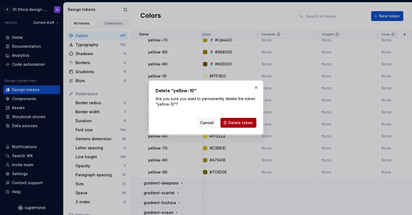
click at [242, 124] on span "Delete token" at bounding box center [241, 122] width 25 height 5
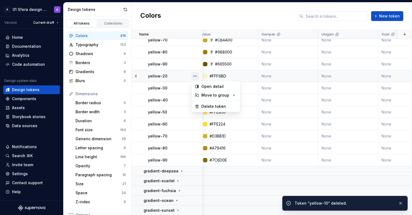
click at [196, 75] on button "button" at bounding box center [196, 76] width 8 height 8
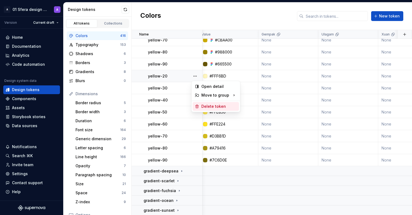
click at [211, 106] on div "Delete token" at bounding box center [219, 106] width 35 height 5
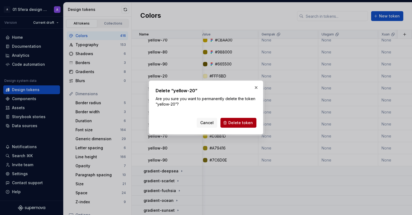
click at [239, 126] on button "Delete token" at bounding box center [239, 123] width 36 height 10
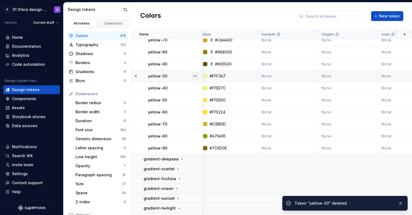
click at [198, 75] on button "button" at bounding box center [196, 76] width 8 height 8
click at [221, 105] on div "Delete token" at bounding box center [219, 106] width 35 height 5
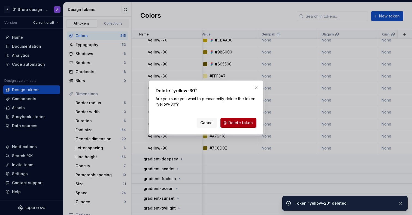
click at [253, 122] on span "Delete token" at bounding box center [241, 122] width 25 height 5
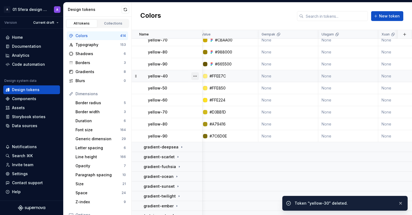
click at [193, 75] on button "button" at bounding box center [196, 76] width 8 height 8
click at [216, 106] on div "Delete token" at bounding box center [219, 106] width 35 height 5
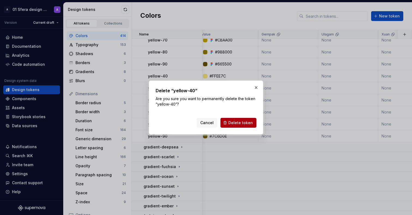
click at [237, 125] on span "Delete token" at bounding box center [241, 122] width 25 height 5
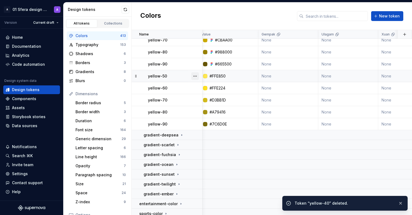
click at [196, 75] on button "button" at bounding box center [196, 76] width 8 height 8
click at [216, 108] on div "Delete token" at bounding box center [219, 106] width 35 height 5
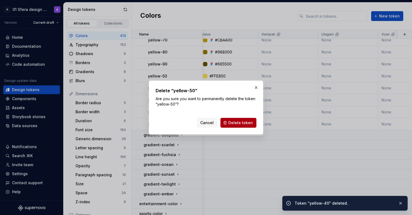
click at [242, 122] on span "Delete token" at bounding box center [241, 122] width 25 height 5
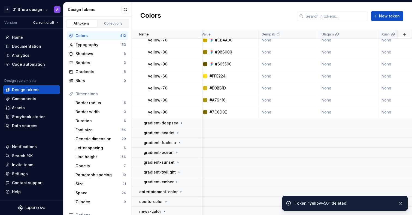
click at [198, 75] on button "button" at bounding box center [196, 76] width 8 height 8
click at [215, 107] on div "Delete token" at bounding box center [219, 106] width 35 height 5
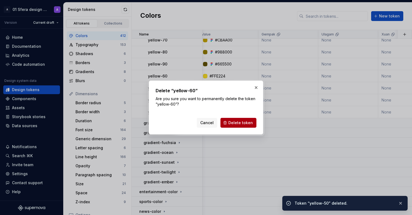
click at [250, 124] on span "Delete token" at bounding box center [241, 122] width 25 height 5
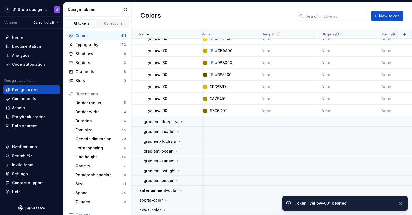
click at [196, 83] on button "button" at bounding box center [196, 87] width 8 height 8
click at [211, 112] on div "Delete token" at bounding box center [219, 114] width 35 height 5
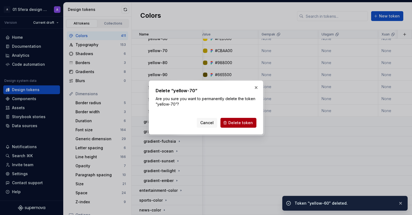
click at [241, 124] on span "Delete token" at bounding box center [241, 122] width 25 height 5
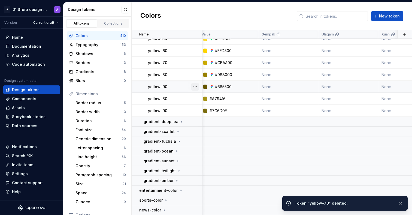
click at [196, 86] on button "button" at bounding box center [196, 87] width 8 height 8
click at [174, 98] on html "A 01 Sfera design system A Version Current draft Home Documentation Analytics C…" at bounding box center [206, 107] width 412 height 215
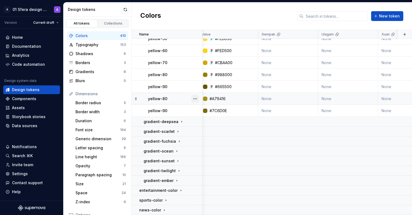
click at [197, 95] on button "button" at bounding box center [196, 99] width 8 height 8
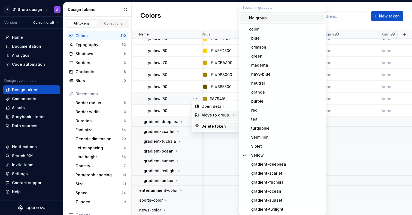
click at [216, 124] on div "Delete token" at bounding box center [219, 126] width 35 height 5
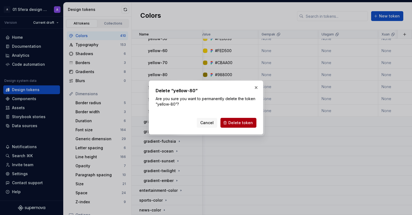
click at [239, 122] on span "Delete token" at bounding box center [241, 122] width 25 height 5
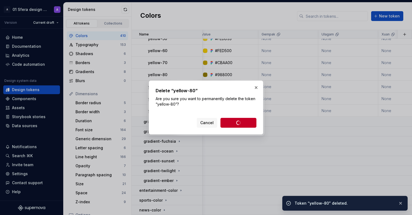
scroll to position [204, 4]
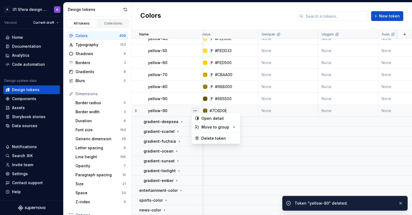
click at [197, 107] on button "button" at bounding box center [196, 111] width 8 height 8
click at [223, 135] on div "Delete token" at bounding box center [216, 138] width 46 height 9
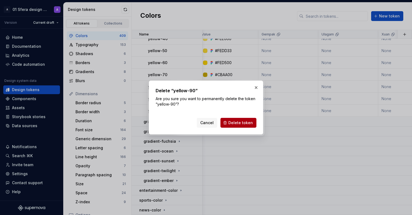
click at [236, 123] on span "Delete token" at bounding box center [241, 122] width 25 height 5
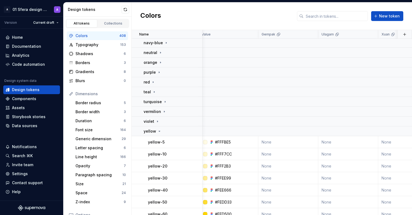
scroll to position [27, 4]
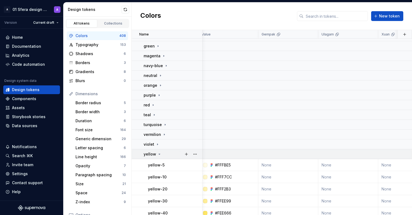
click at [160, 154] on icon at bounding box center [159, 154] width 4 height 4
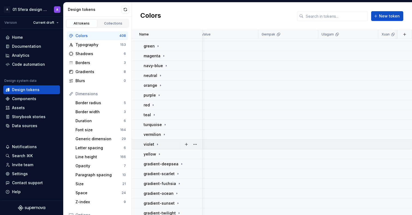
click at [156, 144] on icon at bounding box center [157, 144] width 4 height 4
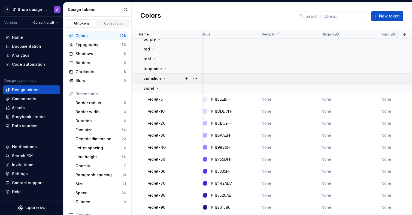
click at [157, 88] on icon at bounding box center [157, 88] width 1 height 1
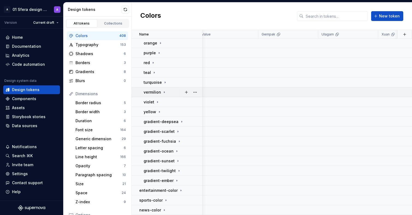
click at [164, 90] on icon at bounding box center [164, 92] width 4 height 4
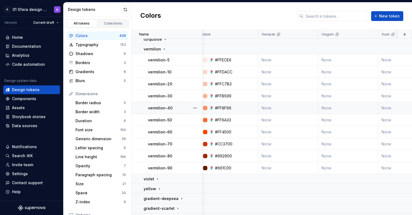
scroll to position [65, 4]
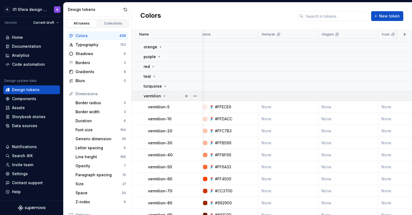
click at [164, 96] on icon at bounding box center [164, 96] width 1 height 1
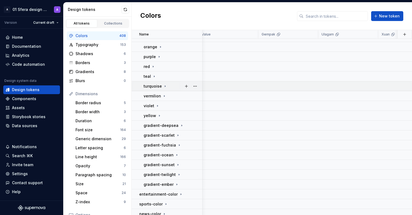
click at [164, 87] on icon at bounding box center [165, 86] width 4 height 4
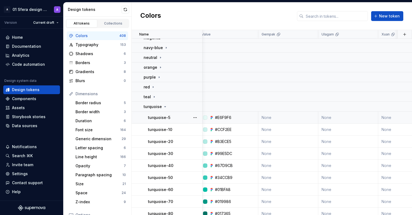
scroll to position [5, 4]
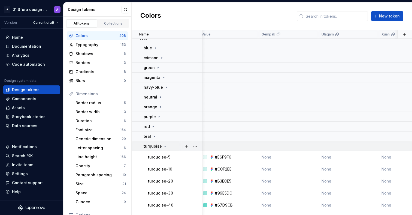
click at [163, 144] on icon at bounding box center [165, 146] width 4 height 4
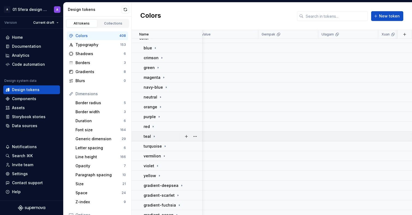
click at [154, 137] on icon at bounding box center [154, 136] width 4 height 4
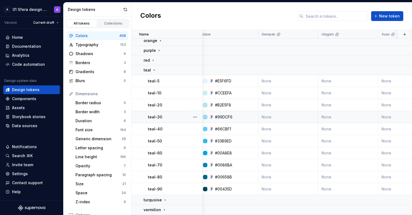
scroll to position [61, 4]
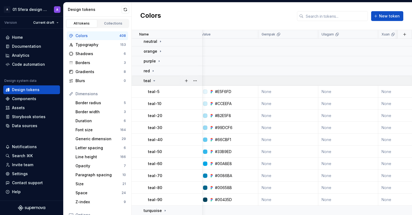
click at [152, 80] on icon at bounding box center [154, 81] width 4 height 4
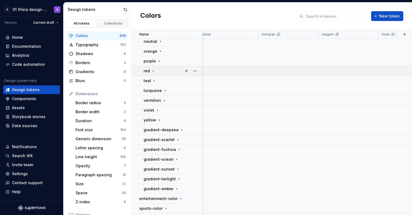
click at [154, 69] on icon at bounding box center [153, 71] width 4 height 4
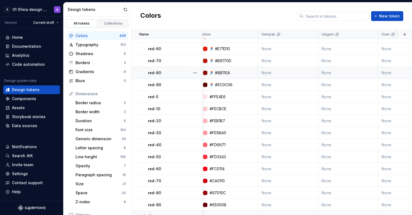
scroll to position [166, 4]
click at [195, 95] on button "button" at bounding box center [196, 97] width 8 height 8
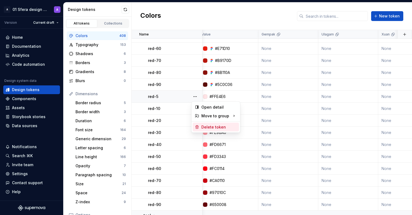
click at [209, 127] on div "Delete token" at bounding box center [219, 126] width 35 height 5
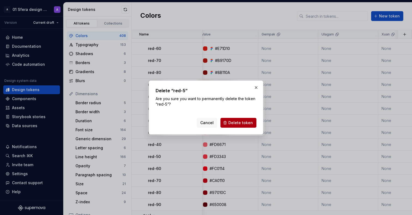
click at [255, 126] on button "Delete token" at bounding box center [239, 123] width 36 height 10
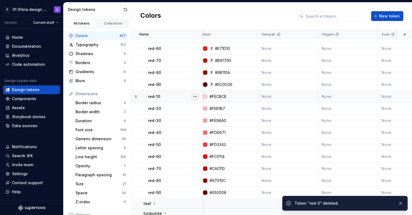
click at [195, 94] on button "button" at bounding box center [196, 97] width 8 height 8
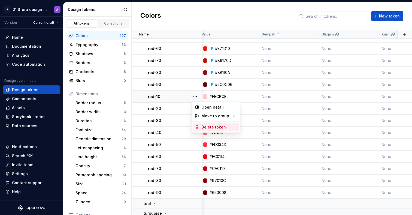
click at [206, 127] on div "Delete token" at bounding box center [219, 126] width 35 height 5
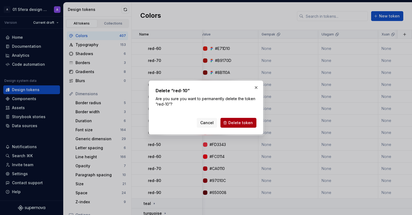
click at [248, 124] on span "Delete token" at bounding box center [241, 122] width 25 height 5
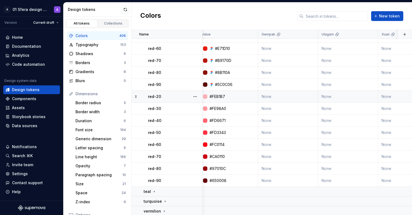
click at [190, 93] on div at bounding box center [195, 97] width 14 height 12
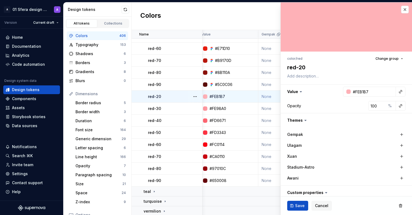
click at [192, 94] on button "button" at bounding box center [196, 97] width 8 height 8
click at [210, 128] on div "Delete token" at bounding box center [219, 126] width 35 height 5
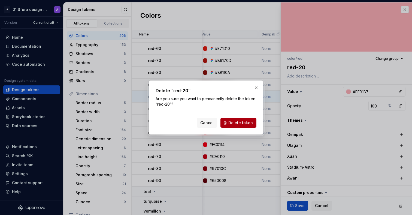
click at [245, 123] on span "Delete token" at bounding box center [241, 122] width 25 height 5
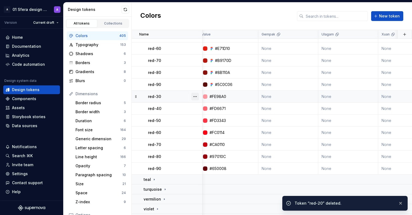
click at [195, 96] on button "button" at bounding box center [196, 97] width 8 height 8
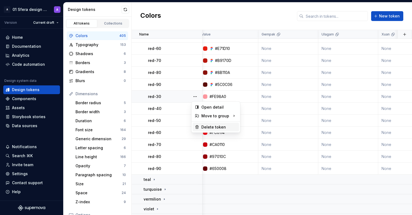
click at [211, 129] on div "Delete token" at bounding box center [219, 126] width 35 height 5
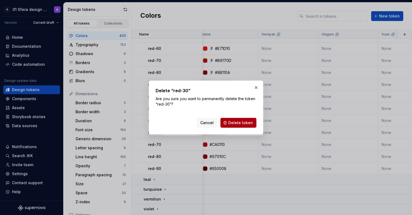
click at [238, 121] on span "Delete token" at bounding box center [241, 122] width 25 height 5
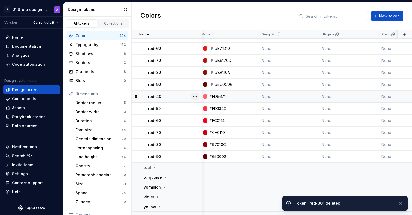
click at [195, 94] on button "button" at bounding box center [196, 97] width 8 height 8
click at [203, 127] on div "Delete token" at bounding box center [219, 126] width 35 height 5
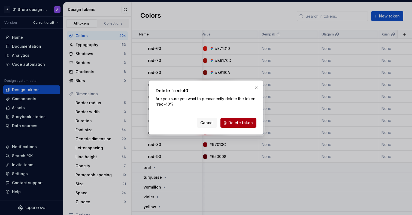
click at [237, 123] on span "Delete token" at bounding box center [241, 122] width 25 height 5
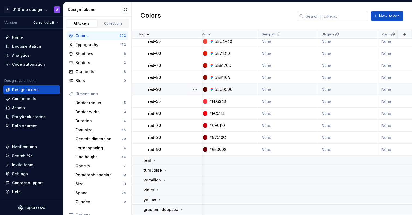
scroll to position [159, 4]
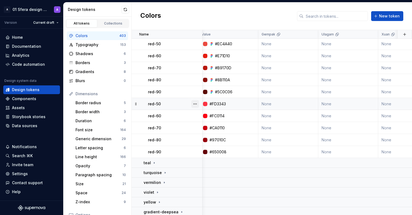
click at [195, 104] on button "button" at bounding box center [196, 104] width 8 height 8
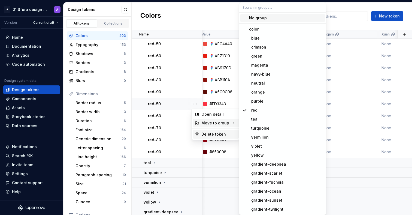
click at [212, 133] on div "Delete token" at bounding box center [219, 133] width 35 height 5
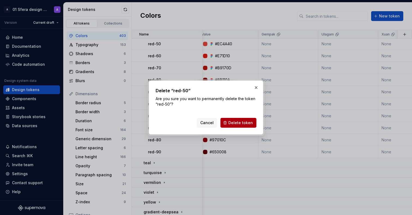
click at [249, 125] on span "Delete token" at bounding box center [241, 122] width 25 height 5
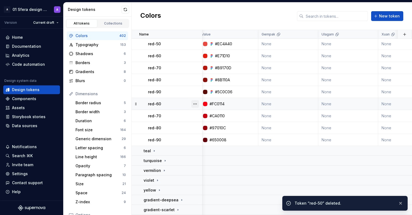
click at [192, 103] on button "button" at bounding box center [196, 104] width 8 height 8
click at [207, 130] on div "Delete token" at bounding box center [216, 134] width 46 height 9
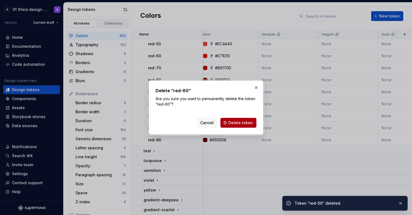
click at [240, 125] on span "Delete token" at bounding box center [241, 122] width 25 height 5
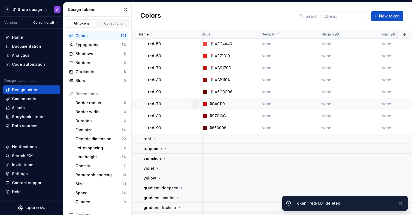
click at [197, 105] on button "button" at bounding box center [196, 104] width 8 height 8
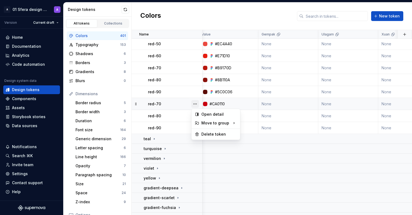
click at [198, 105] on button "button" at bounding box center [196, 104] width 8 height 8
click at [208, 136] on div "Delete token" at bounding box center [219, 133] width 35 height 5
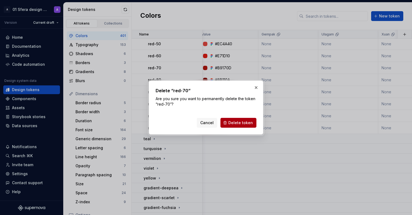
click at [245, 124] on span "Delete token" at bounding box center [241, 122] width 25 height 5
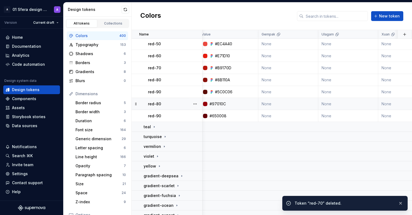
click at [191, 104] on div at bounding box center [195, 104] width 14 height 12
click at [195, 102] on button "button" at bounding box center [196, 104] width 8 height 8
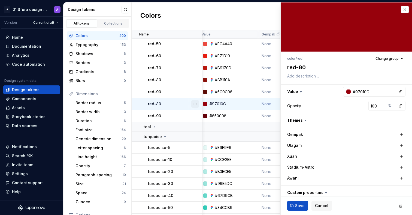
click at [195, 103] on button "button" at bounding box center [196, 104] width 8 height 8
click at [210, 133] on div "Delete token" at bounding box center [219, 133] width 35 height 5
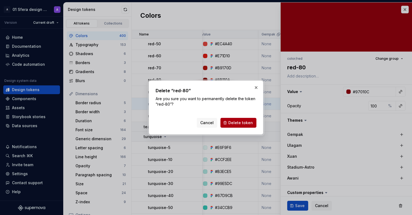
click at [239, 122] on span "Delete token" at bounding box center [241, 122] width 25 height 5
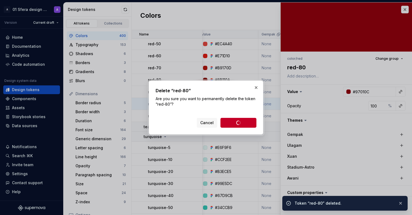
type textarea "*"
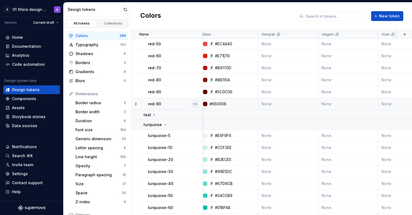
click at [197, 104] on button "button" at bounding box center [196, 104] width 8 height 8
click at [220, 135] on div "Delete token" at bounding box center [219, 133] width 35 height 5
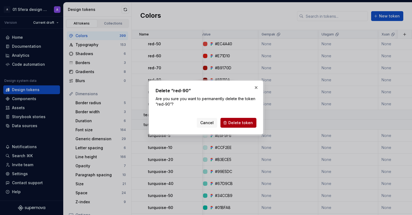
click at [241, 127] on button "Delete token" at bounding box center [239, 123] width 36 height 10
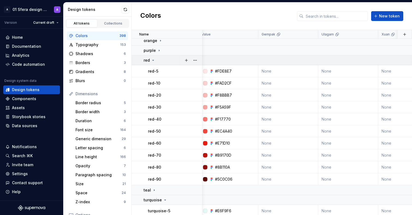
scroll to position [14, 4]
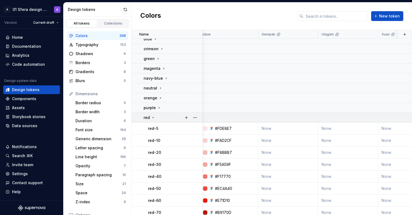
click at [154, 115] on icon at bounding box center [153, 117] width 4 height 4
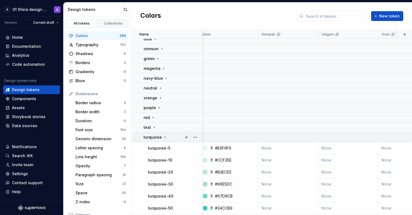
click at [157, 137] on p "turquoise" at bounding box center [153, 136] width 18 height 5
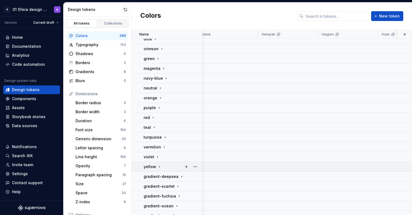
click at [152, 165] on p "yellow" at bounding box center [150, 166] width 13 height 5
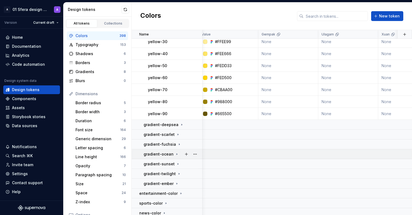
scroll to position [175, 4]
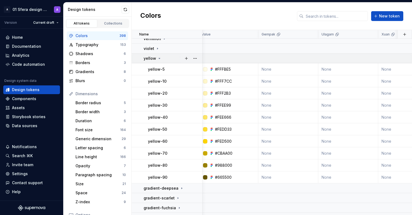
click at [156, 56] on div "yellow" at bounding box center [153, 58] width 18 height 5
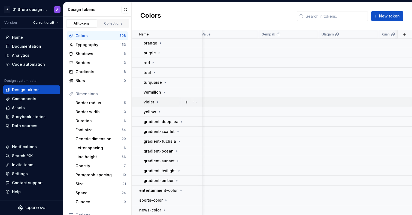
click at [158, 97] on td "violet" at bounding box center [167, 102] width 71 height 10
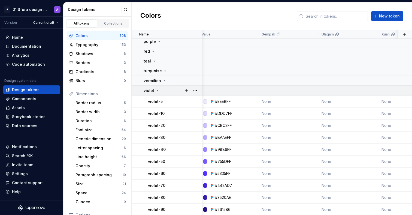
click at [159, 89] on icon at bounding box center [157, 90] width 4 height 4
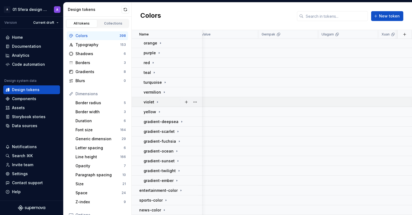
click at [159, 89] on p "vermilion" at bounding box center [152, 91] width 17 height 5
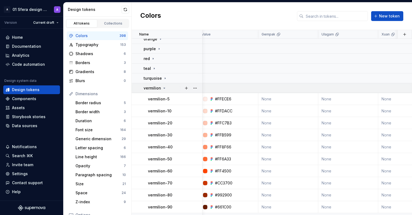
click at [158, 84] on td "vermilion" at bounding box center [167, 88] width 71 height 10
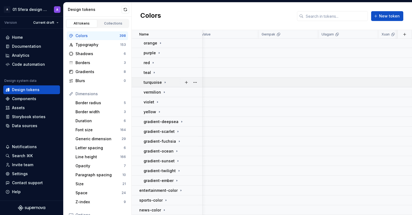
click at [159, 80] on p "turquoise" at bounding box center [153, 82] width 18 height 5
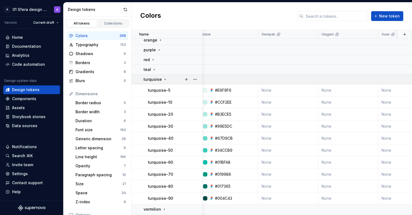
click at [161, 77] on p "turquoise" at bounding box center [153, 79] width 18 height 5
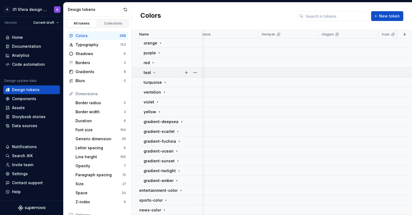
click at [152, 70] on icon at bounding box center [154, 72] width 4 height 4
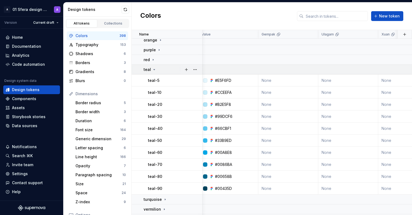
click at [152, 68] on icon at bounding box center [154, 69] width 4 height 4
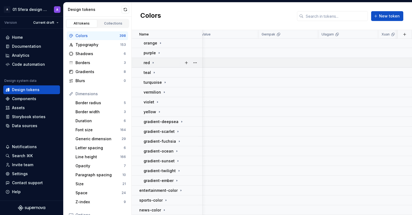
click at [155, 61] on icon at bounding box center [153, 63] width 4 height 4
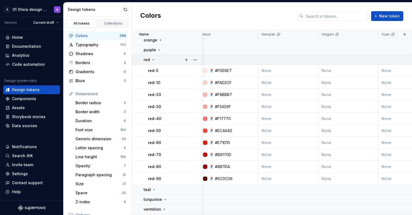
click at [155, 59] on icon at bounding box center [153, 60] width 4 height 4
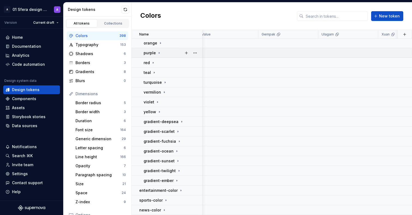
click at [156, 51] on div "purple" at bounding box center [153, 52] width 18 height 5
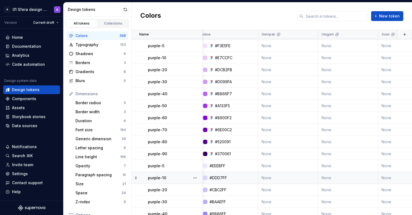
scroll to position [122, 4]
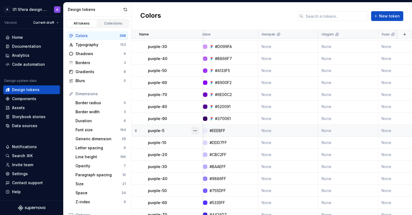
click at [194, 132] on button "button" at bounding box center [196, 131] width 8 height 8
click at [205, 159] on div "Delete token" at bounding box center [219, 160] width 35 height 5
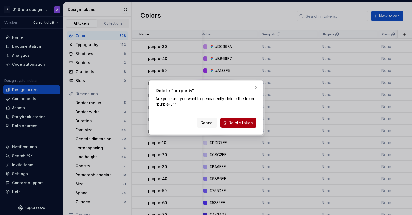
click at [249, 127] on button "Delete token" at bounding box center [239, 123] width 36 height 10
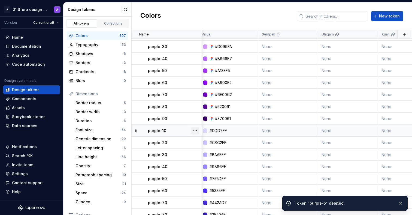
click at [197, 132] on button "button" at bounding box center [196, 131] width 8 height 8
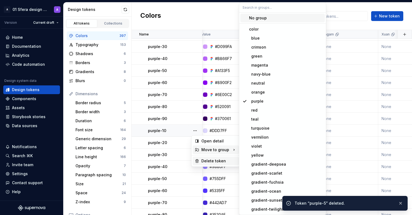
click at [206, 158] on div "Delete token" at bounding box center [219, 160] width 35 height 5
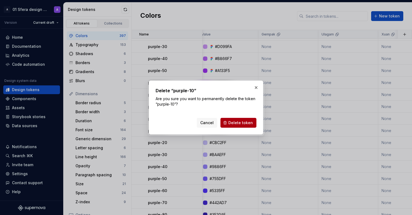
click at [253, 122] on button "Delete token" at bounding box center [239, 123] width 36 height 10
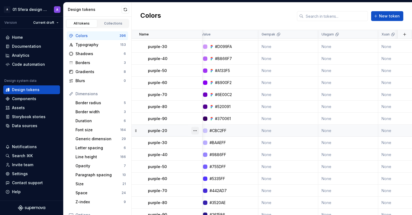
click at [197, 131] on button "button" at bounding box center [196, 131] width 8 height 8
click at [206, 159] on div "Delete token" at bounding box center [219, 160] width 35 height 5
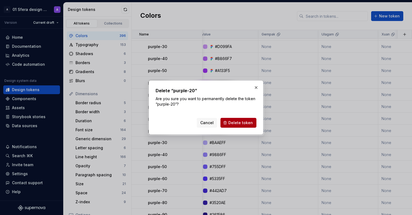
click at [242, 120] on span "Delete token" at bounding box center [241, 122] width 25 height 5
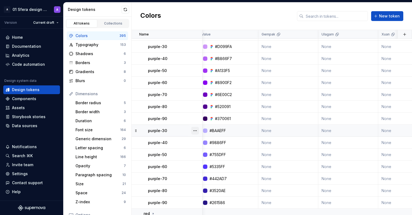
click at [193, 130] on button "button" at bounding box center [196, 131] width 8 height 8
click at [206, 163] on div "Delete token" at bounding box center [219, 160] width 35 height 5
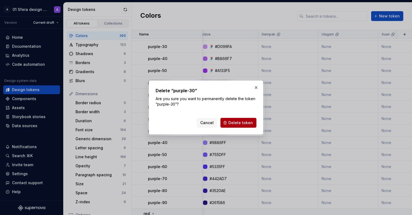
click at [247, 125] on span "Delete token" at bounding box center [241, 122] width 25 height 5
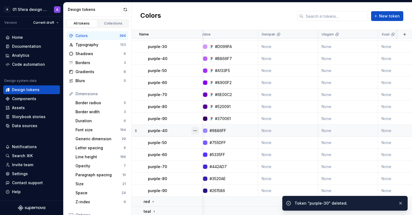
click at [197, 131] on button "button" at bounding box center [196, 131] width 8 height 8
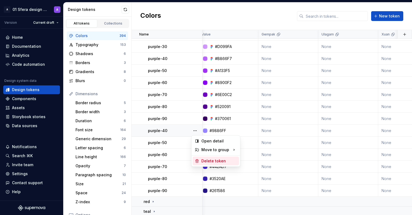
click at [209, 160] on div "Delete token" at bounding box center [219, 160] width 35 height 5
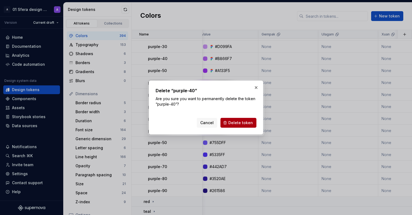
drag, startPoint x: 249, startPoint y: 130, endPoint x: 250, endPoint y: 126, distance: 3.8
click at [249, 130] on div "Delete “purple-40” Are you sure you want to permanently delete the token “purpl…" at bounding box center [206, 107] width 115 height 54
click at [251, 126] on button "Delete token" at bounding box center [239, 123] width 36 height 10
click at [251, 125] on div "Cancel Delete token" at bounding box center [227, 123] width 60 height 10
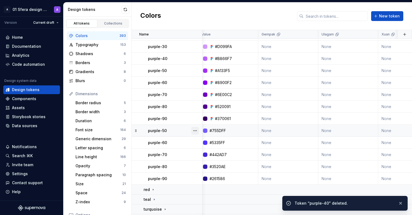
click at [196, 128] on button "button" at bounding box center [196, 131] width 8 height 8
click at [209, 160] on div "Delete token" at bounding box center [219, 160] width 35 height 5
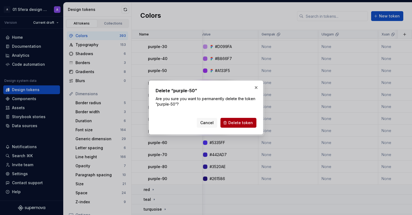
click at [232, 124] on span "Delete token" at bounding box center [241, 122] width 25 height 5
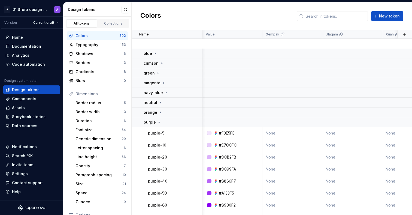
scroll to position [122, 4]
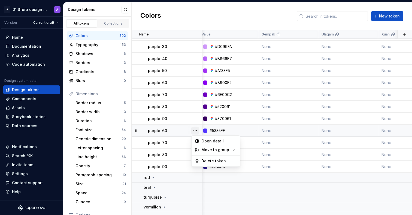
click at [195, 132] on button "button" at bounding box center [196, 131] width 8 height 8
click at [210, 162] on div "Delete token" at bounding box center [219, 160] width 35 height 5
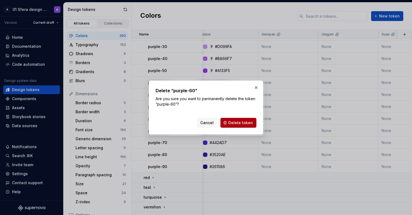
click at [244, 122] on span "Delete token" at bounding box center [241, 122] width 25 height 5
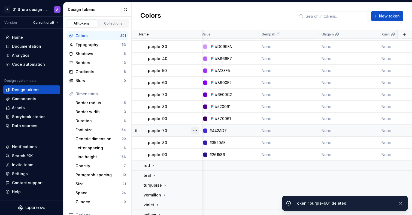
click at [198, 128] on button "button" at bounding box center [196, 131] width 8 height 8
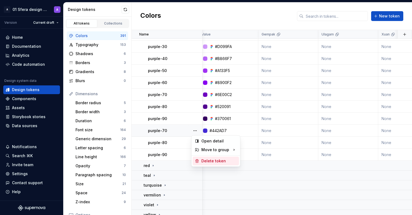
click at [209, 160] on div "Delete token" at bounding box center [219, 160] width 35 height 5
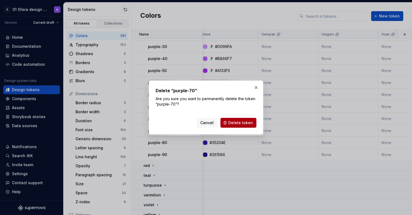
click at [247, 122] on span "Delete token" at bounding box center [241, 122] width 25 height 5
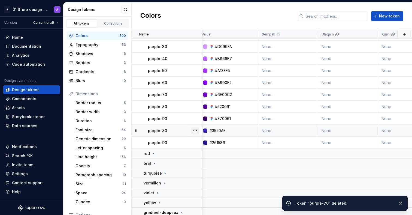
click at [196, 128] on button "button" at bounding box center [196, 131] width 8 height 8
click at [209, 159] on div "Delete token" at bounding box center [219, 160] width 35 height 5
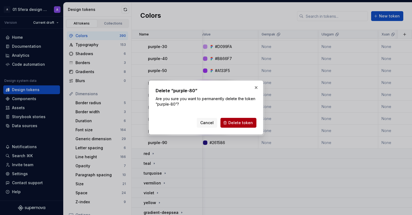
click at [251, 122] on span "Delete token" at bounding box center [241, 122] width 25 height 5
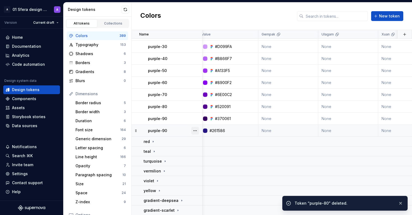
click at [195, 130] on button "button" at bounding box center [196, 131] width 8 height 8
click at [217, 161] on div "Delete token" at bounding box center [219, 160] width 35 height 5
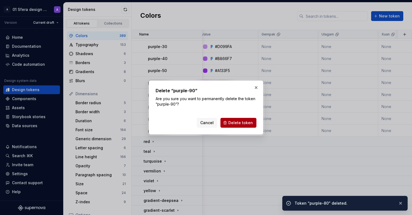
click at [253, 124] on button "Delete token" at bounding box center [239, 123] width 36 height 10
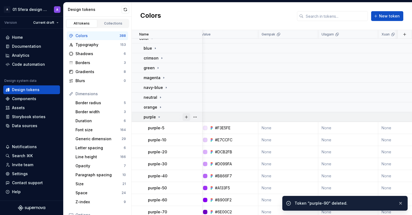
scroll to position [5, 4]
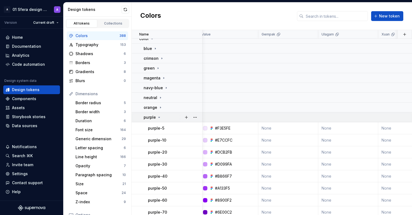
click at [145, 115] on p "purple" at bounding box center [150, 117] width 12 height 5
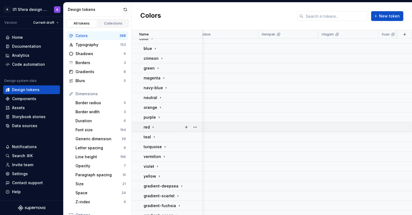
click at [155, 125] on icon at bounding box center [153, 127] width 4 height 4
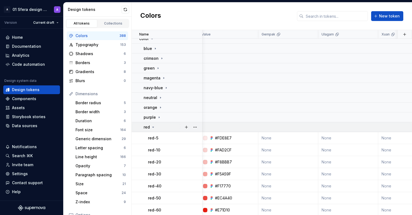
click at [154, 126] on icon at bounding box center [153, 127] width 4 height 4
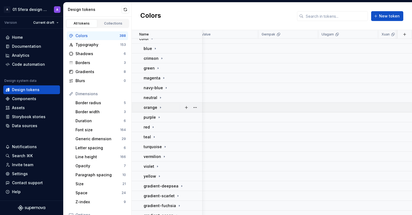
click at [160, 109] on icon at bounding box center [160, 107] width 4 height 4
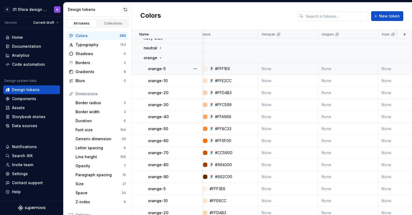
scroll to position [113, 4]
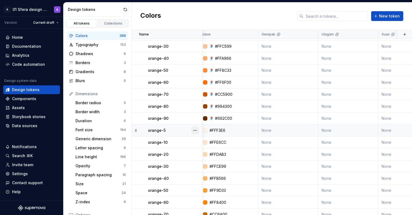
click at [193, 130] on button "button" at bounding box center [196, 131] width 8 height 8
click at [204, 160] on div "Delete token" at bounding box center [219, 160] width 35 height 5
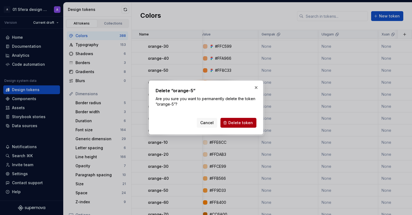
click at [240, 122] on span "Delete token" at bounding box center [241, 122] width 25 height 5
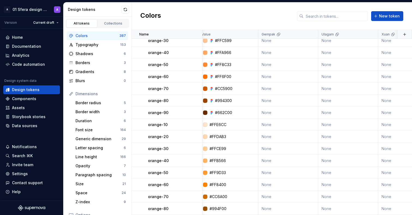
scroll to position [154, 4]
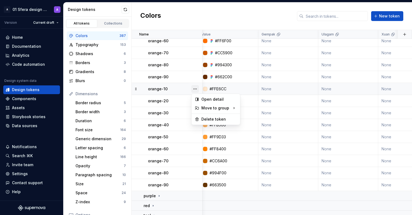
click at [196, 88] on button "button" at bounding box center [196, 89] width 8 height 8
click at [208, 119] on div "Delete token" at bounding box center [219, 118] width 35 height 5
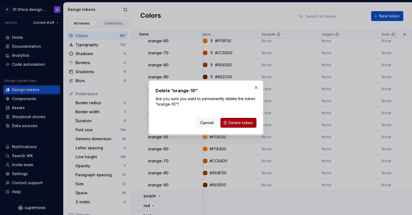
click at [245, 124] on span "Delete token" at bounding box center [241, 122] width 25 height 5
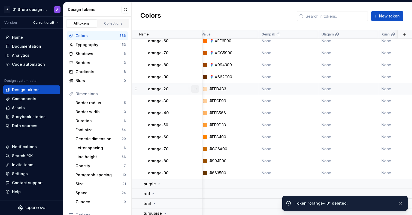
click at [195, 90] on button "button" at bounding box center [196, 89] width 8 height 8
drag, startPoint x: 208, startPoint y: 115, endPoint x: 210, endPoint y: 118, distance: 3.8
click at [210, 118] on div "Delete token" at bounding box center [216, 119] width 46 height 9
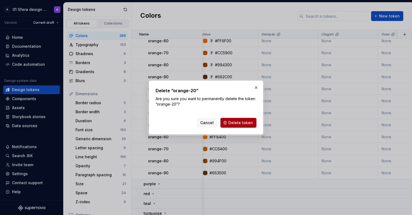
click at [246, 121] on span "Delete token" at bounding box center [241, 122] width 25 height 5
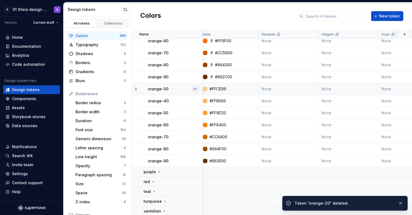
click at [198, 86] on button "button" at bounding box center [196, 89] width 8 height 8
click at [204, 121] on div "Delete token" at bounding box center [219, 118] width 35 height 5
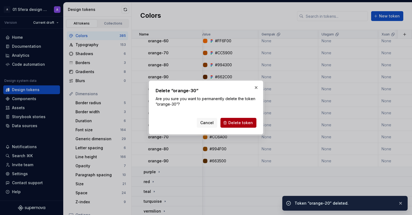
click at [246, 126] on button "Delete token" at bounding box center [239, 123] width 36 height 10
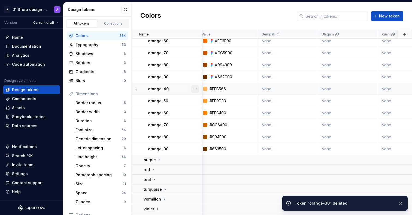
click at [196, 91] on button "button" at bounding box center [196, 89] width 8 height 8
click at [202, 120] on div "Delete token" at bounding box center [219, 118] width 35 height 5
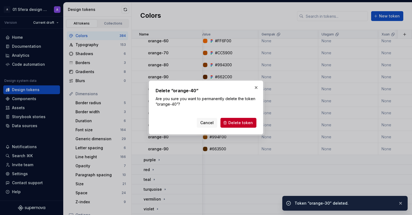
click at [252, 128] on div "Delete “orange-40” Are you sure you want to permanently delete the token “orang…" at bounding box center [206, 107] width 115 height 54
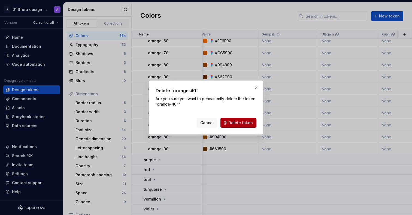
click at [252, 126] on button "Delete token" at bounding box center [239, 123] width 36 height 10
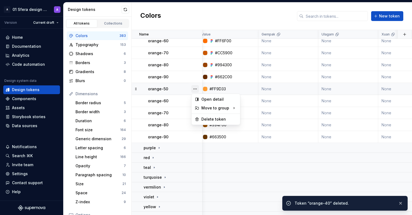
click at [197, 86] on button "button" at bounding box center [196, 89] width 8 height 8
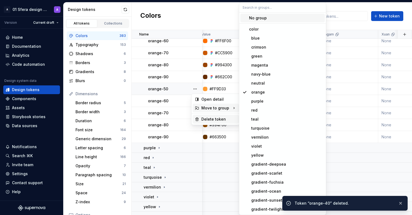
click at [204, 118] on div "Delete token" at bounding box center [219, 118] width 35 height 5
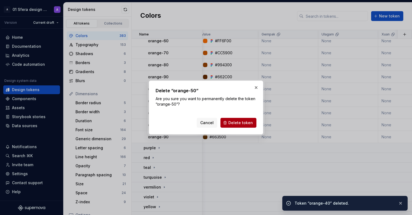
click at [244, 123] on span "Delete token" at bounding box center [241, 122] width 25 height 5
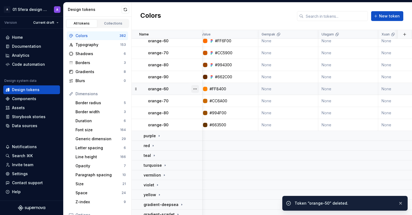
click at [198, 89] on button "button" at bounding box center [196, 89] width 8 height 8
click at [207, 118] on div "Delete token" at bounding box center [219, 118] width 35 height 5
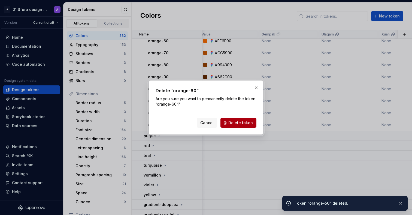
click at [250, 127] on button "Delete token" at bounding box center [239, 123] width 36 height 10
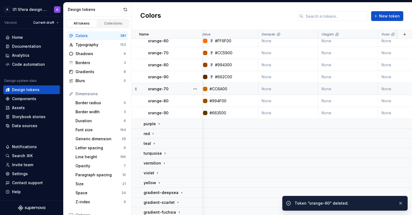
click at [199, 92] on div at bounding box center [195, 89] width 14 height 12
click at [197, 90] on button "button" at bounding box center [196, 89] width 8 height 8
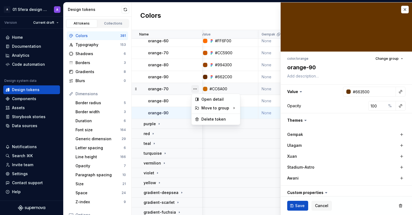
click at [196, 90] on button "button" at bounding box center [196, 89] width 8 height 8
click at [215, 117] on div "Delete token" at bounding box center [219, 118] width 35 height 5
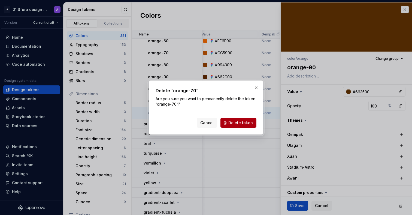
click at [250, 126] on button "Delete token" at bounding box center [239, 123] width 36 height 10
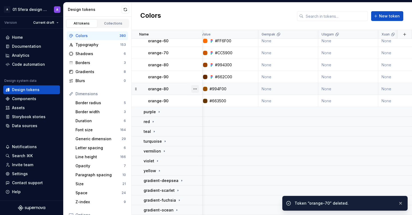
click at [194, 89] on button "button" at bounding box center [196, 89] width 8 height 8
click at [212, 118] on div "Delete token" at bounding box center [219, 118] width 35 height 5
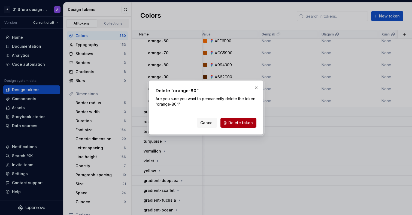
click at [243, 124] on span "Delete token" at bounding box center [241, 122] width 25 height 5
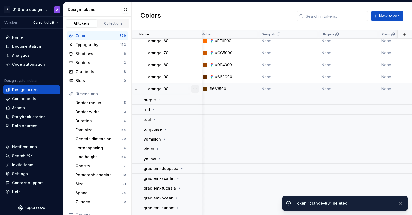
click at [193, 87] on button "button" at bounding box center [196, 89] width 8 height 8
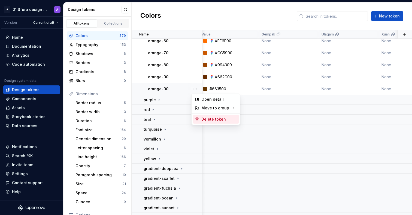
click at [218, 121] on div "Delete token" at bounding box center [219, 118] width 35 height 5
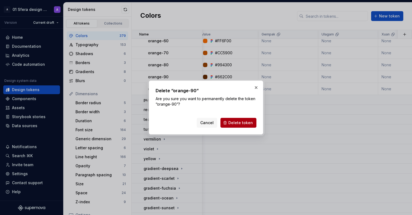
click at [227, 122] on button "Delete token" at bounding box center [239, 123] width 36 height 10
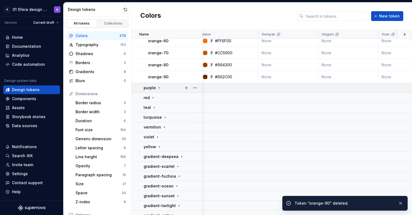
click at [158, 86] on icon at bounding box center [159, 88] width 4 height 4
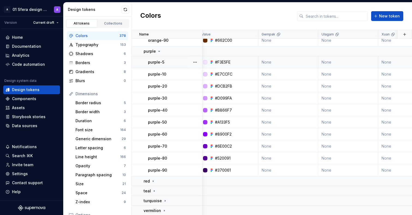
scroll to position [190, 4]
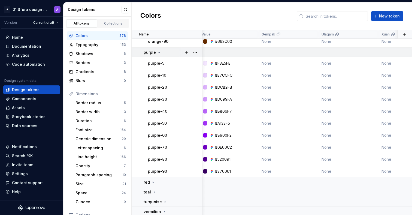
click at [160, 52] on icon at bounding box center [159, 52] width 4 height 4
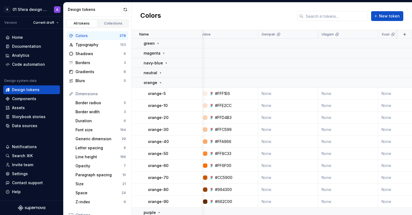
scroll to position [29, 4]
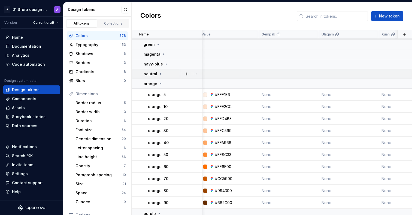
click at [160, 74] on icon at bounding box center [160, 73] width 1 height 1
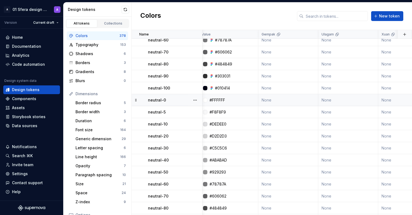
scroll to position [254, 4]
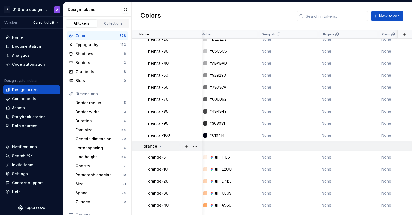
click at [161, 148] on icon at bounding box center [160, 146] width 4 height 4
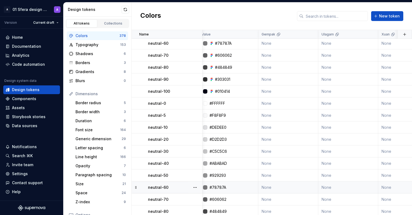
scroll to position [155, 4]
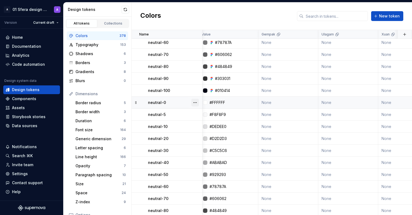
click at [196, 101] on button "button" at bounding box center [196, 103] width 8 height 8
click at [201, 134] on div "Delete token" at bounding box center [216, 132] width 46 height 9
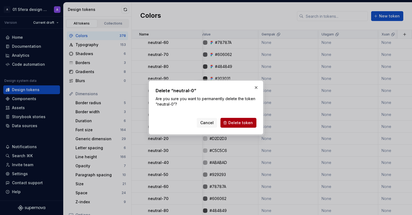
click at [245, 124] on span "Delete token" at bounding box center [241, 122] width 25 height 5
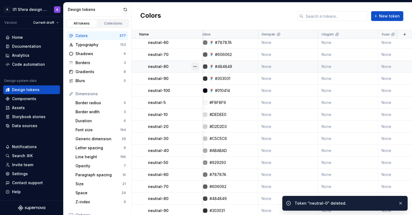
click at [197, 67] on button "button" at bounding box center [196, 67] width 8 height 8
click at [198, 71] on div at bounding box center [195, 67] width 14 height 12
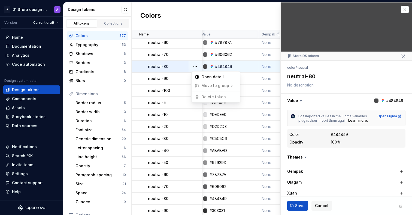
click at [172, 124] on html "A 01 Sfera design system A Version Current draft Home Documentation Analytics C…" at bounding box center [206, 107] width 412 height 215
click at [193, 102] on button "button" at bounding box center [196, 103] width 8 height 8
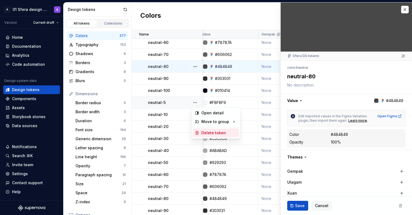
click at [202, 131] on div "Delete token" at bounding box center [219, 132] width 35 height 5
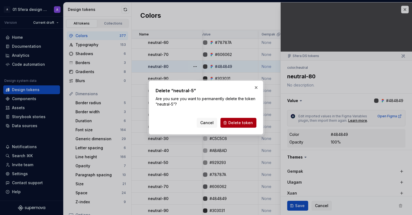
click at [244, 124] on span "Delete token" at bounding box center [241, 122] width 25 height 5
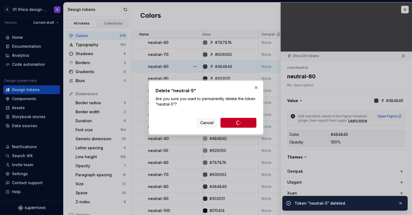
type textarea "*"
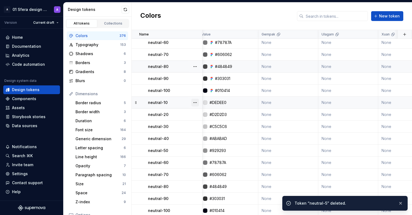
click at [195, 100] on button "button" at bounding box center [196, 103] width 8 height 8
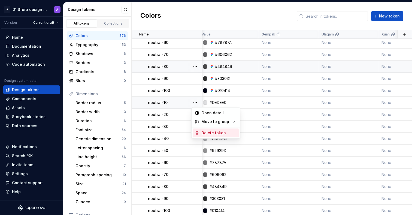
drag, startPoint x: 204, startPoint y: 127, endPoint x: 205, endPoint y: 131, distance: 4.6
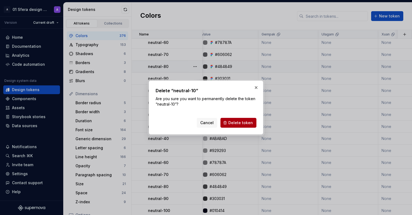
click at [250, 125] on span "Delete token" at bounding box center [241, 122] width 25 height 5
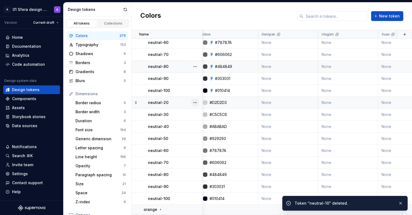
click at [196, 100] on button "button" at bounding box center [196, 103] width 8 height 8
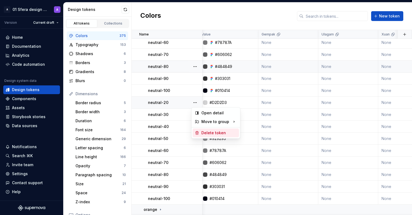
click at [212, 130] on div "Delete token" at bounding box center [219, 132] width 35 height 5
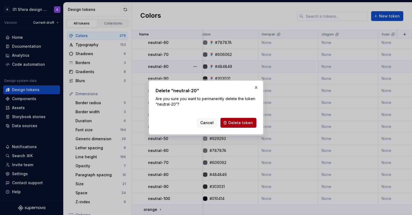
click at [236, 120] on span "Delete token" at bounding box center [241, 122] width 25 height 5
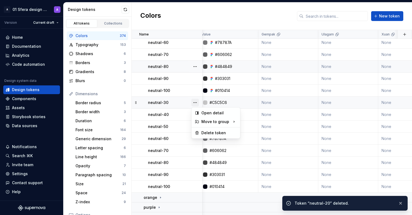
click at [196, 102] on button "button" at bounding box center [196, 103] width 8 height 8
click at [206, 130] on div "Delete token" at bounding box center [219, 132] width 35 height 5
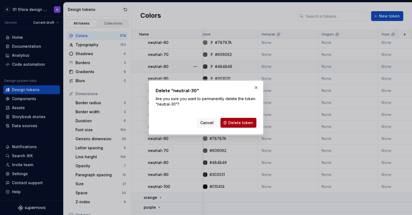
click at [243, 120] on span "Delete token" at bounding box center [241, 122] width 25 height 5
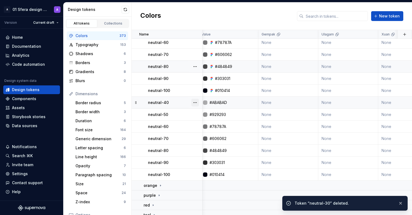
click at [196, 104] on button "button" at bounding box center [196, 103] width 8 height 8
click at [199, 133] on icon at bounding box center [197, 133] width 4 height 4
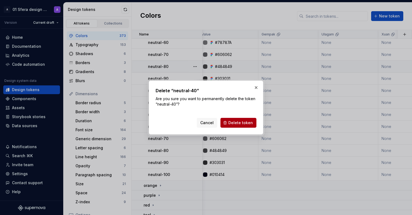
click at [232, 123] on span "Delete token" at bounding box center [241, 122] width 25 height 5
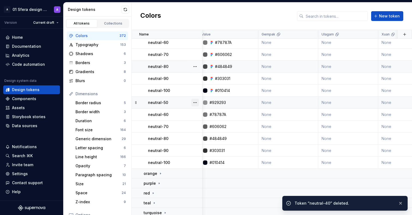
click at [192, 101] on button "button" at bounding box center [196, 103] width 8 height 8
click at [208, 131] on div "Delete token" at bounding box center [219, 132] width 35 height 5
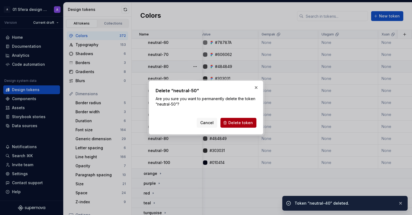
click at [246, 124] on span "Delete token" at bounding box center [241, 122] width 25 height 5
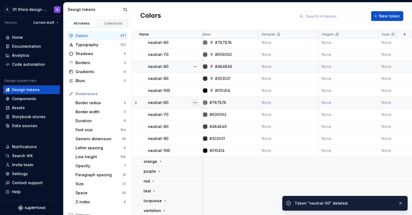
click at [193, 102] on button "button" at bounding box center [196, 103] width 8 height 8
click at [207, 132] on div "Delete token" at bounding box center [219, 132] width 35 height 5
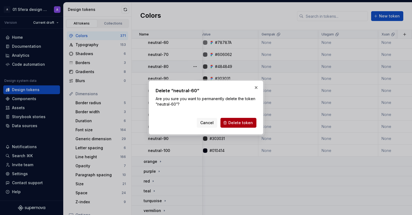
click at [232, 122] on span "Delete token" at bounding box center [241, 122] width 25 height 5
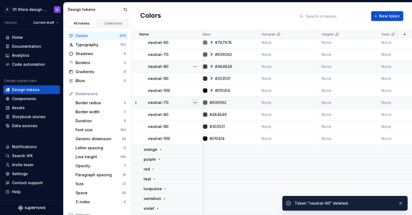
click at [197, 104] on button "button" at bounding box center [196, 103] width 8 height 8
click at [199, 131] on icon at bounding box center [197, 133] width 4 height 4
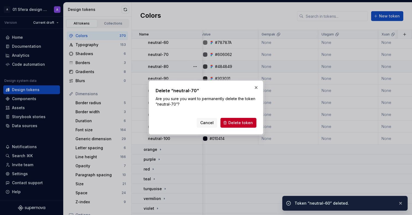
click at [235, 118] on div "Cancel Delete token" at bounding box center [206, 122] width 101 height 12
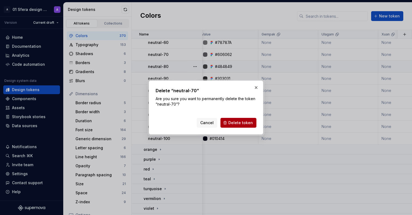
click at [236, 121] on span "Delete token" at bounding box center [241, 122] width 25 height 5
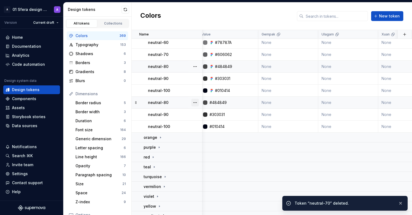
click at [199, 103] on button "button" at bounding box center [196, 103] width 8 height 8
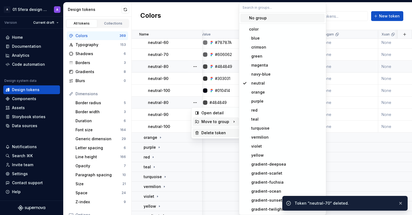
click at [206, 132] on div "Delete token" at bounding box center [219, 132] width 35 height 5
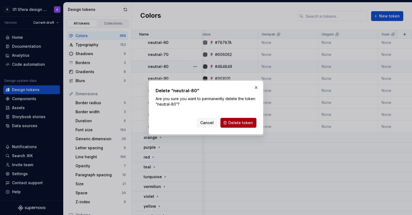
click at [238, 119] on button "Delete token" at bounding box center [239, 123] width 36 height 10
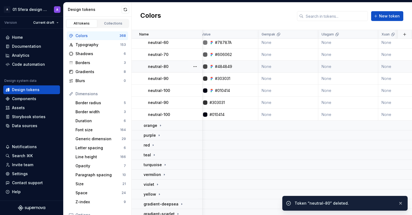
click at [195, 100] on button "button" at bounding box center [196, 103] width 8 height 8
click at [202, 133] on div "Delete token" at bounding box center [219, 132] width 35 height 5
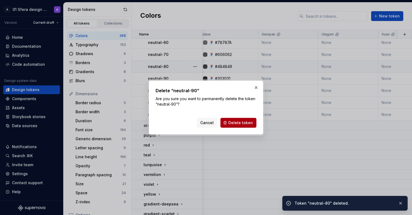
click at [251, 120] on span "Delete token" at bounding box center [241, 122] width 25 height 5
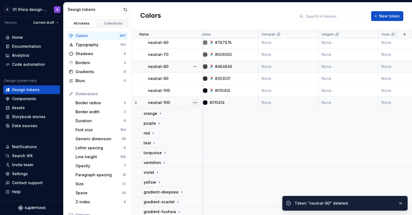
click at [198, 101] on button "button" at bounding box center [196, 103] width 8 height 8
click at [209, 130] on div "Delete token" at bounding box center [216, 132] width 46 height 9
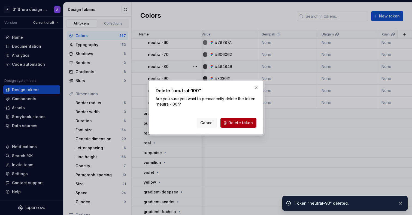
click at [231, 122] on span "Delete token" at bounding box center [241, 122] width 25 height 5
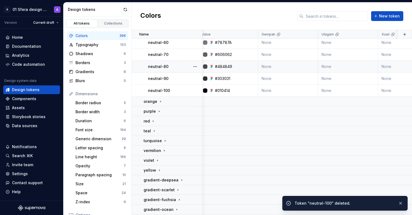
scroll to position [39, 4]
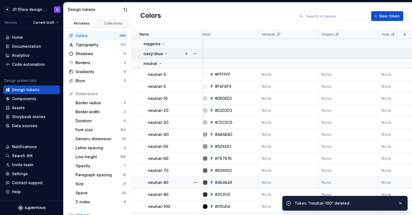
click at [162, 53] on div "navy-blue" at bounding box center [156, 53] width 25 height 5
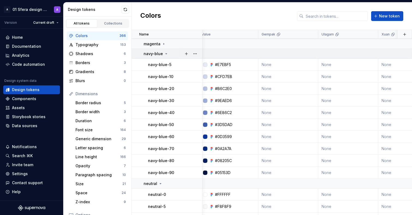
click at [162, 53] on div "navy-blue" at bounding box center [156, 53] width 25 height 5
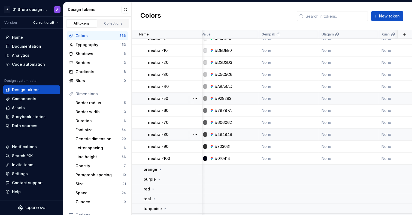
scroll to position [0, 4]
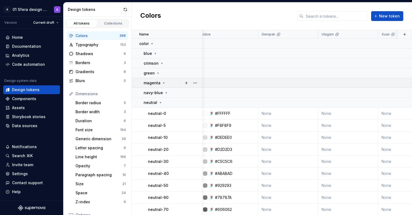
click at [160, 82] on div "magenta" at bounding box center [155, 82] width 22 height 5
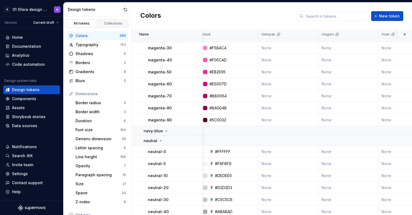
scroll to position [239, 4]
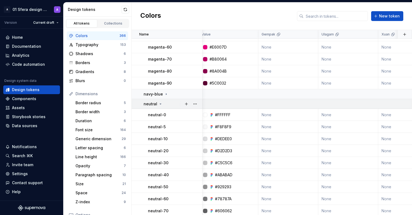
click at [155, 102] on p "neutral" at bounding box center [151, 103] width 14 height 5
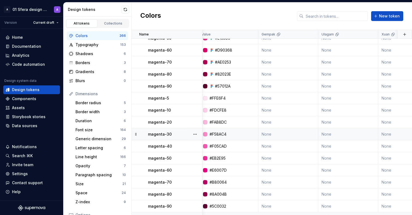
scroll to position [115, 4]
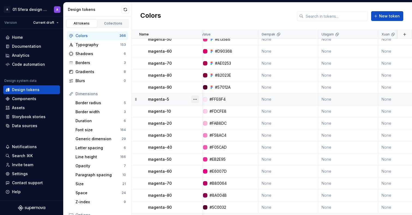
click at [193, 99] on button "button" at bounding box center [196, 99] width 8 height 8
click at [210, 129] on div "Delete token" at bounding box center [219, 129] width 35 height 5
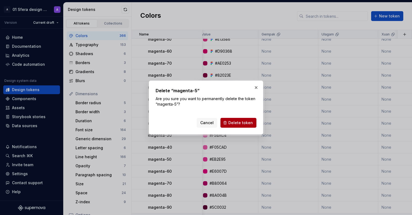
click at [249, 127] on button "Delete token" at bounding box center [239, 123] width 36 height 10
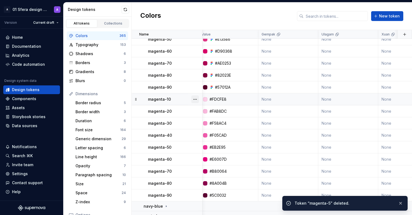
click at [198, 98] on button "button" at bounding box center [196, 99] width 8 height 8
click at [211, 128] on div "Delete token" at bounding box center [219, 129] width 35 height 5
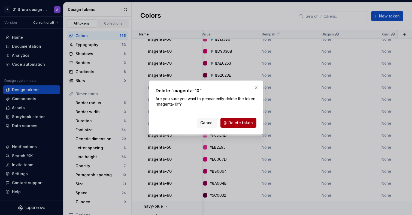
click at [250, 119] on button "Delete token" at bounding box center [239, 123] width 36 height 10
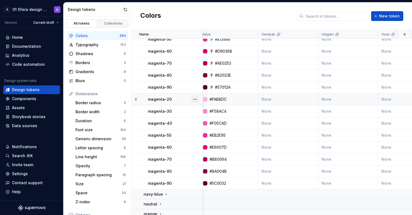
click at [196, 97] on button "button" at bounding box center [196, 99] width 8 height 8
click at [214, 130] on div "Delete token" at bounding box center [219, 129] width 35 height 5
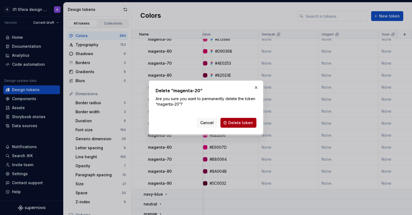
click at [237, 124] on span "Delete token" at bounding box center [241, 122] width 25 height 5
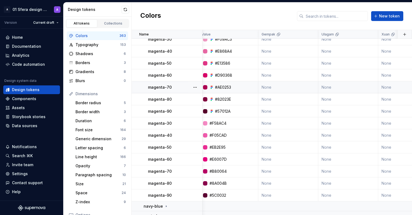
scroll to position [89, 4]
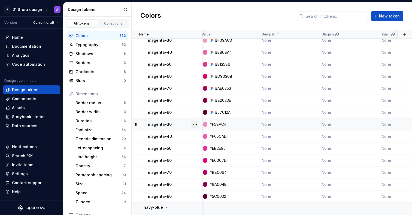
click at [195, 125] on button "button" at bounding box center [196, 125] width 8 height 8
click at [219, 155] on div "Delete token" at bounding box center [219, 154] width 35 height 5
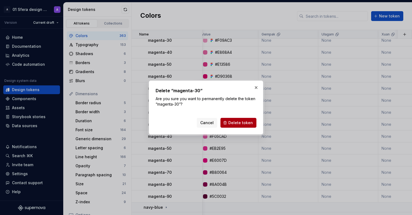
click at [252, 122] on span "Delete token" at bounding box center [241, 122] width 25 height 5
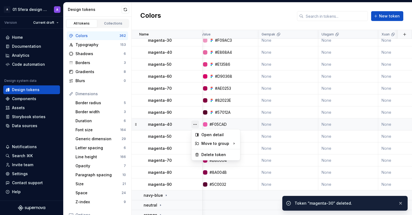
click at [196, 124] on button "button" at bounding box center [196, 125] width 8 height 8
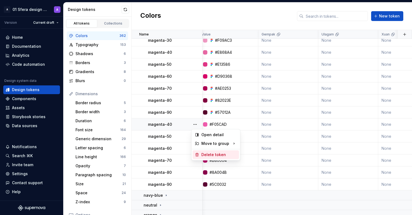
click at [209, 151] on div "Delete token" at bounding box center [216, 154] width 46 height 9
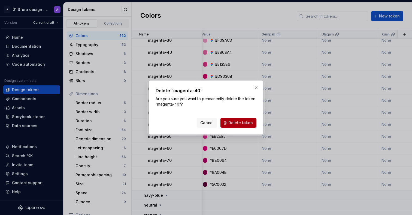
click at [245, 122] on span "Delete token" at bounding box center [241, 122] width 25 height 5
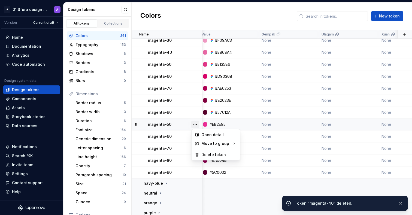
click at [196, 126] on button "button" at bounding box center [196, 125] width 8 height 8
click at [211, 155] on div "Delete token" at bounding box center [219, 154] width 35 height 5
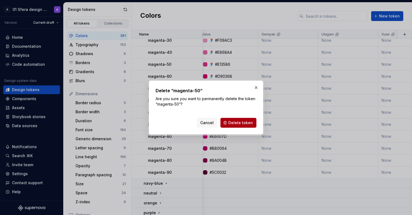
click at [243, 124] on span "Delete token" at bounding box center [241, 122] width 25 height 5
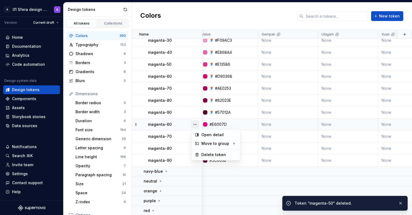
click at [199, 122] on button "button" at bounding box center [196, 125] width 8 height 8
click at [217, 152] on div "Delete token" at bounding box center [219, 154] width 35 height 5
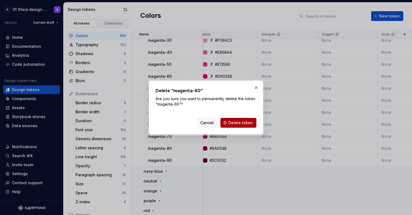
click at [241, 122] on span "Delete token" at bounding box center [241, 122] width 25 height 5
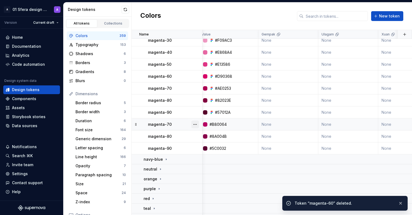
click at [195, 124] on button "button" at bounding box center [196, 125] width 8 height 8
click at [210, 152] on div "Delete token" at bounding box center [219, 154] width 35 height 5
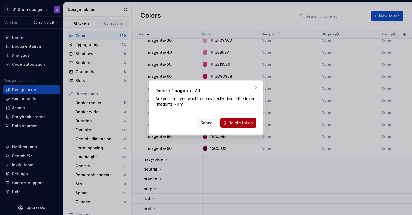
click at [237, 123] on span "Delete token" at bounding box center [241, 122] width 25 height 5
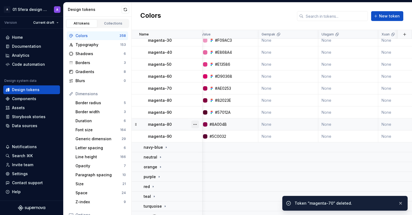
click at [197, 124] on button "button" at bounding box center [196, 125] width 8 height 8
click at [212, 154] on div "Delete token" at bounding box center [219, 154] width 35 height 5
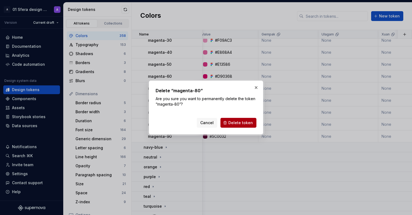
click at [251, 123] on span "Delete token" at bounding box center [241, 122] width 25 height 5
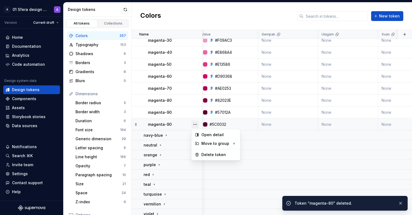
click at [197, 122] on button "button" at bounding box center [196, 125] width 8 height 8
click at [217, 151] on div "Delete token" at bounding box center [216, 154] width 46 height 9
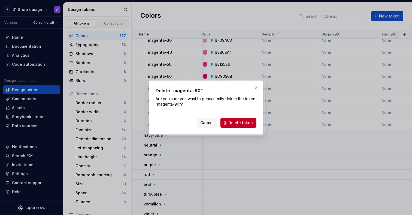
click at [260, 121] on div "Delete “magenta-90” Are you sure you want to permanently delete the token “mage…" at bounding box center [206, 107] width 115 height 54
click at [252, 121] on span "Delete token" at bounding box center [241, 122] width 25 height 5
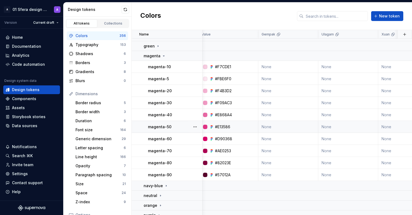
scroll to position [26, 4]
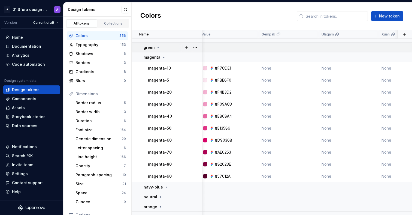
click at [157, 49] on div "green" at bounding box center [152, 47] width 17 height 5
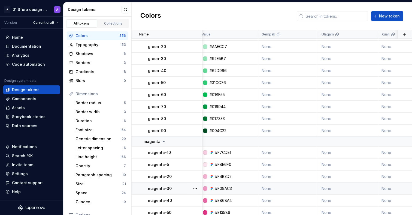
scroll to position [243, 4]
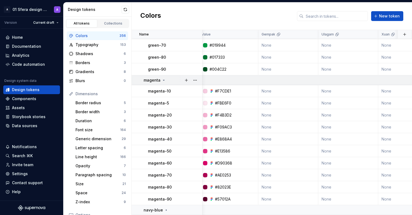
click at [160, 79] on div "magenta" at bounding box center [155, 79] width 22 height 5
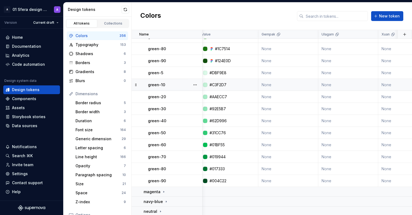
scroll to position [131, 4]
click at [195, 73] on button "button" at bounding box center [196, 74] width 8 height 8
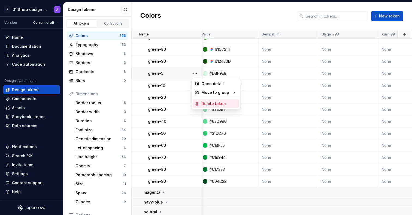
click at [209, 102] on div "Delete token" at bounding box center [219, 103] width 35 height 5
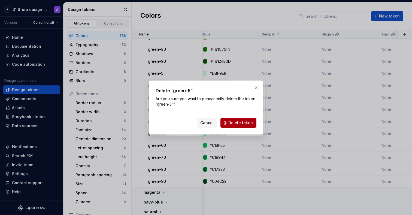
click at [250, 122] on span "Delete token" at bounding box center [241, 122] width 25 height 5
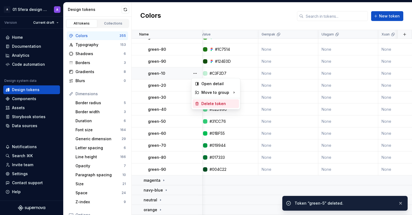
click at [214, 106] on div "Delete token" at bounding box center [216, 103] width 46 height 9
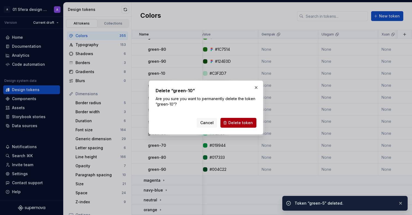
click at [244, 124] on span "Delete token" at bounding box center [241, 122] width 25 height 5
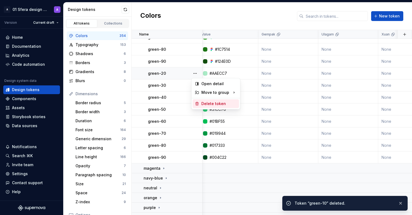
click at [211, 104] on div "Delete token" at bounding box center [219, 103] width 35 height 5
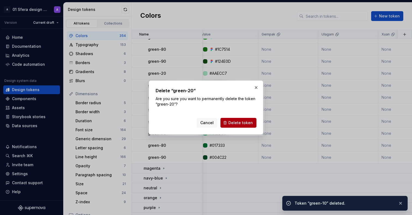
click at [239, 122] on span "Delete token" at bounding box center [241, 122] width 25 height 5
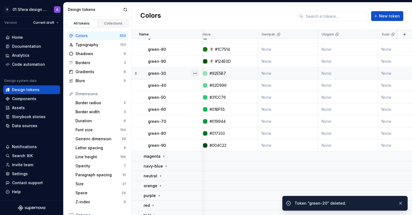
click at [197, 75] on button "button" at bounding box center [196, 74] width 8 height 8
click at [206, 106] on div "Delete token" at bounding box center [219, 103] width 35 height 5
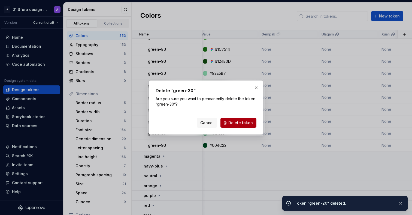
click at [248, 124] on span "Delete token" at bounding box center [241, 122] width 25 height 5
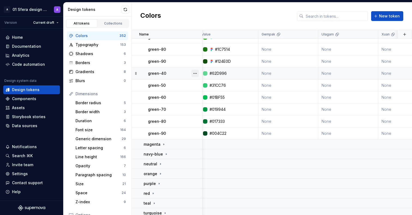
click at [196, 74] on button "button" at bounding box center [196, 74] width 8 height 8
click at [214, 103] on div "Delete token" at bounding box center [219, 103] width 35 height 5
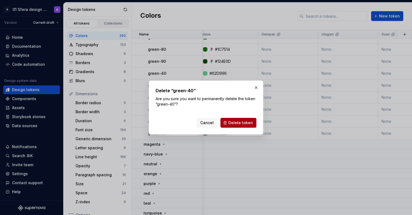
click at [241, 125] on span "Delete token" at bounding box center [241, 122] width 25 height 5
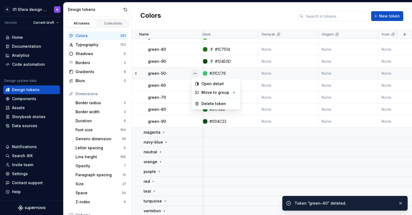
click at [195, 73] on button "button" at bounding box center [196, 74] width 8 height 8
click at [197, 73] on button "button" at bounding box center [196, 74] width 8 height 8
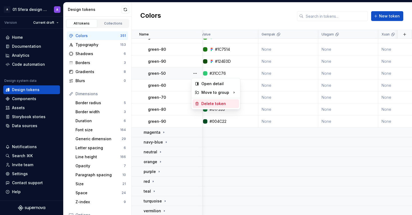
click at [219, 102] on div "Delete token" at bounding box center [219, 103] width 35 height 5
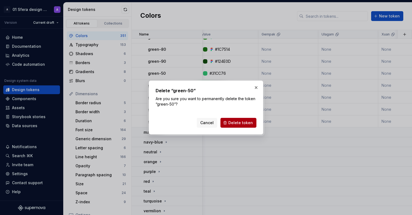
click at [247, 119] on button "Delete token" at bounding box center [239, 123] width 36 height 10
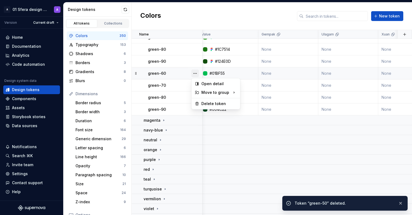
click at [198, 74] on button "button" at bounding box center [196, 74] width 8 height 8
click at [201, 103] on div "Delete token" at bounding box center [216, 103] width 46 height 9
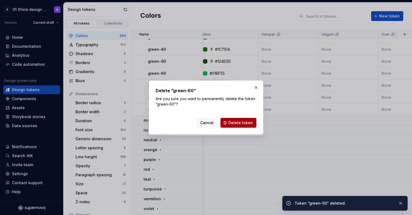
click at [240, 122] on span "Delete token" at bounding box center [241, 122] width 25 height 5
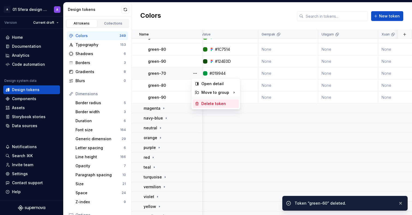
click at [209, 105] on div "Delete token" at bounding box center [219, 103] width 35 height 5
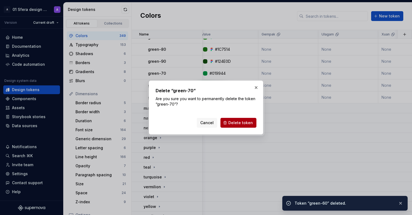
click at [240, 124] on span "Delete token" at bounding box center [241, 122] width 25 height 5
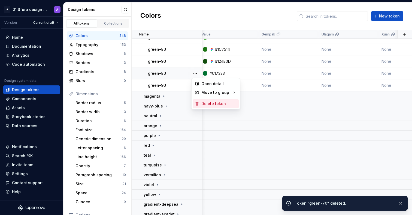
click at [204, 103] on div "Delete token" at bounding box center [219, 103] width 35 height 5
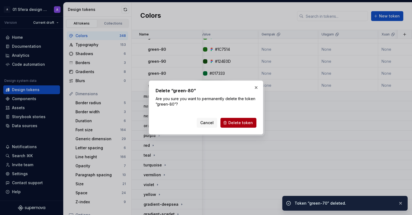
click at [237, 121] on span "Delete token" at bounding box center [241, 122] width 25 height 5
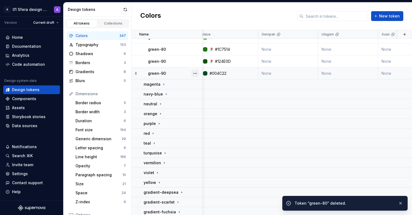
click at [197, 72] on button "button" at bounding box center [196, 74] width 8 height 8
click at [204, 101] on div "Delete token" at bounding box center [219, 103] width 35 height 5
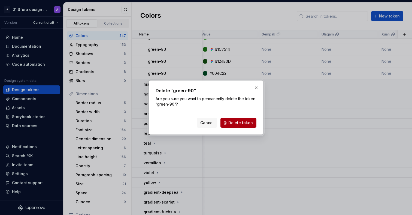
click at [237, 126] on button "Delete token" at bounding box center [239, 123] width 36 height 10
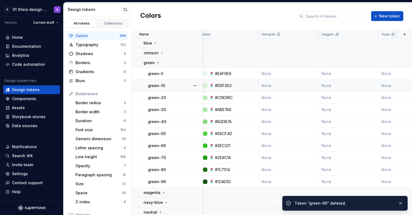
scroll to position [0, 4]
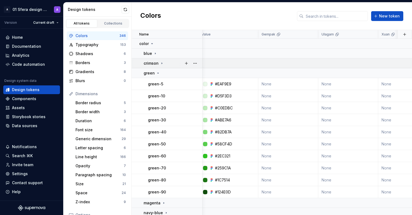
click at [166, 64] on div "crimson" at bounding box center [173, 63] width 58 height 5
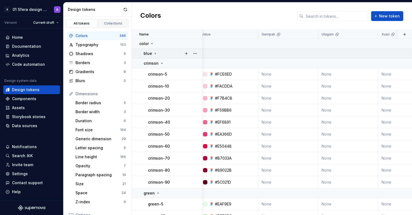
click at [157, 55] on div "blue" at bounding box center [173, 53] width 58 height 5
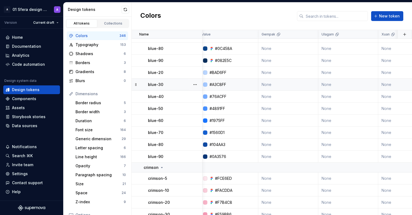
scroll to position [167, 4]
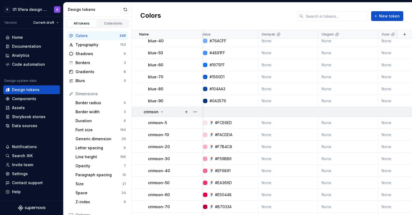
click at [160, 112] on icon at bounding box center [162, 112] width 4 height 4
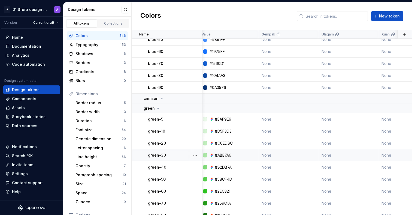
scroll to position [216, 4]
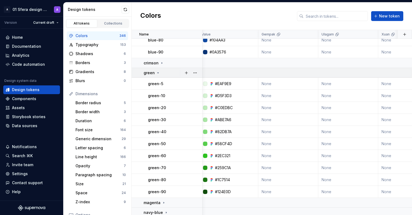
click at [158, 70] on div "green" at bounding box center [152, 72] width 17 height 5
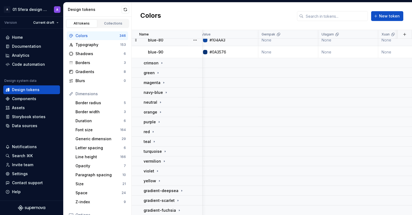
scroll to position [161, 4]
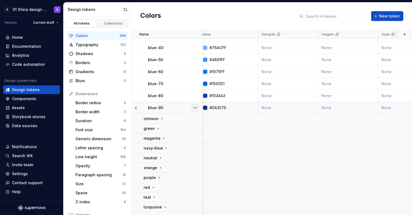
click at [195, 107] on button "button" at bounding box center [196, 108] width 8 height 8
click at [212, 137] on div "Delete token" at bounding box center [219, 137] width 35 height 5
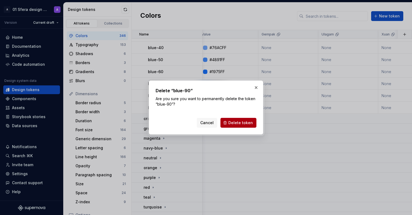
click at [236, 123] on span "Delete token" at bounding box center [241, 122] width 25 height 5
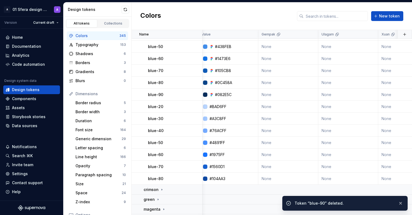
scroll to position [76, 4]
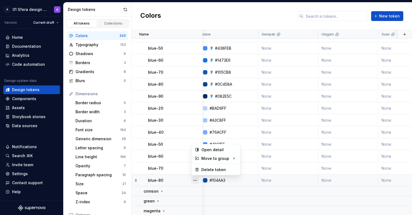
click at [196, 180] on button "button" at bounding box center [196, 180] width 8 height 8
click at [204, 168] on div "Delete token" at bounding box center [219, 169] width 35 height 5
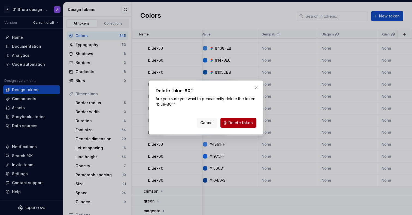
click at [246, 125] on span "Delete token" at bounding box center [241, 122] width 25 height 5
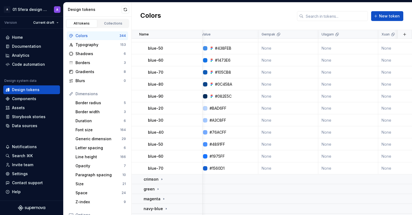
click at [196, 168] on button "button" at bounding box center [196, 168] width 8 height 8
click at [197, 167] on button "button" at bounding box center [196, 168] width 8 height 8
click at [214, 201] on div "Delete token" at bounding box center [219, 198] width 35 height 5
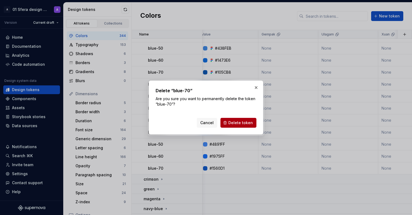
click at [241, 122] on span "Delete token" at bounding box center [241, 122] width 25 height 5
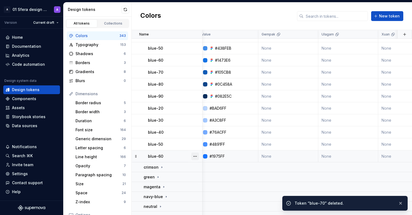
click at [196, 156] on button "button" at bounding box center [196, 156] width 8 height 8
click at [208, 184] on div "Delete token" at bounding box center [216, 186] width 46 height 9
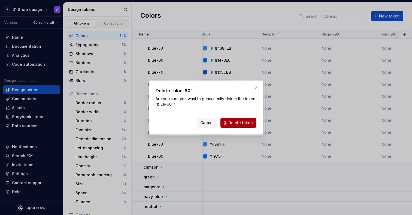
click at [246, 122] on span "Delete token" at bounding box center [241, 122] width 25 height 5
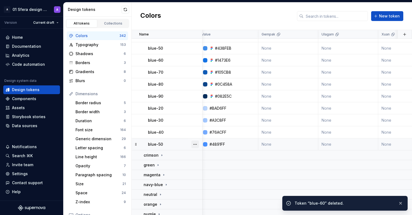
click at [196, 144] on button "button" at bounding box center [196, 144] width 8 height 8
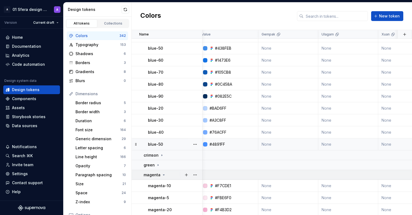
click at [160, 176] on div "magenta" at bounding box center [155, 174] width 22 height 5
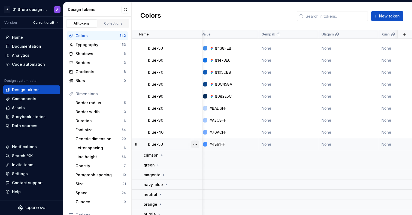
click at [199, 142] on button "button" at bounding box center [196, 144] width 8 height 8
click at [201, 175] on div "Delete token" at bounding box center [216, 174] width 46 height 9
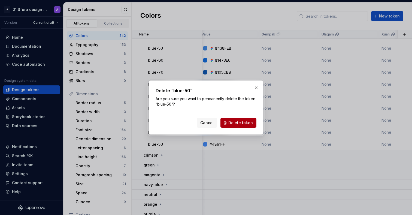
click at [243, 125] on span "Delete token" at bounding box center [241, 122] width 25 height 5
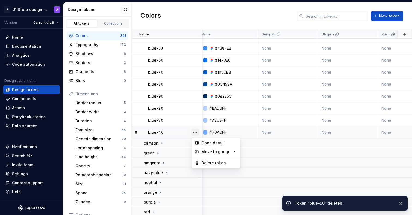
click at [194, 131] on button "button" at bounding box center [196, 132] width 8 height 8
click at [210, 157] on div at bounding box center [216, 157] width 49 height 0
click at [213, 162] on div "Delete token" at bounding box center [219, 162] width 35 height 5
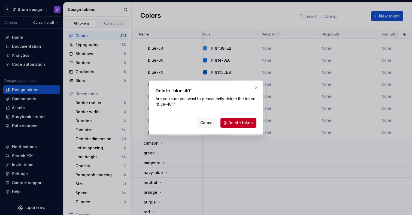
click at [250, 126] on button "Delete token" at bounding box center [239, 123] width 36 height 10
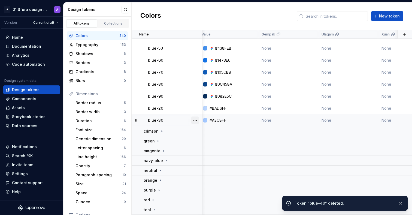
click at [196, 121] on button "button" at bounding box center [196, 120] width 8 height 8
click at [206, 151] on div "Delete token" at bounding box center [219, 150] width 35 height 5
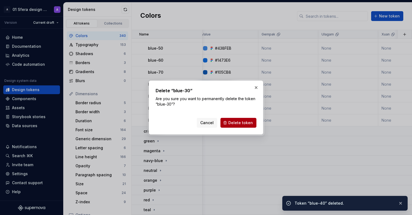
click at [242, 118] on button "Delete token" at bounding box center [239, 123] width 36 height 10
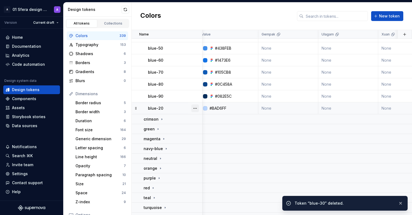
click at [196, 107] on button "button" at bounding box center [196, 108] width 8 height 8
click at [208, 140] on div "Delete token" at bounding box center [219, 138] width 35 height 5
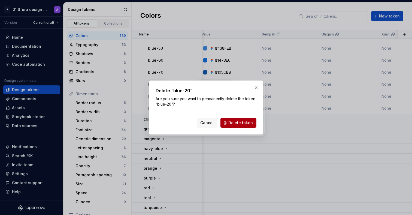
click at [247, 125] on span "Delete token" at bounding box center [241, 122] width 25 height 5
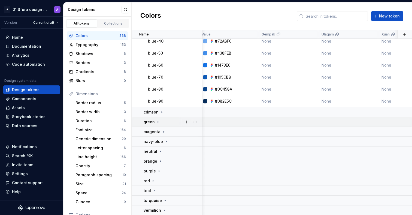
scroll to position [0, 4]
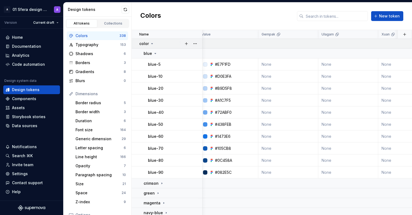
click at [152, 43] on icon at bounding box center [152, 43] width 4 height 4
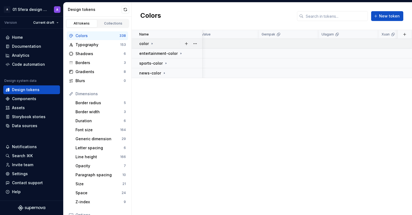
click at [152, 43] on icon at bounding box center [152, 43] width 4 height 4
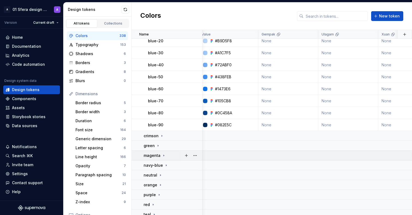
scroll to position [49, 4]
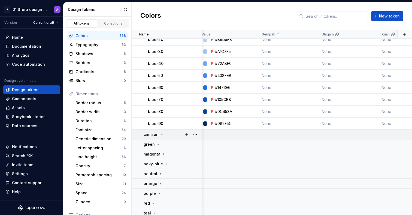
click at [158, 134] on div "crimson" at bounding box center [154, 134] width 20 height 5
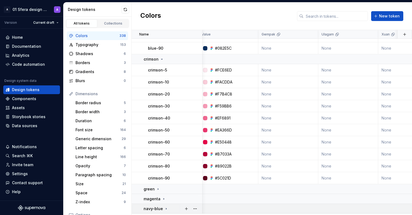
scroll to position [187, 4]
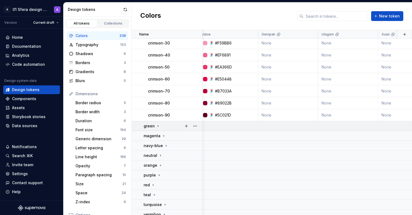
click at [158, 127] on icon at bounding box center [158, 126] width 4 height 4
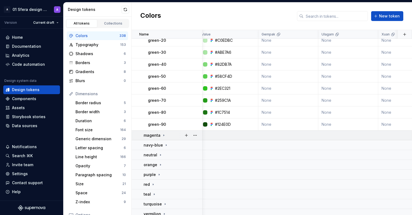
click at [162, 136] on icon at bounding box center [164, 135] width 4 height 4
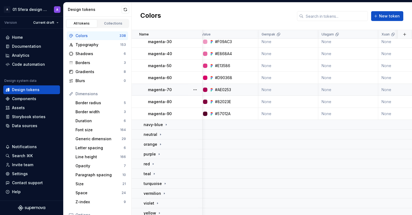
scroll to position [499, 4]
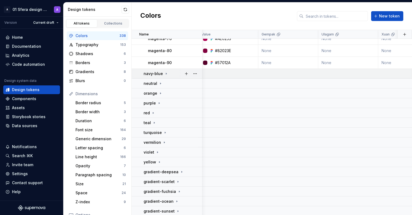
click at [163, 76] on div "navy-blue" at bounding box center [156, 73] width 25 height 5
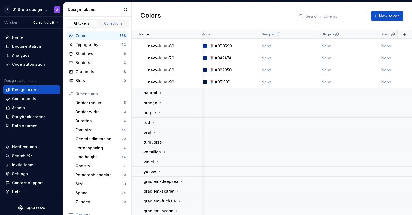
scroll to position [616, 4]
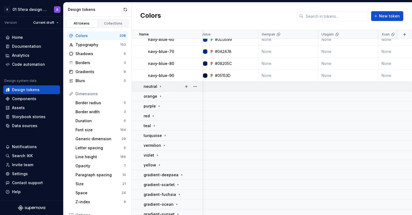
click at [163, 86] on div "neutral" at bounding box center [173, 86] width 58 height 5
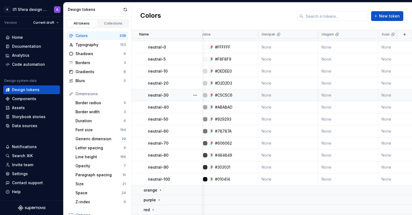
scroll to position [675, 4]
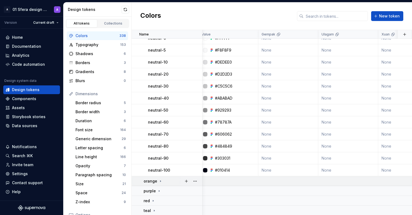
click at [163, 181] on div "orange" at bounding box center [173, 180] width 58 height 5
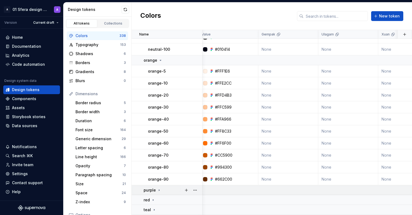
click at [165, 191] on div "purple" at bounding box center [173, 189] width 58 height 5
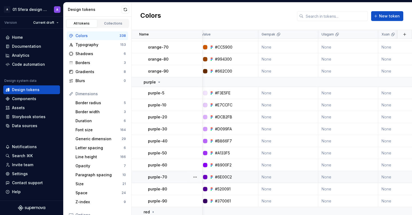
scroll to position [917, 4]
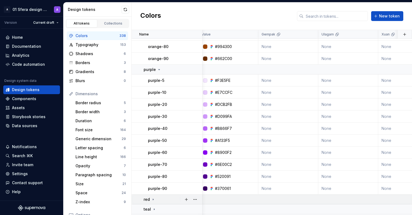
click at [156, 202] on td "red" at bounding box center [167, 200] width 71 height 10
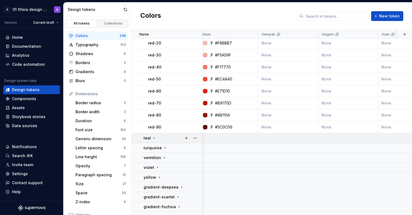
click at [166, 139] on div "teal" at bounding box center [173, 137] width 58 height 5
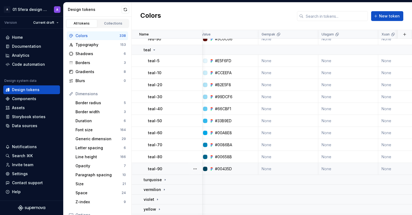
scroll to position [1225, 4]
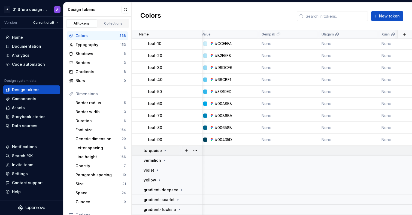
click at [161, 154] on td "turquoise" at bounding box center [167, 151] width 71 height 10
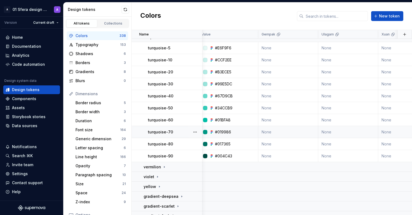
scroll to position [1342, 4]
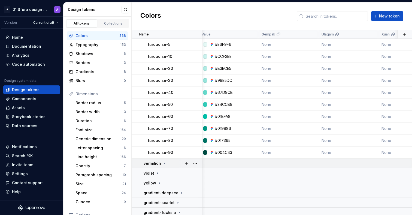
click at [160, 167] on td "vermilion" at bounding box center [167, 163] width 71 height 10
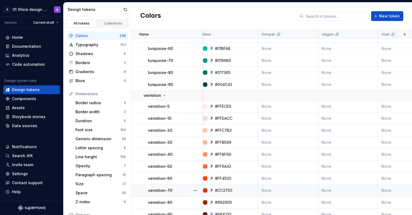
scroll to position [1458, 4]
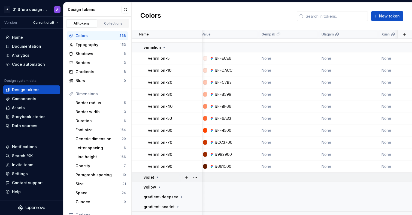
click at [163, 176] on div "violet" at bounding box center [173, 177] width 58 height 5
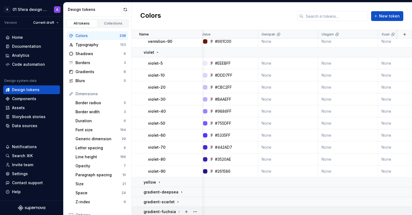
scroll to position [1657, 4]
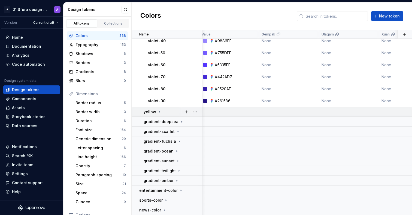
click at [152, 109] on p "yellow" at bounding box center [150, 111] width 13 height 5
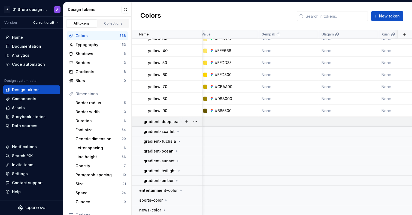
click at [173, 119] on p "gradient-deepsea" at bounding box center [161, 121] width 35 height 5
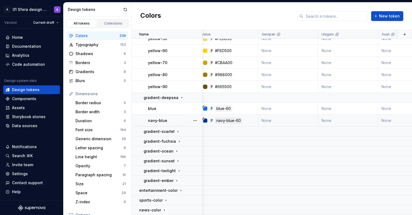
scroll to position [1801, 4]
click at [170, 130] on p "gradient-scarlet" at bounding box center [159, 131] width 31 height 5
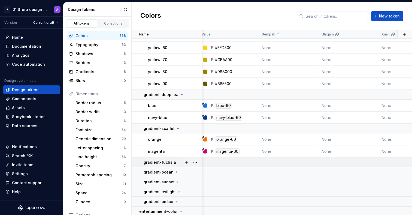
click at [169, 165] on td "gradient-fuchsia" at bounding box center [167, 162] width 71 height 10
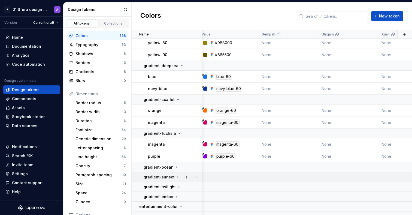
scroll to position [1849, 4]
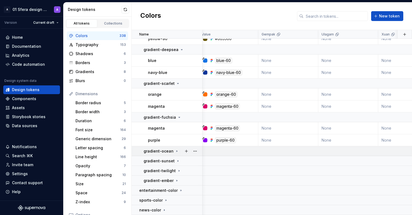
click at [177, 149] on icon at bounding box center [177, 151] width 4 height 4
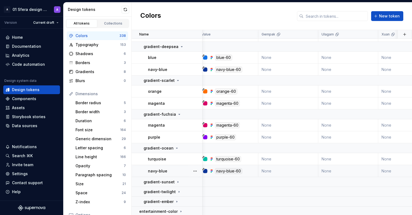
scroll to position [1873, 4]
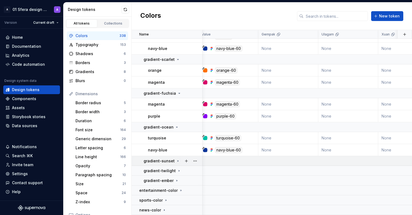
click at [171, 159] on p "gradient-sunset" at bounding box center [159, 160] width 31 height 5
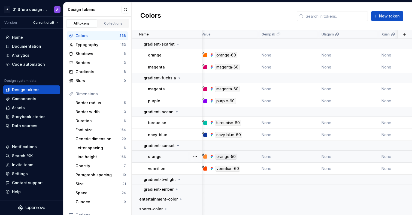
scroll to position [1897, 4]
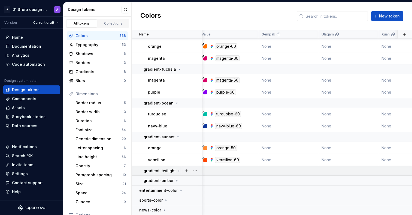
click at [170, 170] on p "gradient-twilight" at bounding box center [160, 170] width 32 height 5
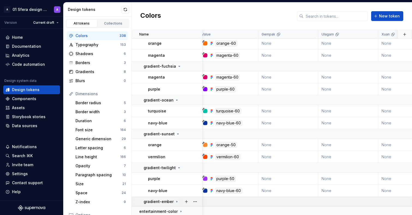
click at [171, 200] on p "gradient-ember" at bounding box center [159, 201] width 30 height 5
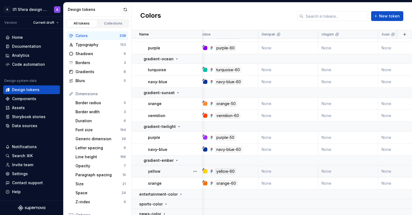
scroll to position [1945, 4]
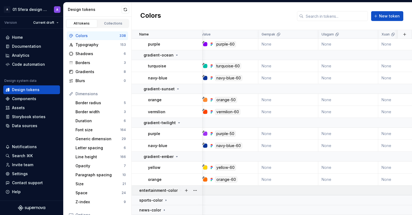
click at [170, 188] on p "entertainment-color" at bounding box center [158, 190] width 38 height 5
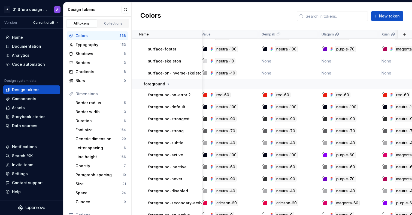
scroll to position [2784, 4]
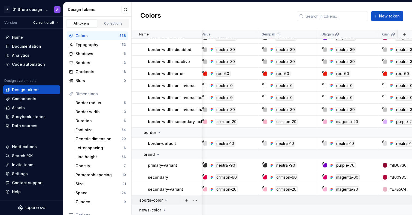
click at [175, 198] on div "sports-color" at bounding box center [170, 200] width 63 height 5
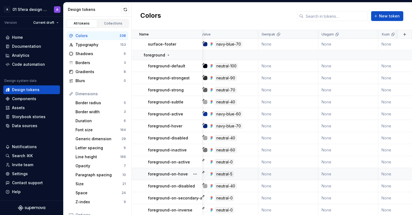
scroll to position [3507, 4]
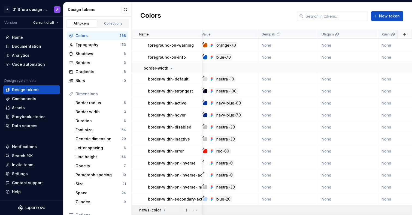
click at [175, 207] on div "news-color" at bounding box center [170, 209] width 63 height 5
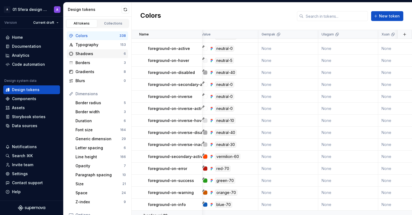
scroll to position [4096, 4]
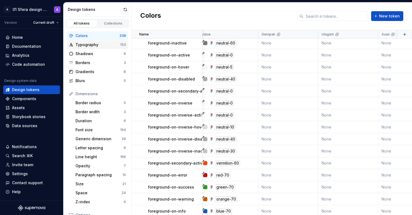
click at [112, 41] on div "Typography 153" at bounding box center [97, 44] width 61 height 9
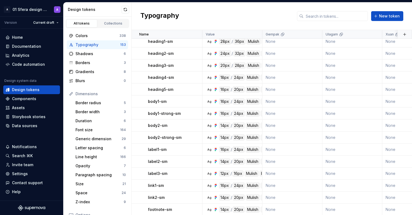
scroll to position [1781, 0]
click at [82, 138] on div "Generic dimension" at bounding box center [99, 138] width 46 height 5
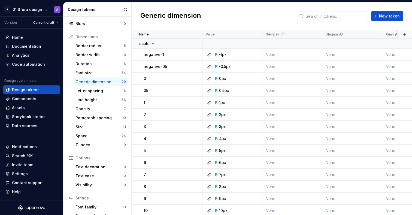
scroll to position [84, 0]
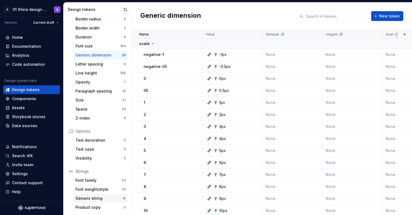
click at [98, 197] on div "Generic string" at bounding box center [99, 198] width 47 height 5
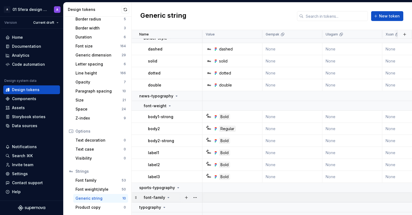
scroll to position [35, 0]
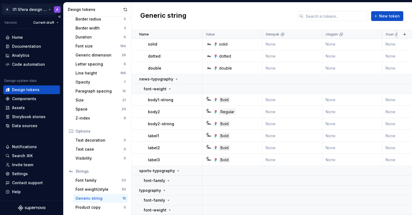
click at [44, 5] on html "A 01 Sfera design system A Version Current draft Home Documentation Analytics C…" at bounding box center [206, 107] width 412 height 215
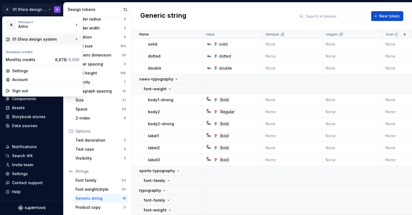
click at [46, 39] on div "01 Sfera design system" at bounding box center [43, 39] width 62 height 5
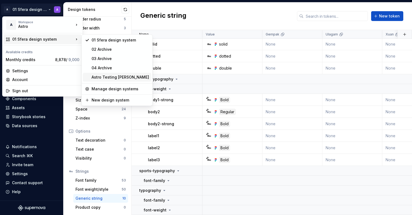
click at [119, 78] on div "Astro Testing [PERSON_NAME]" at bounding box center [121, 76] width 58 height 5
